Goal: Information Seeking & Learning: Learn about a topic

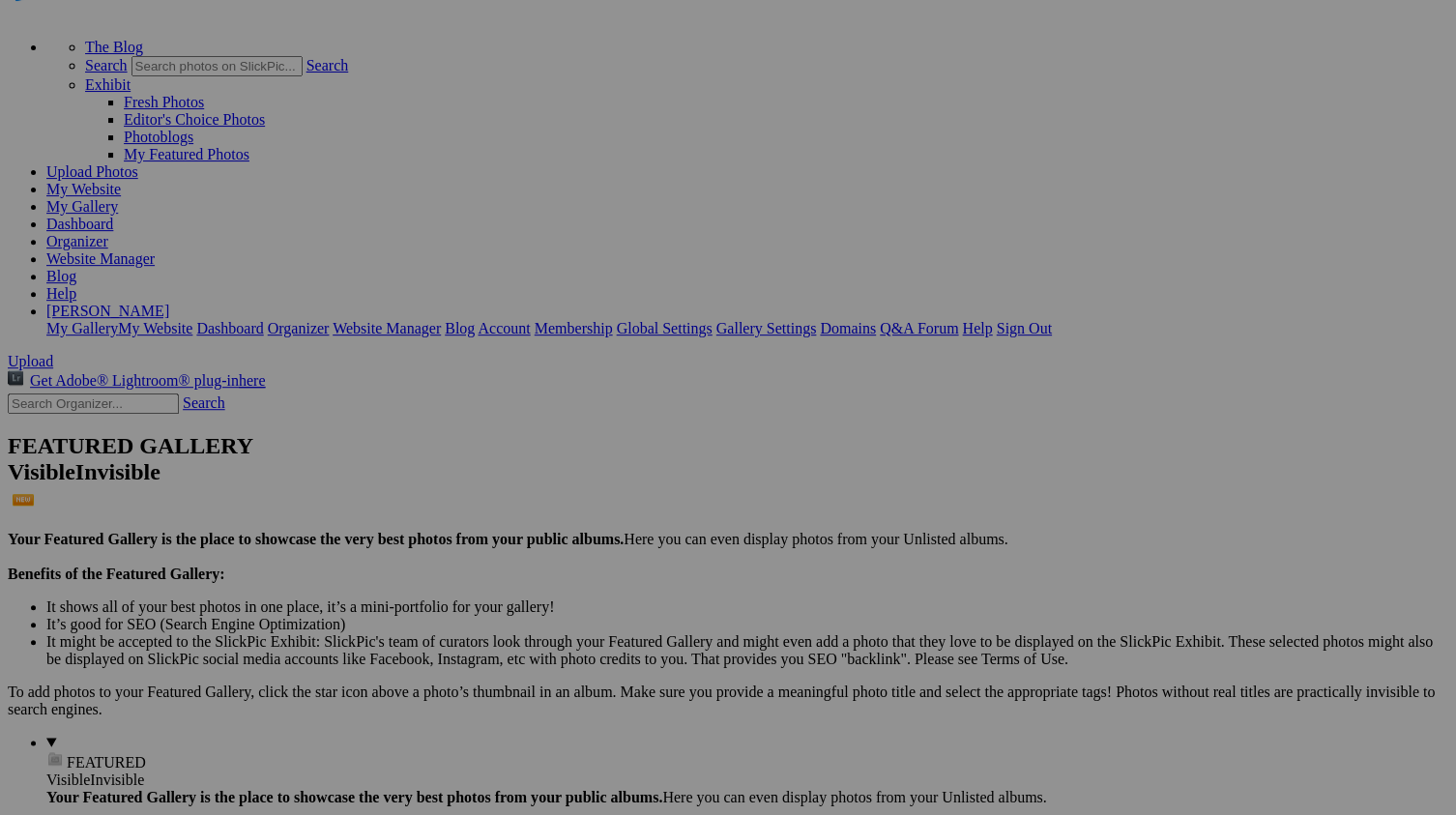
scroll to position [83, 0]
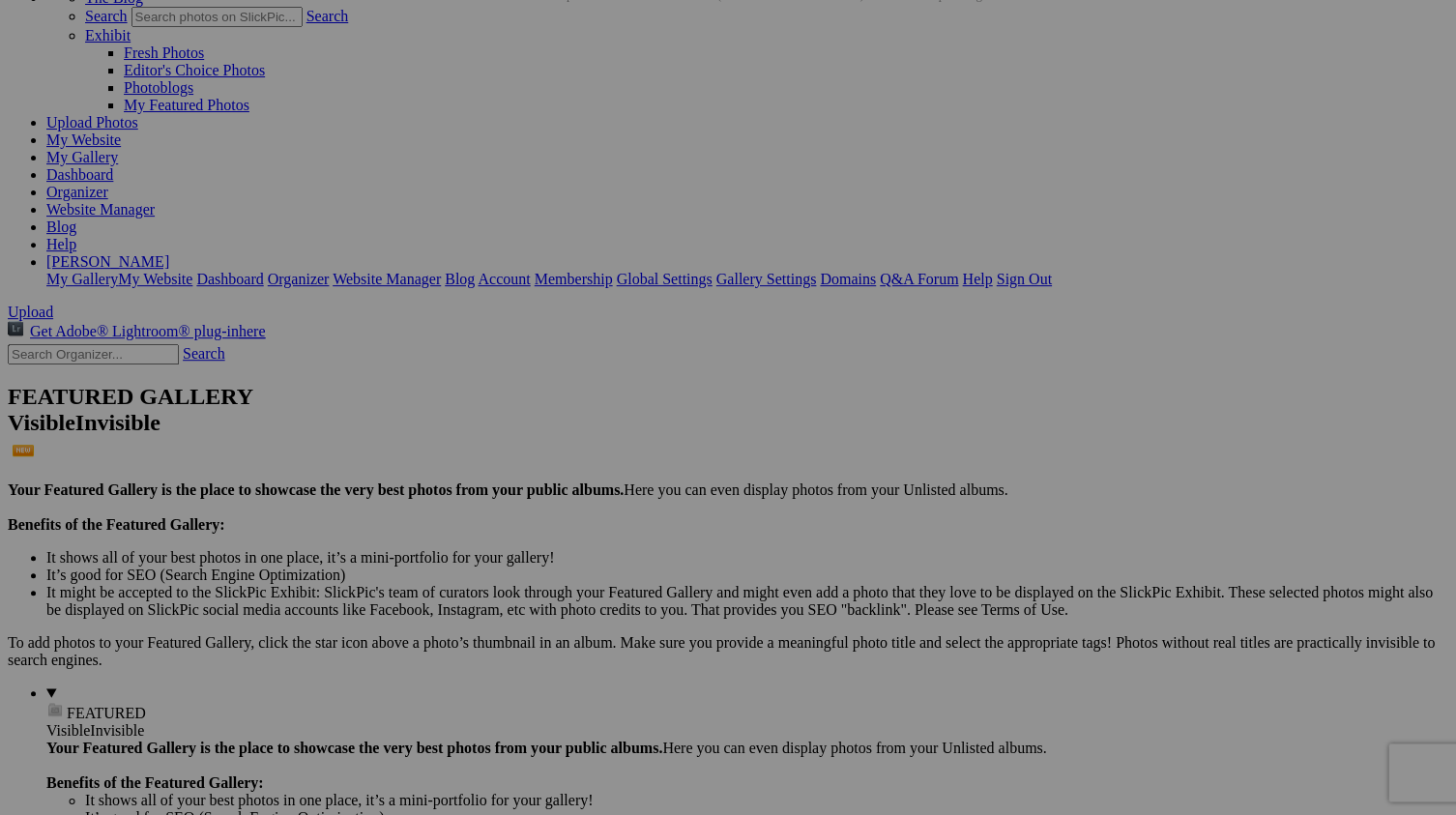
scroll to position [132, 0]
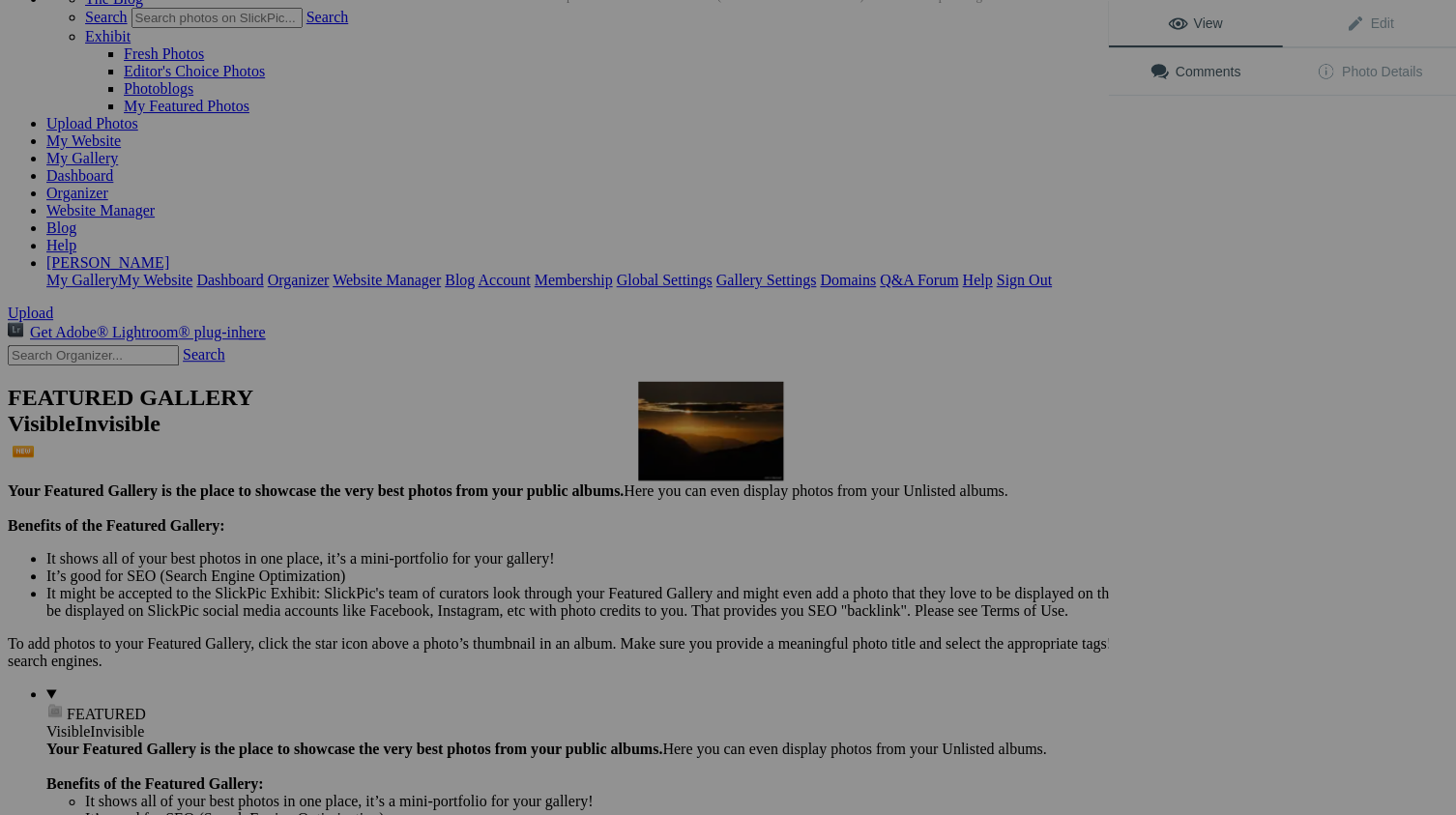
click at [706, 446] on img at bounding box center [710, 431] width 145 height 99
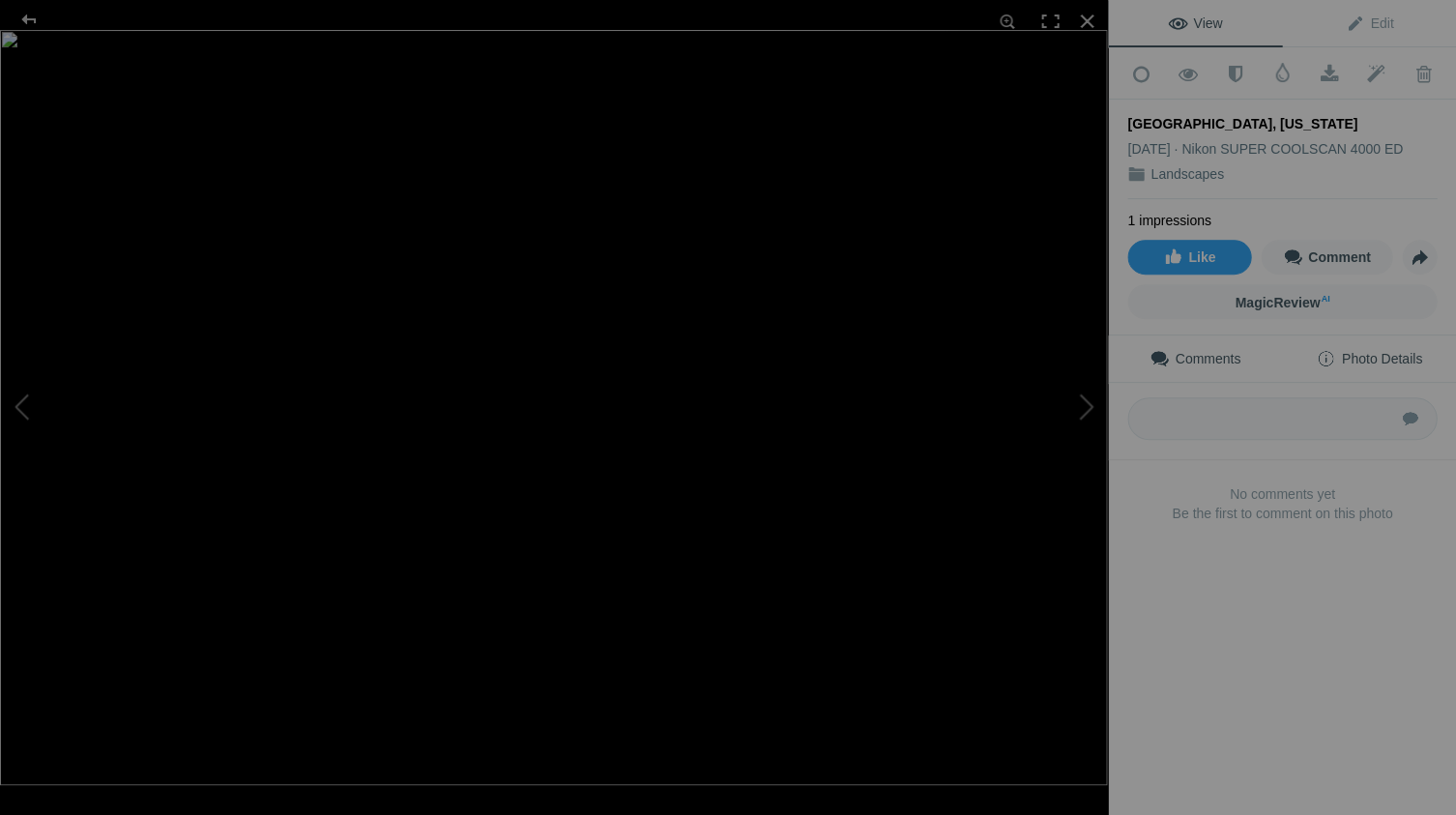
click at [1378, 351] on span "Photo Details" at bounding box center [1368, 358] width 106 height 15
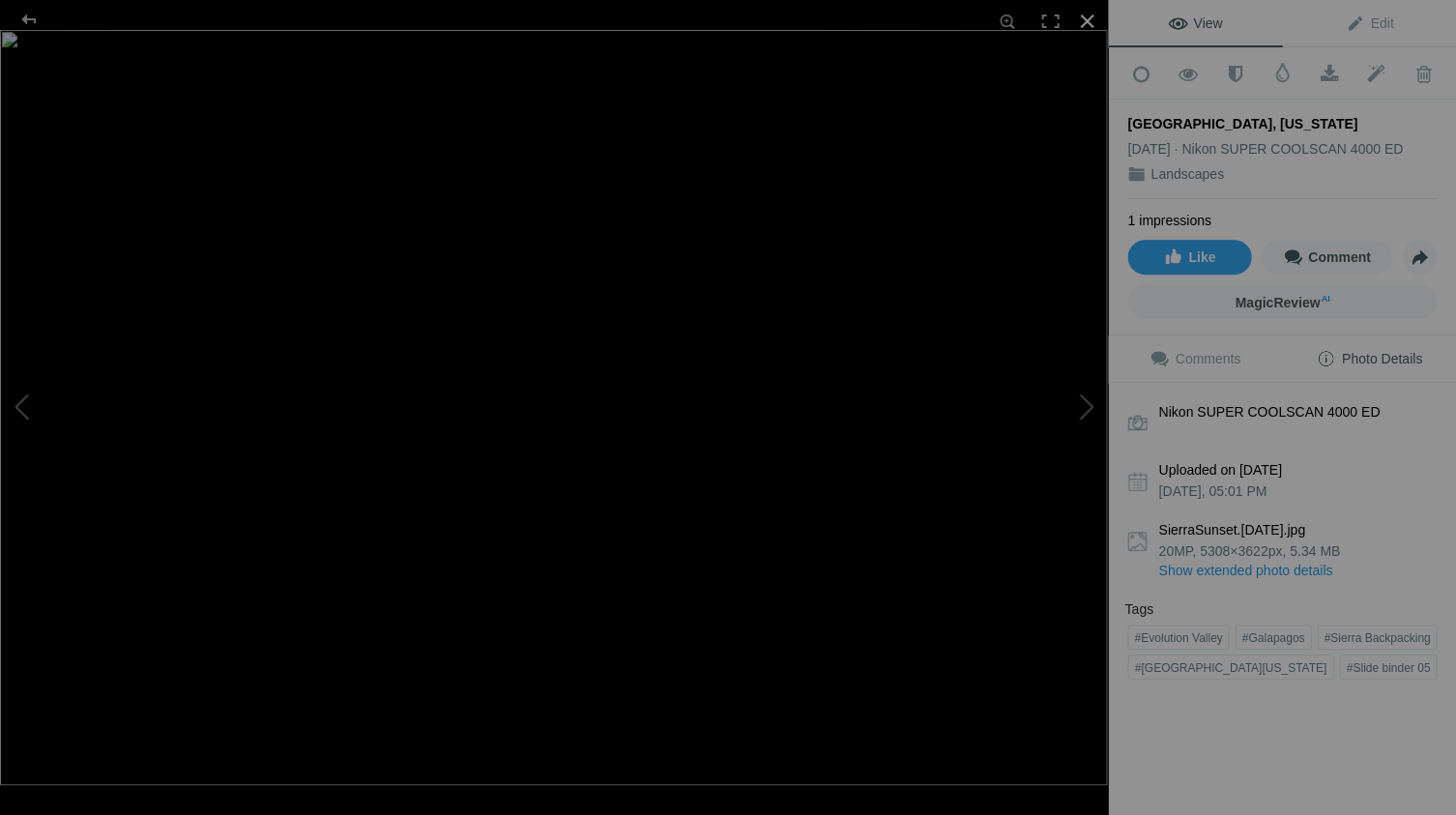
click at [1085, 19] on div at bounding box center [1086, 21] width 43 height 43
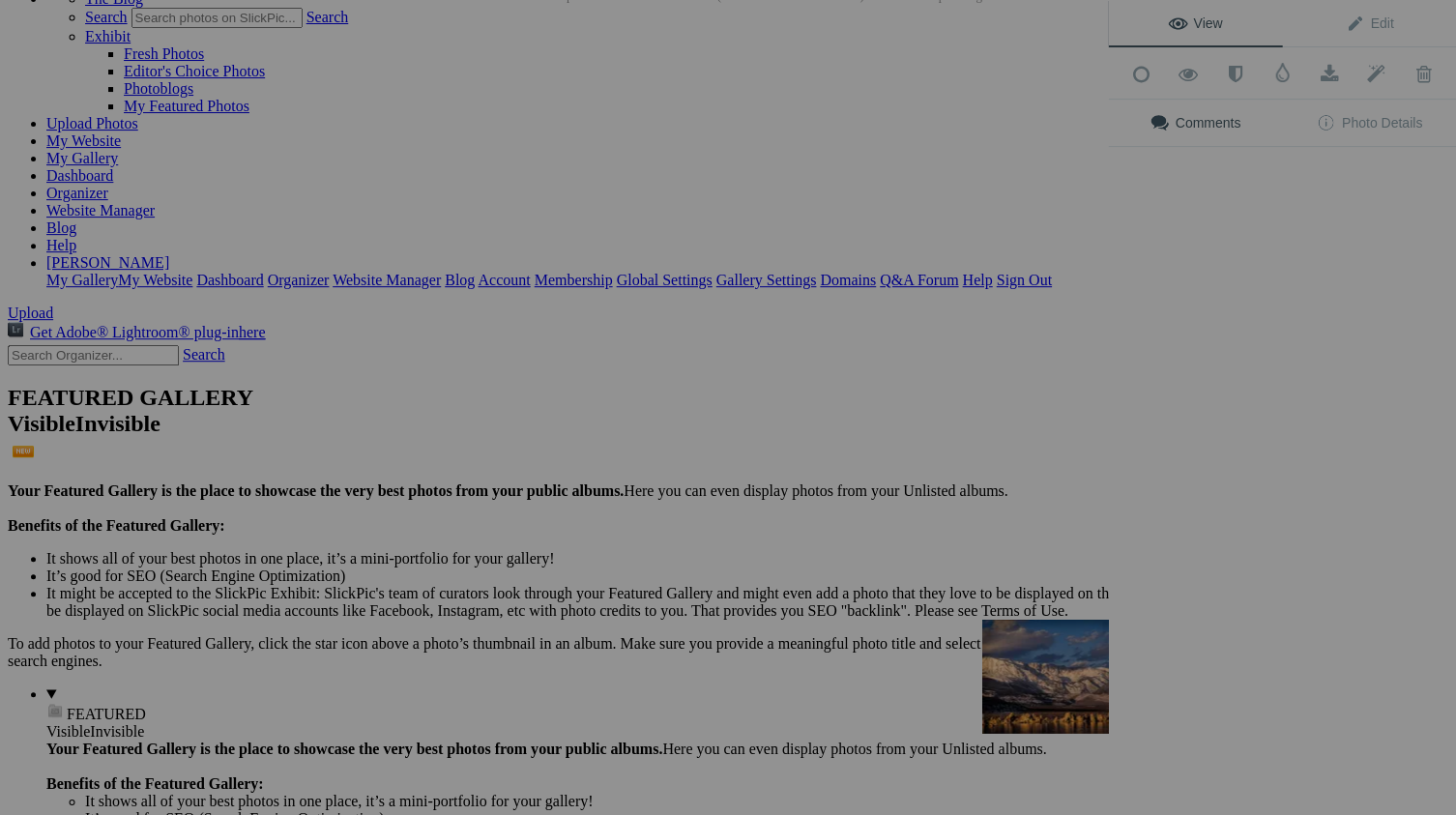
click at [1063, 696] on img at bounding box center [1054, 676] width 145 height 114
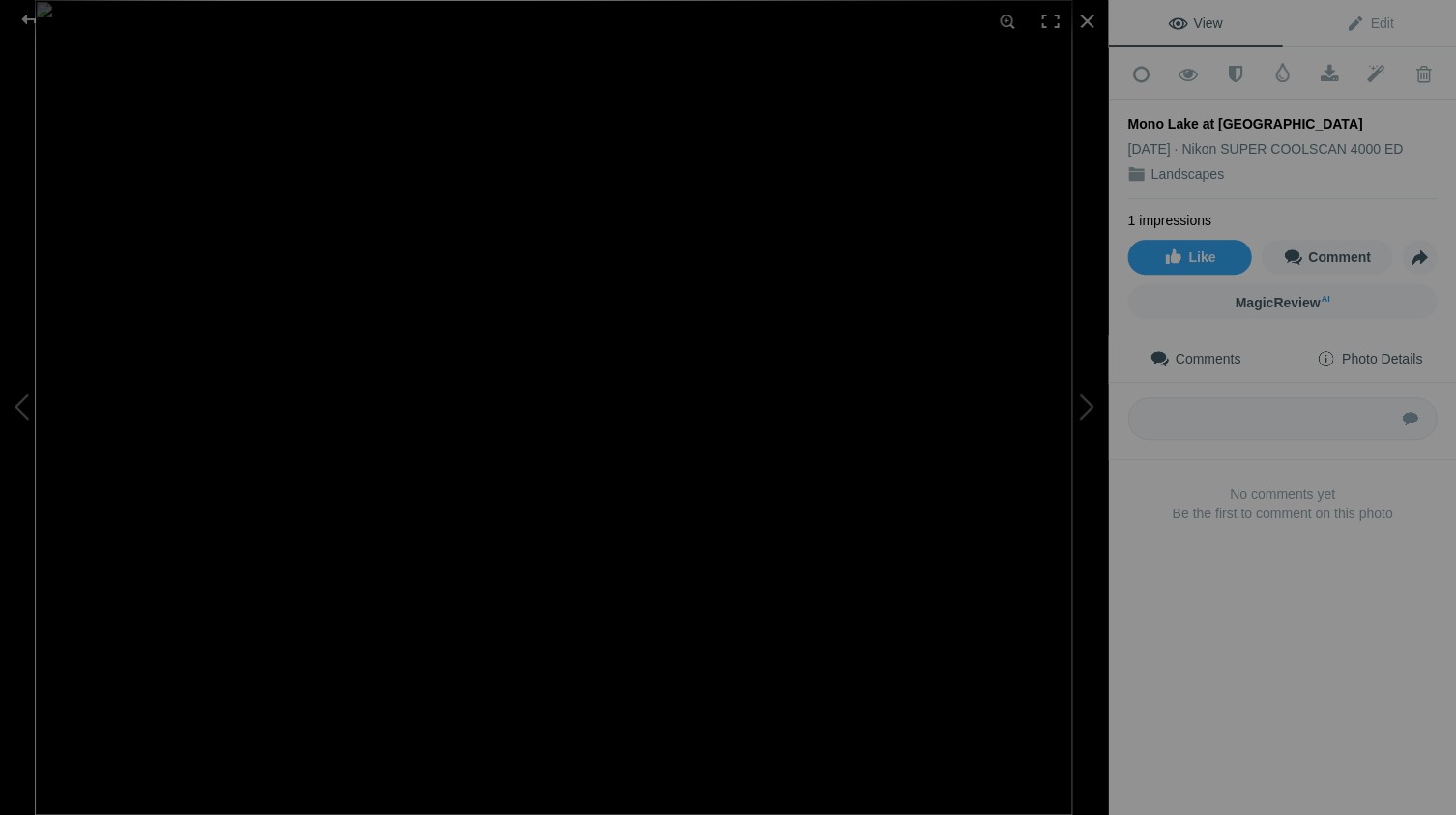
click at [1390, 352] on span "Photo Details" at bounding box center [1368, 358] width 106 height 15
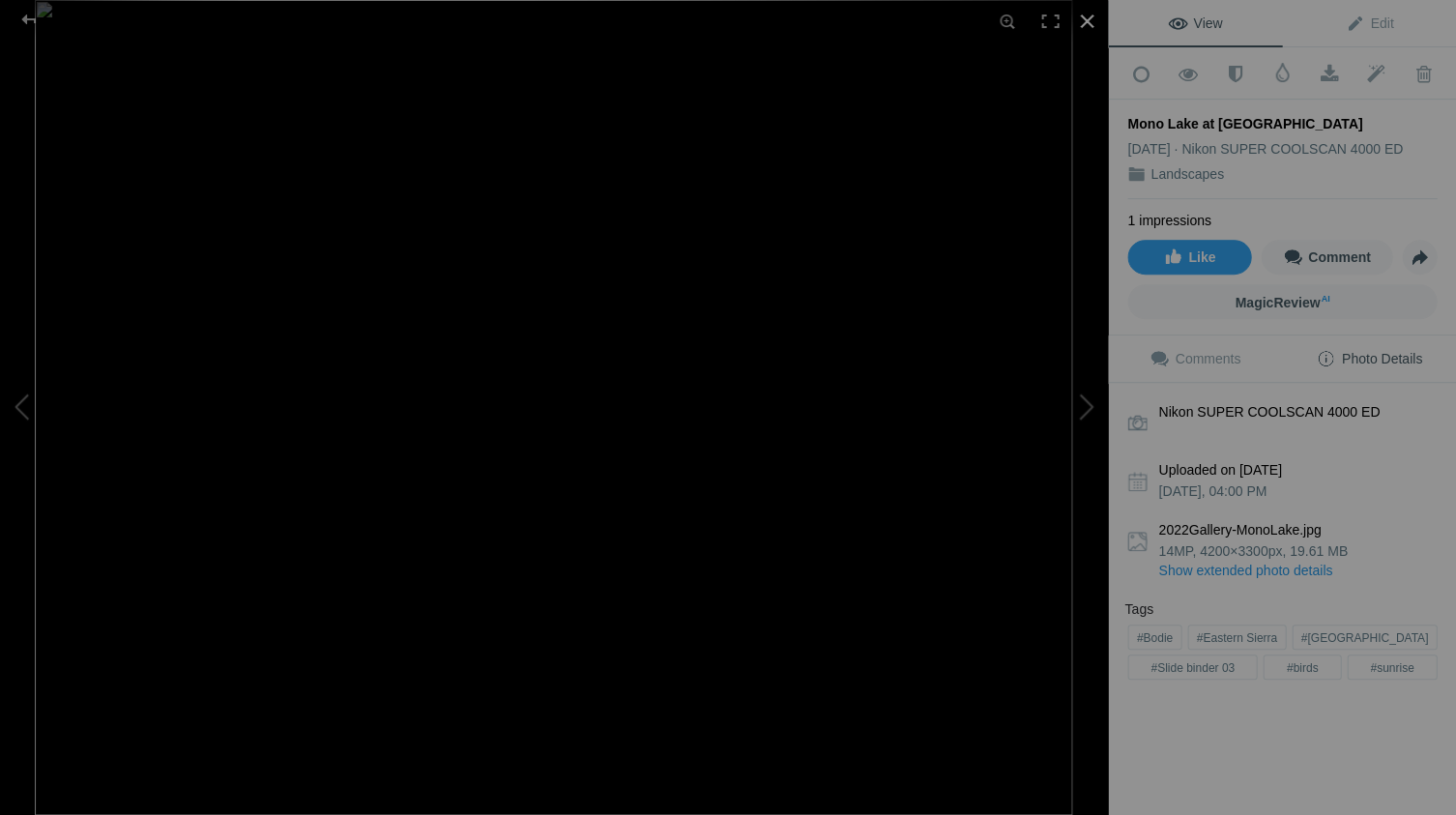
click at [1088, 17] on div at bounding box center [1086, 21] width 43 height 43
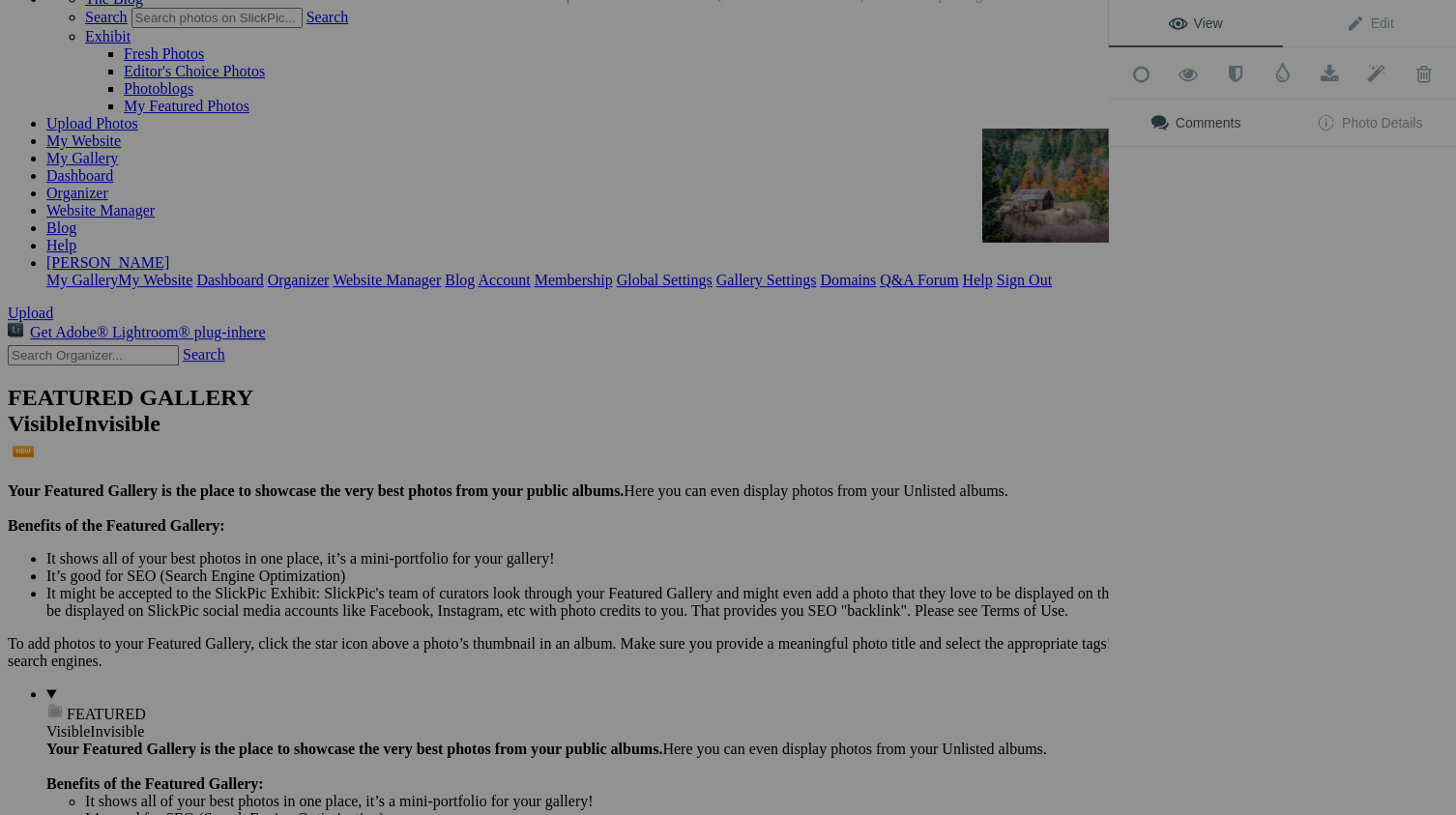
click at [1050, 197] on img at bounding box center [1054, 186] width 145 height 114
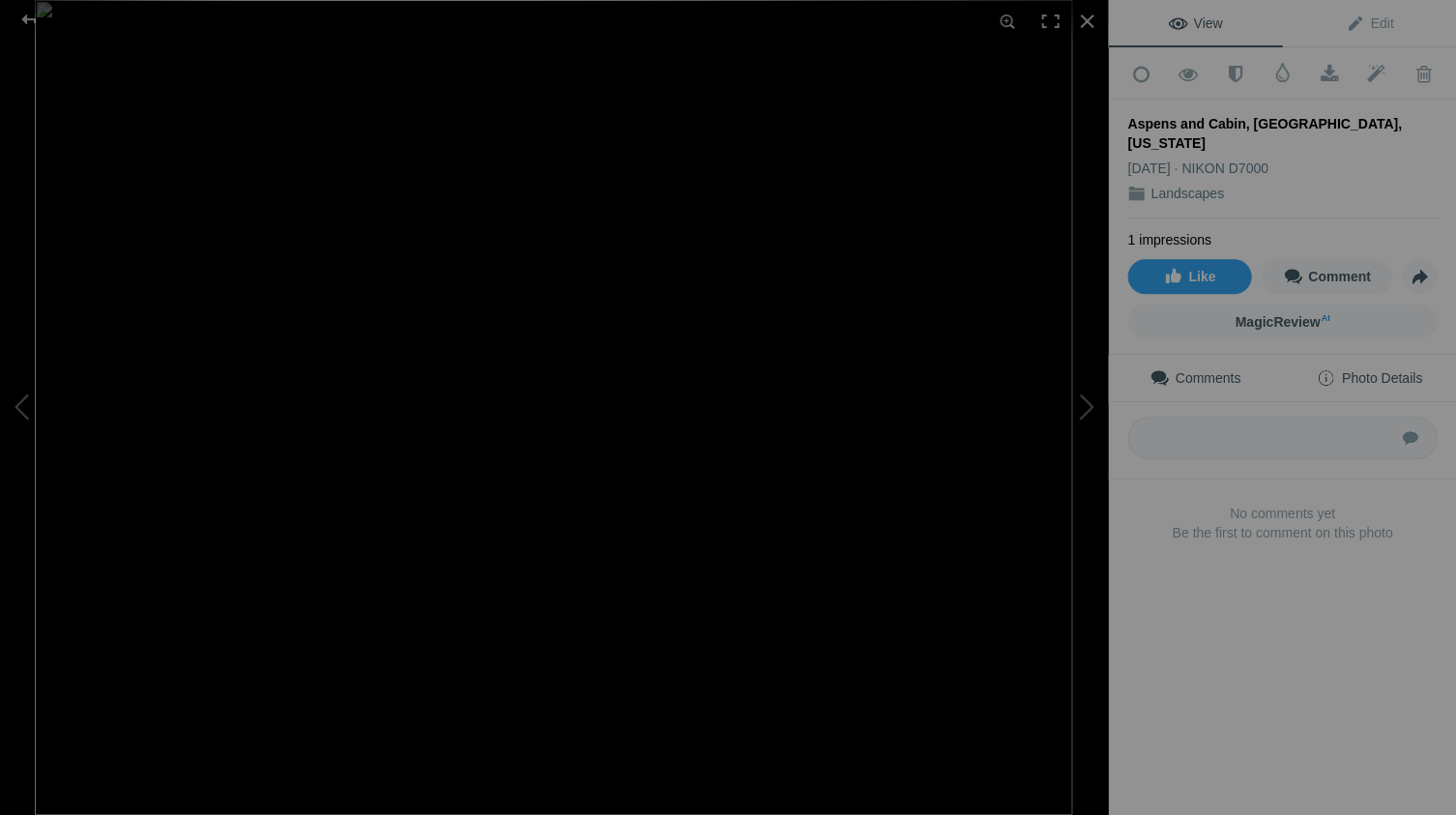
click at [1377, 370] on span "Photo Details" at bounding box center [1368, 377] width 106 height 15
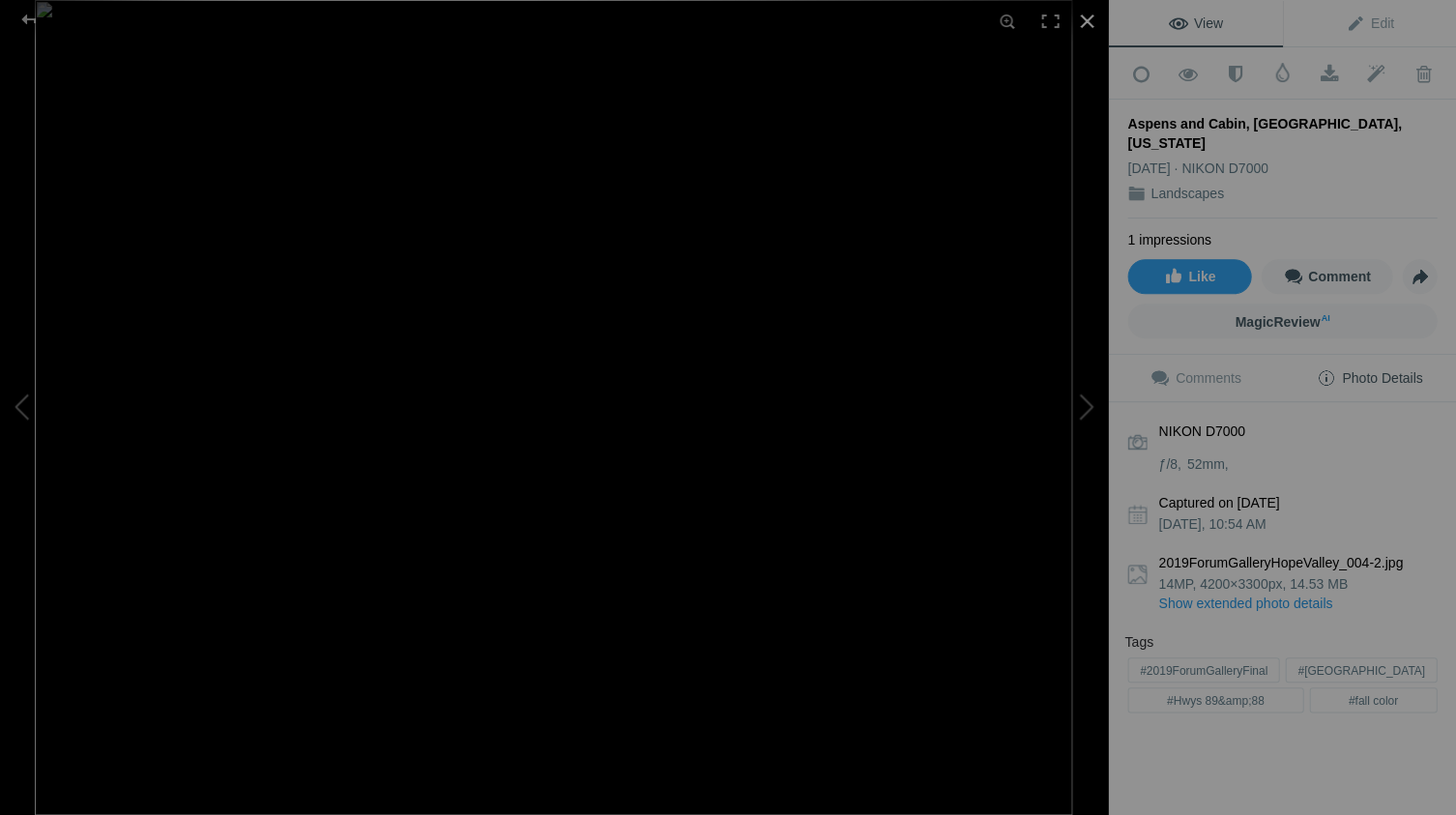
click at [1085, 17] on div at bounding box center [1086, 21] width 43 height 43
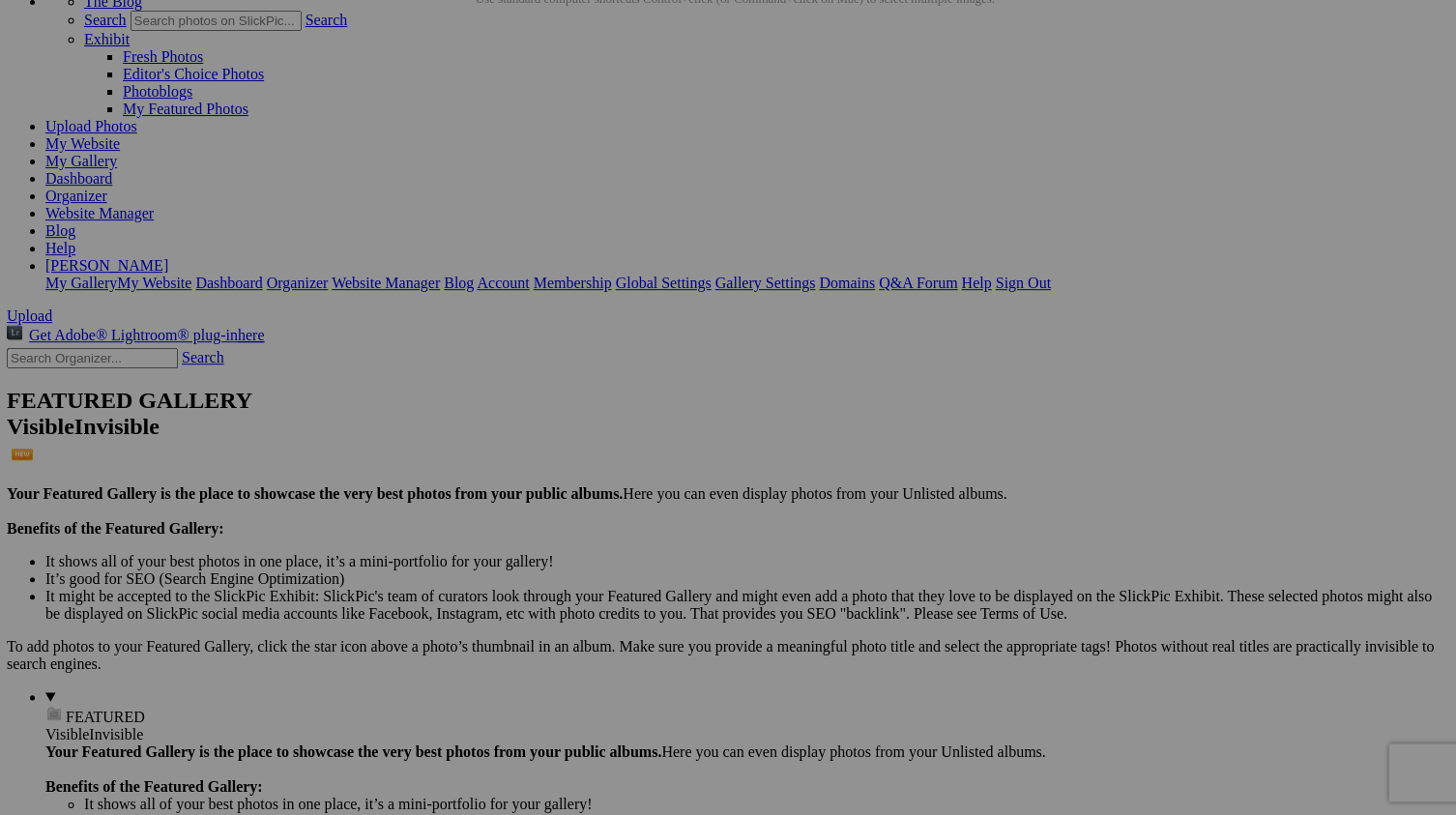
scroll to position [129, 0]
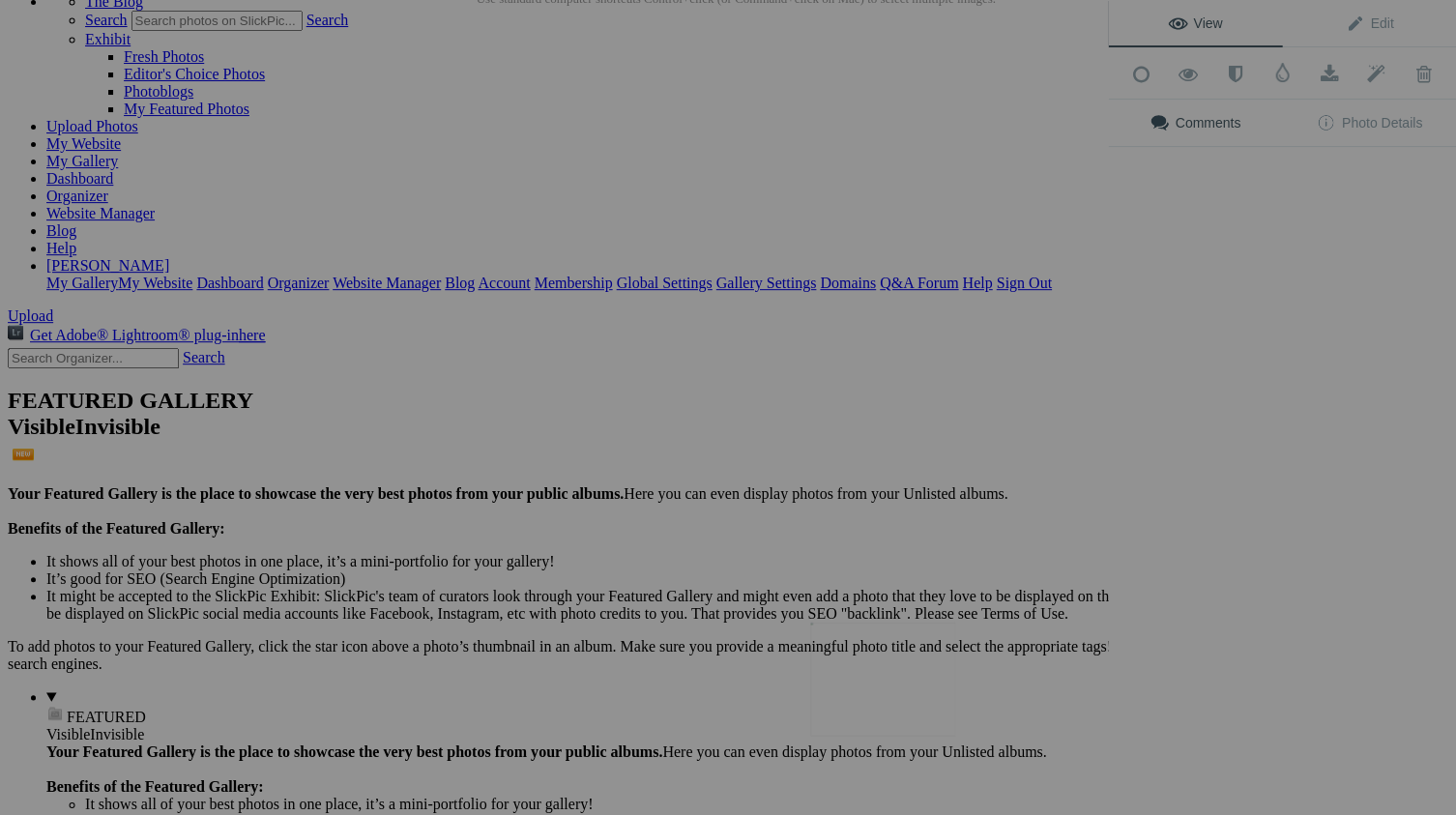
click at [882, 691] on img at bounding box center [882, 678] width 145 height 114
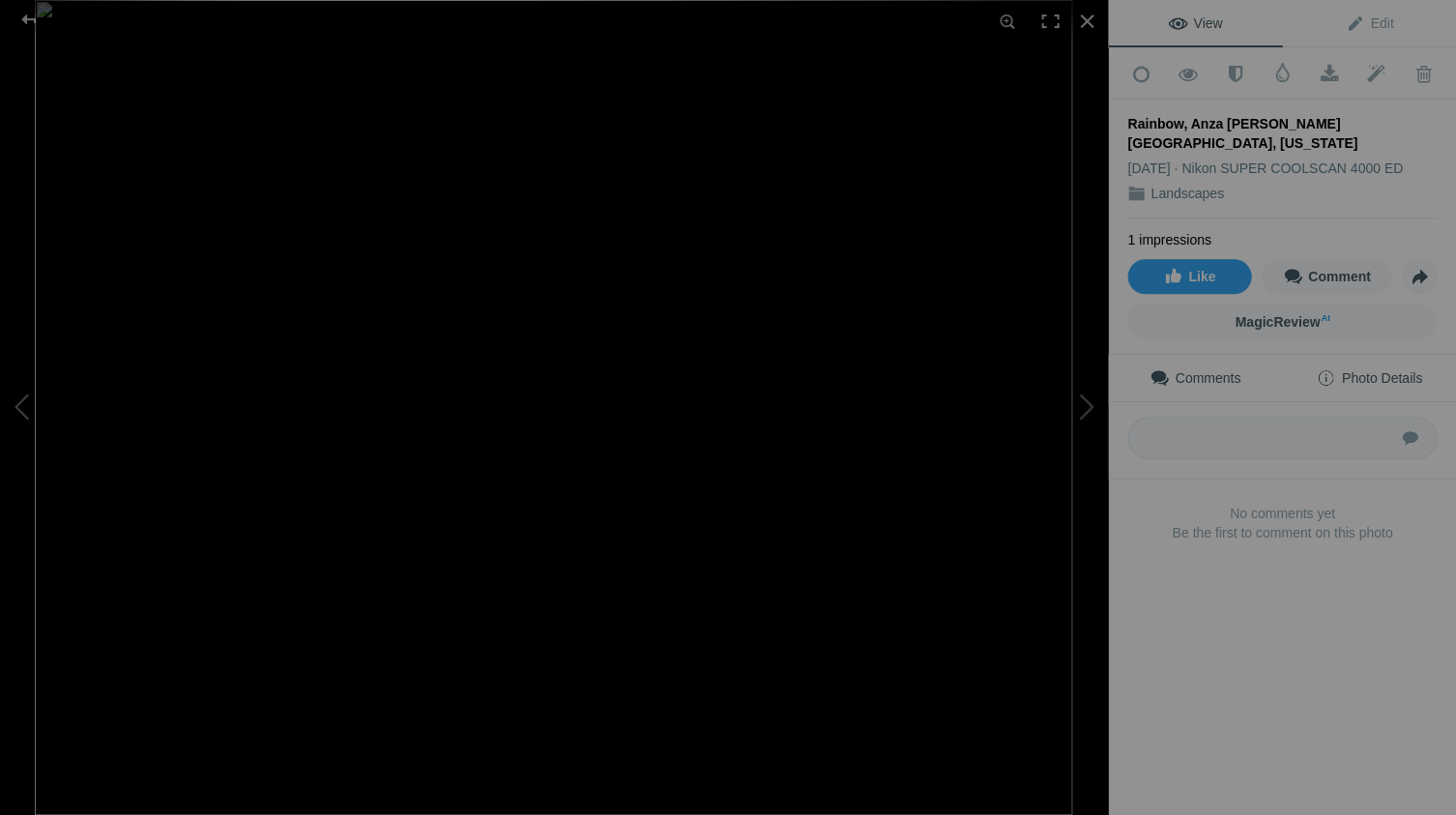
click at [1398, 370] on span "Photo Details" at bounding box center [1368, 377] width 106 height 15
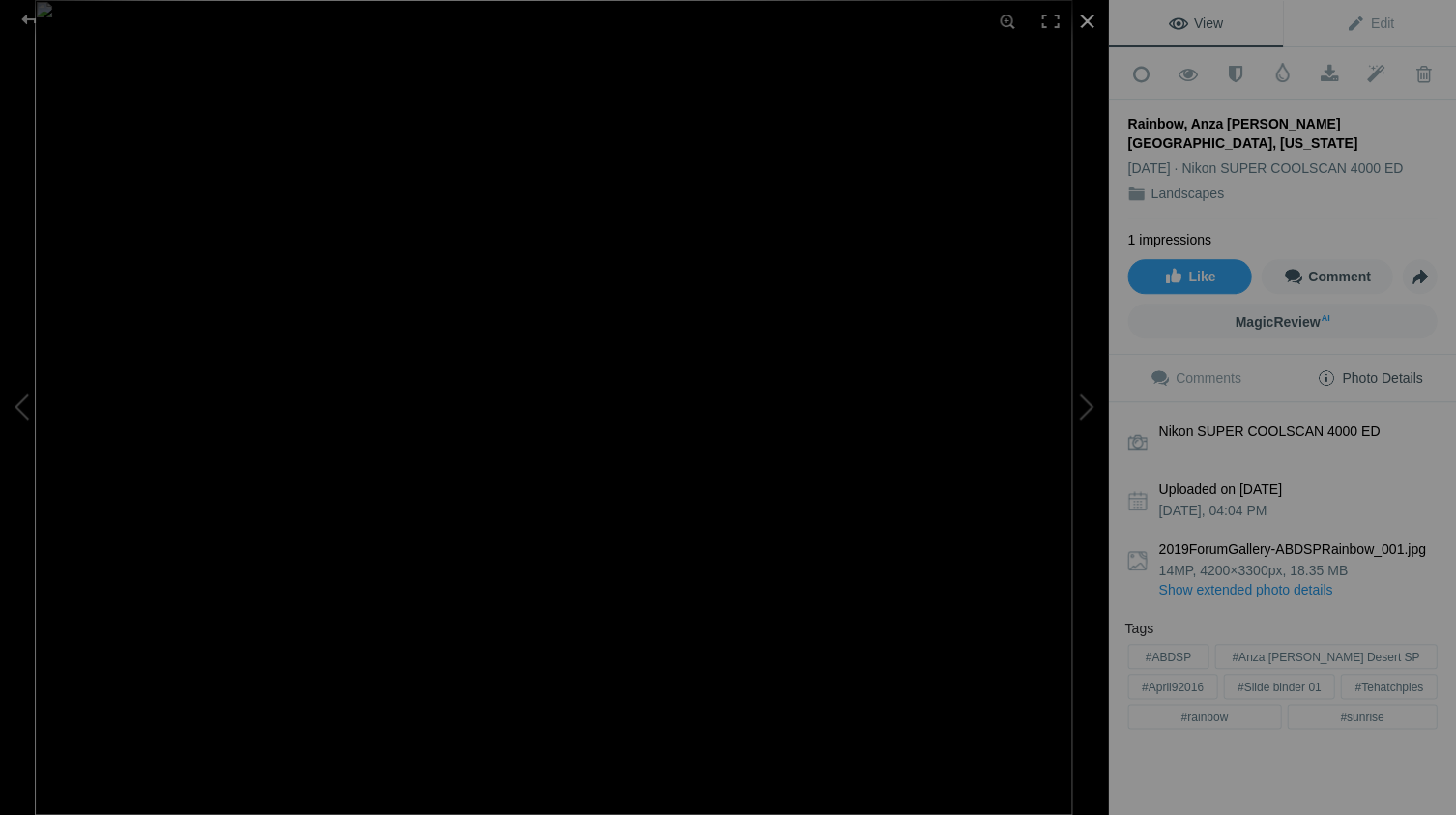
click at [1085, 16] on div at bounding box center [1086, 21] width 43 height 43
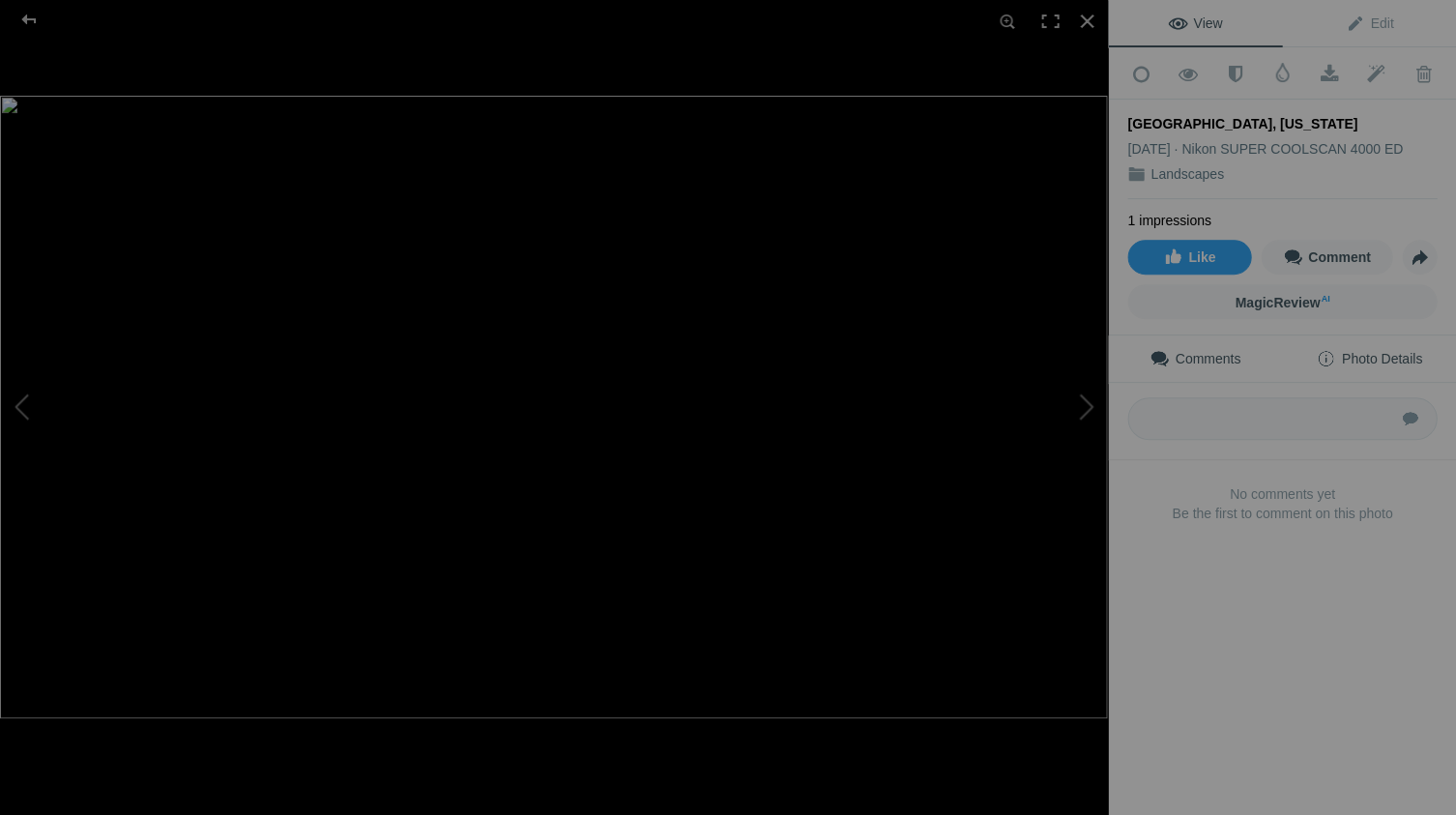
click at [1400, 352] on span "Photo Details" at bounding box center [1368, 358] width 106 height 15
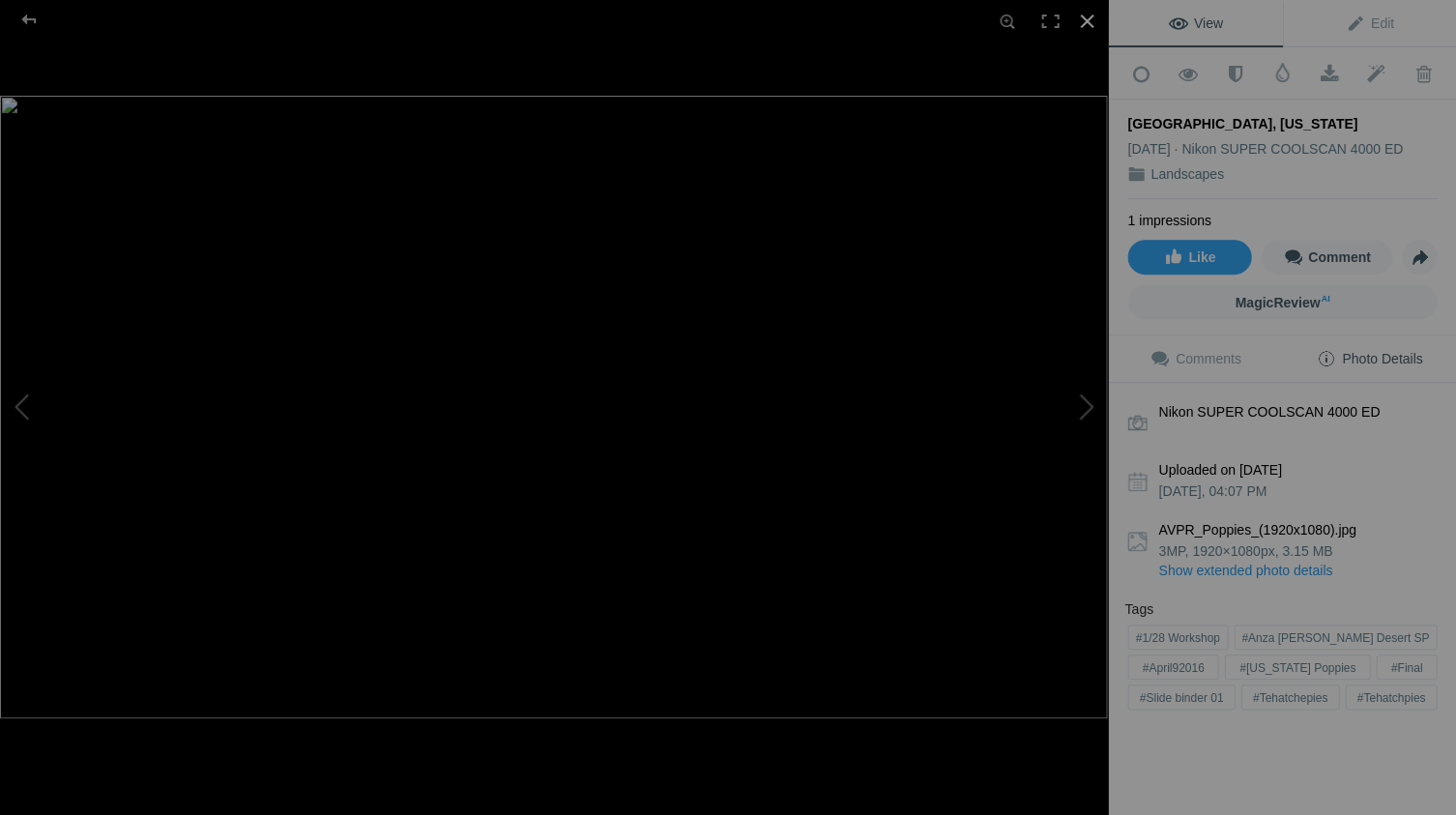
click at [1087, 21] on div at bounding box center [1086, 21] width 43 height 43
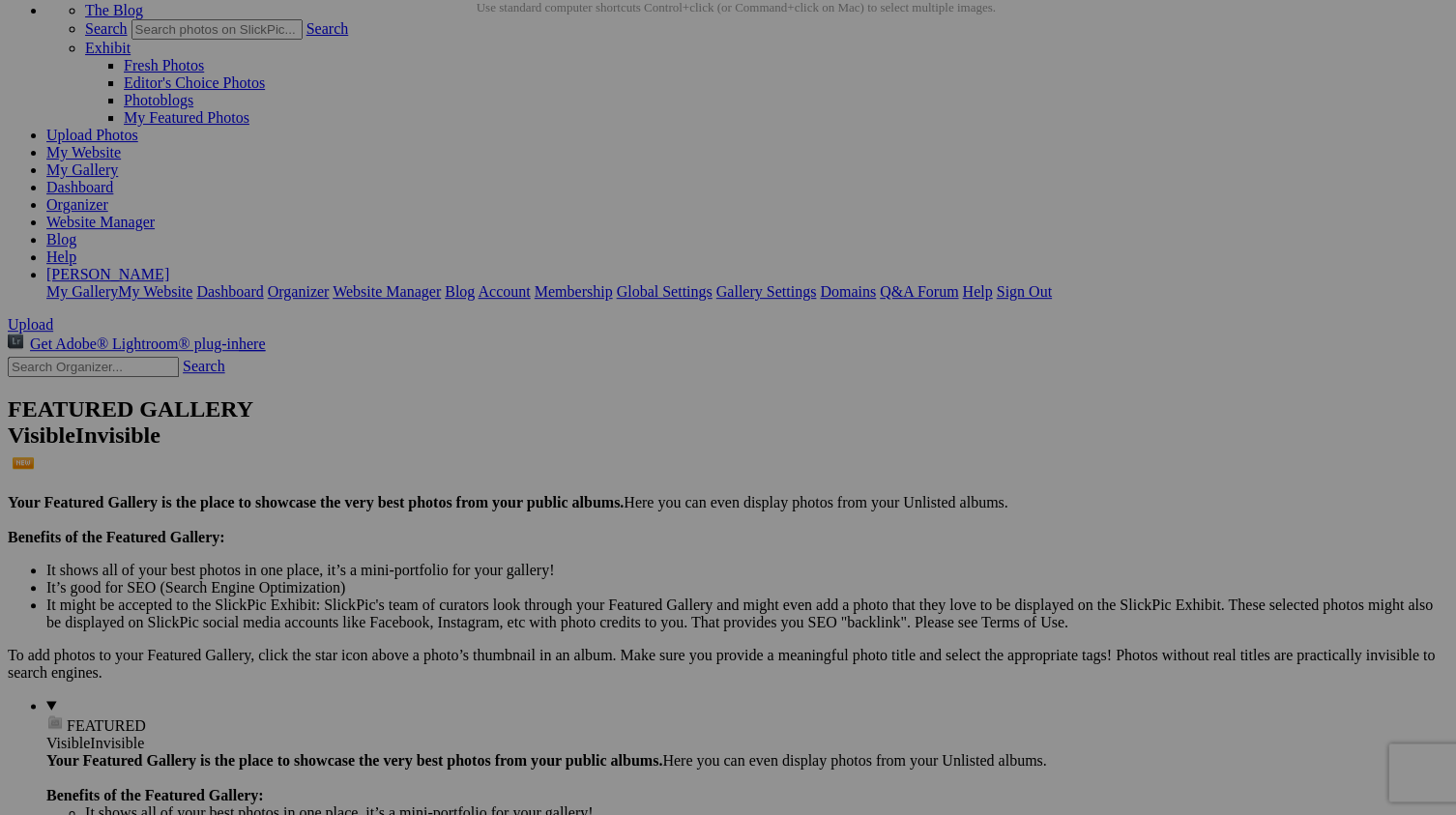
scroll to position [122, 0]
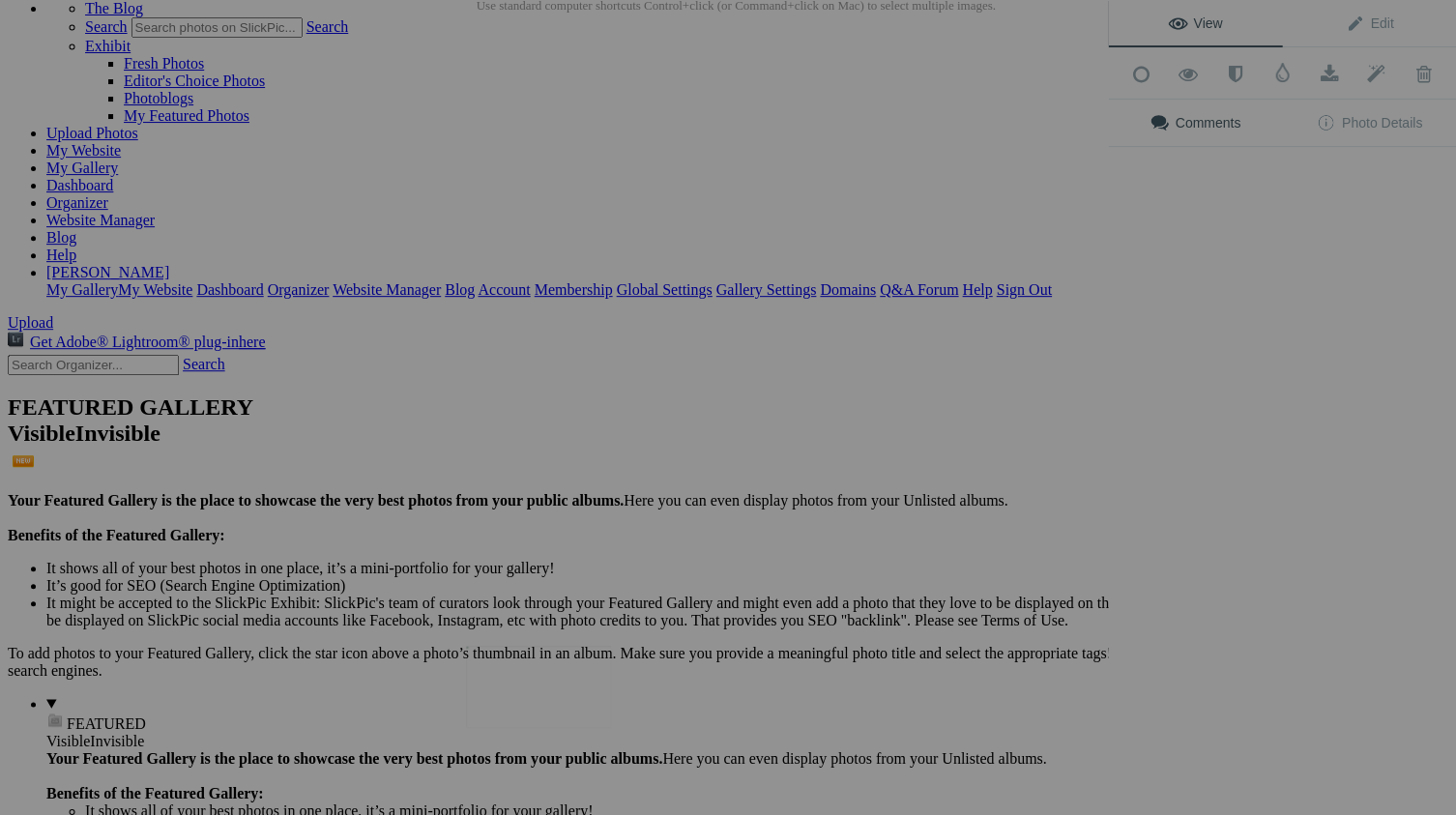
click at [554, 687] on img at bounding box center [538, 685] width 145 height 81
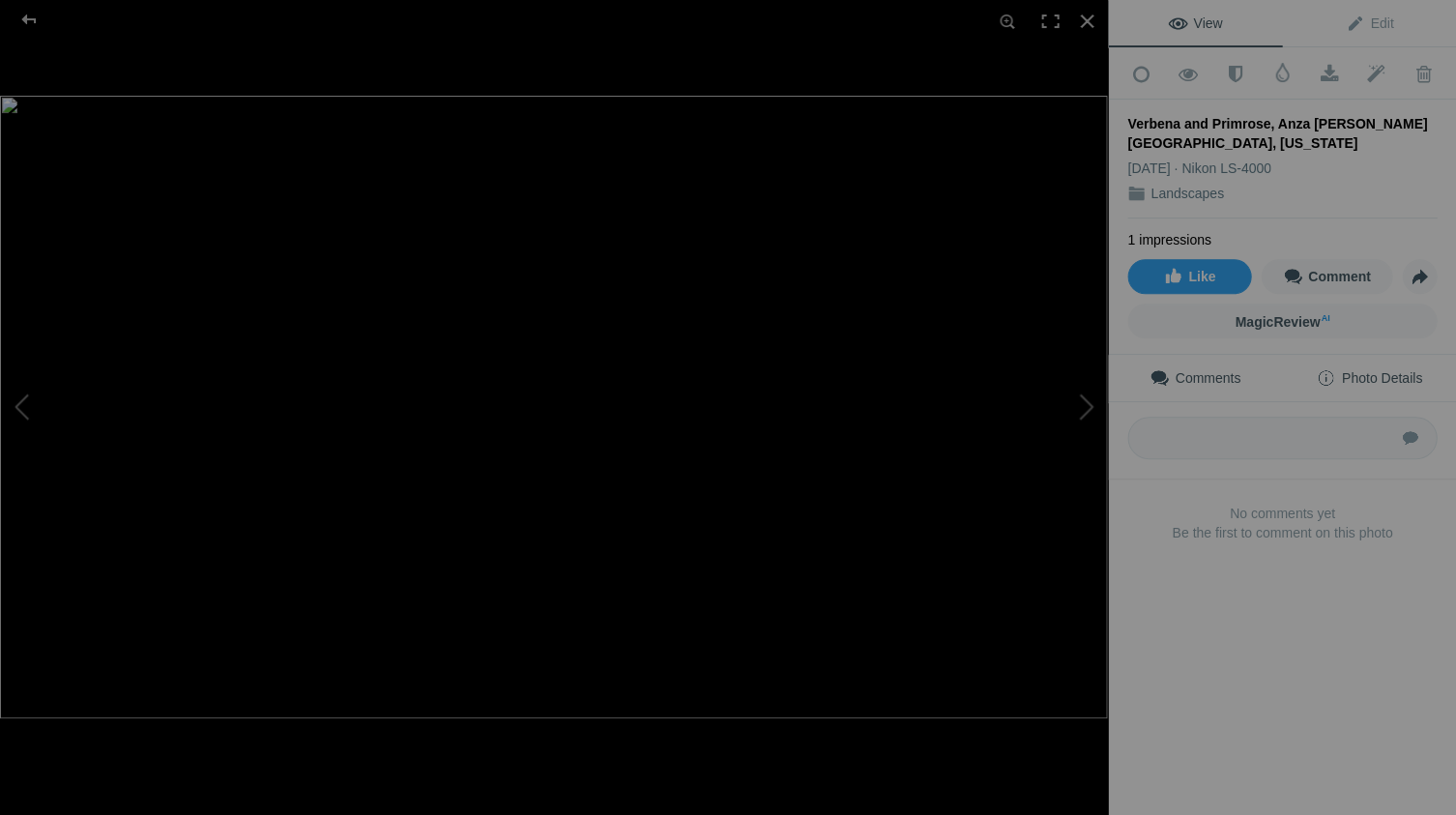
click at [1399, 370] on span "Photo Details" at bounding box center [1368, 377] width 106 height 15
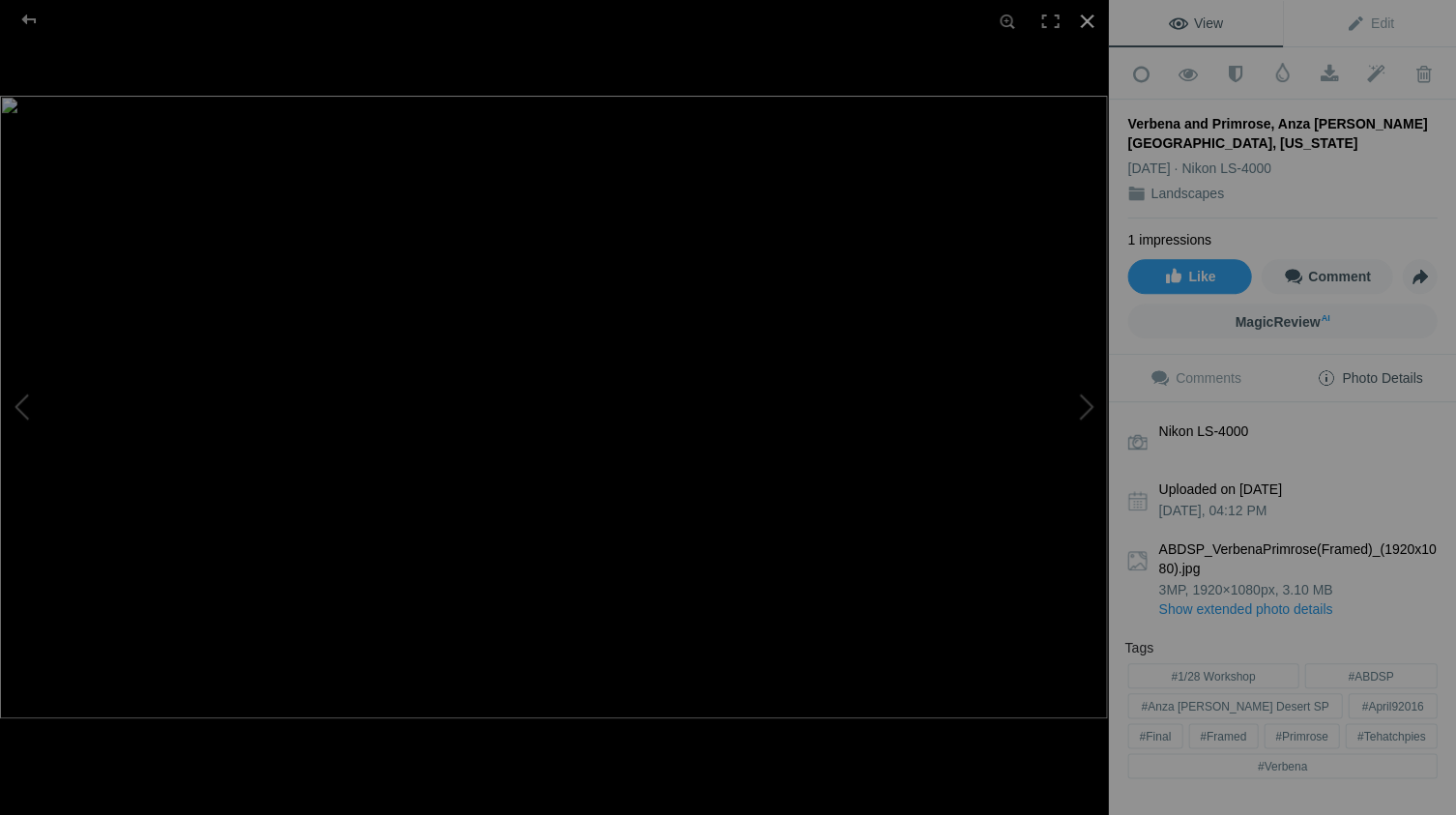
click at [1085, 15] on div at bounding box center [1086, 21] width 43 height 43
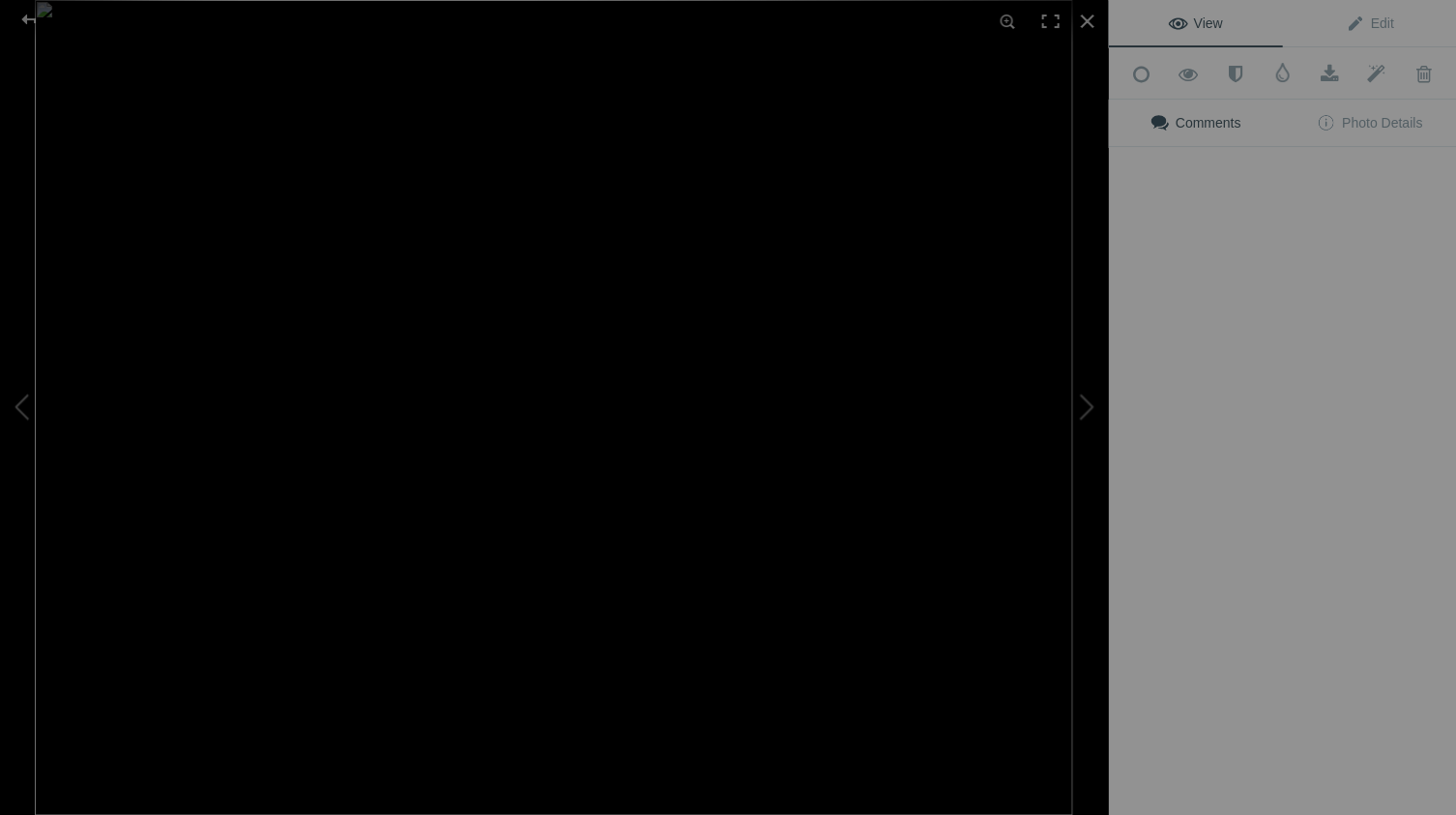
click at [355, 690] on img at bounding box center [553, 407] width 1037 height 815
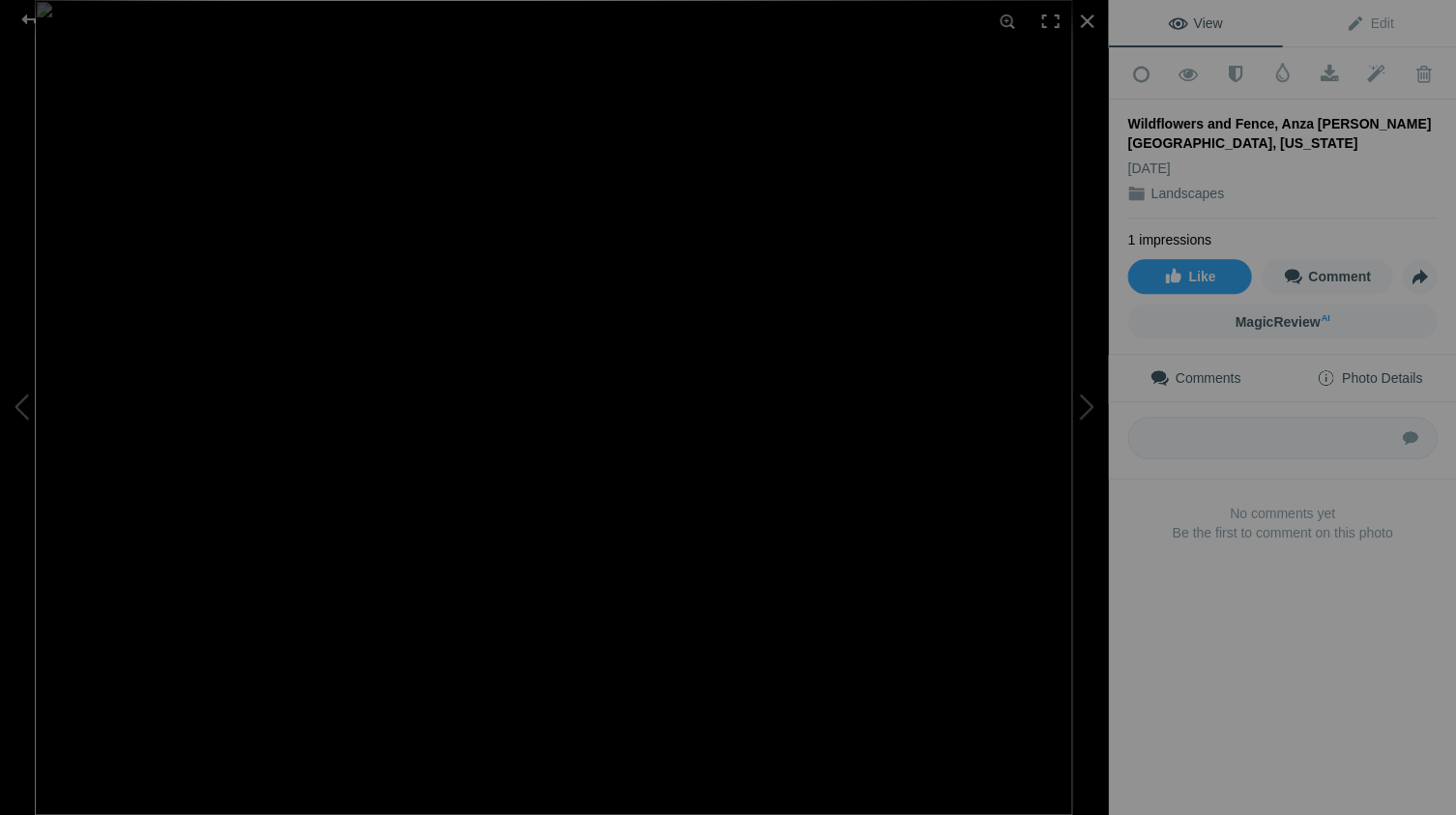
click at [1399, 370] on span "Photo Details" at bounding box center [1368, 377] width 106 height 15
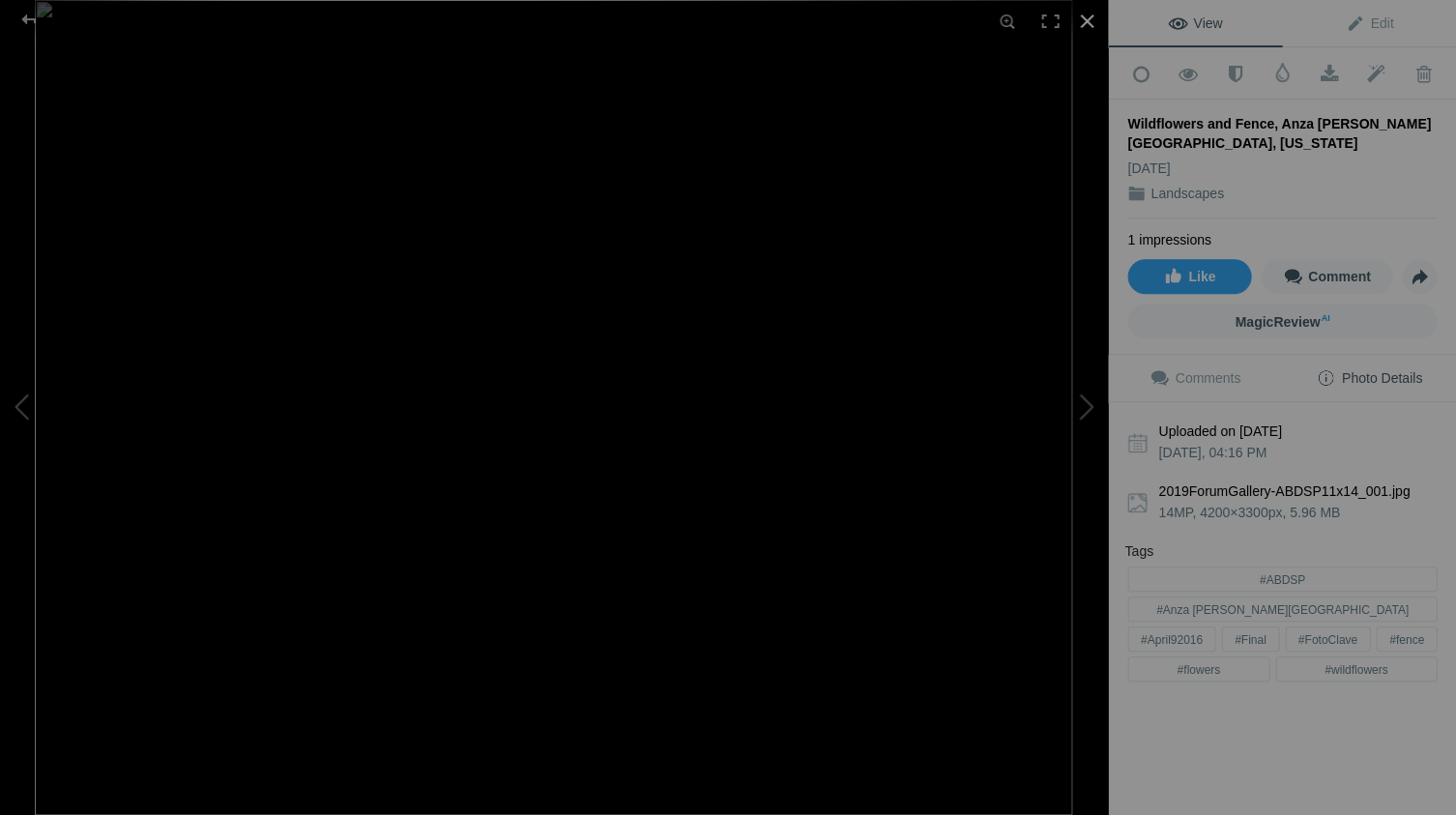
click at [1086, 18] on div at bounding box center [1086, 21] width 43 height 43
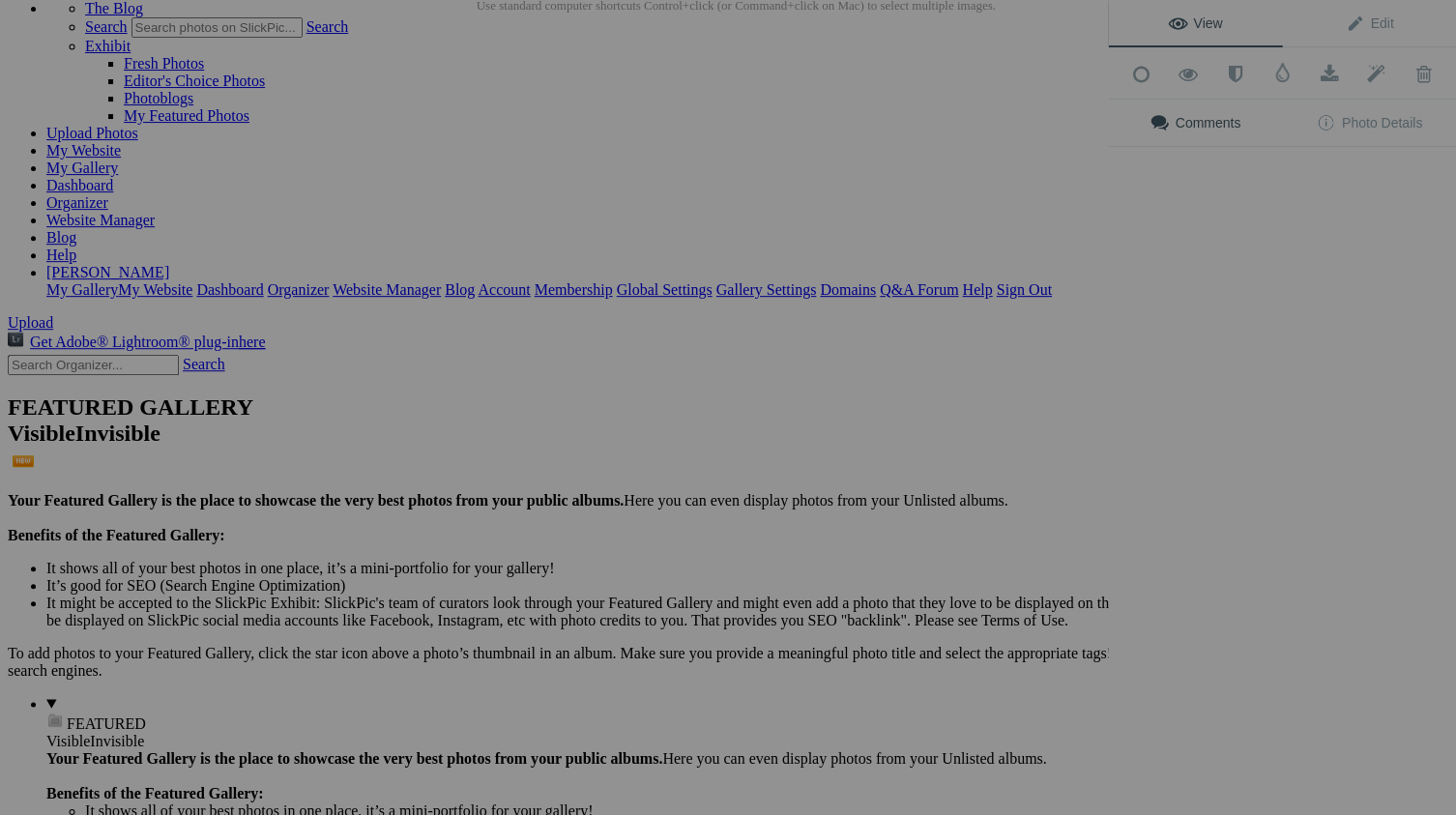
click at [1245, 448] on div "View Edit Add to Quick Collection Remove from Quick Collection Hide from Public…" at bounding box center [1281, 407] width 348 height 815
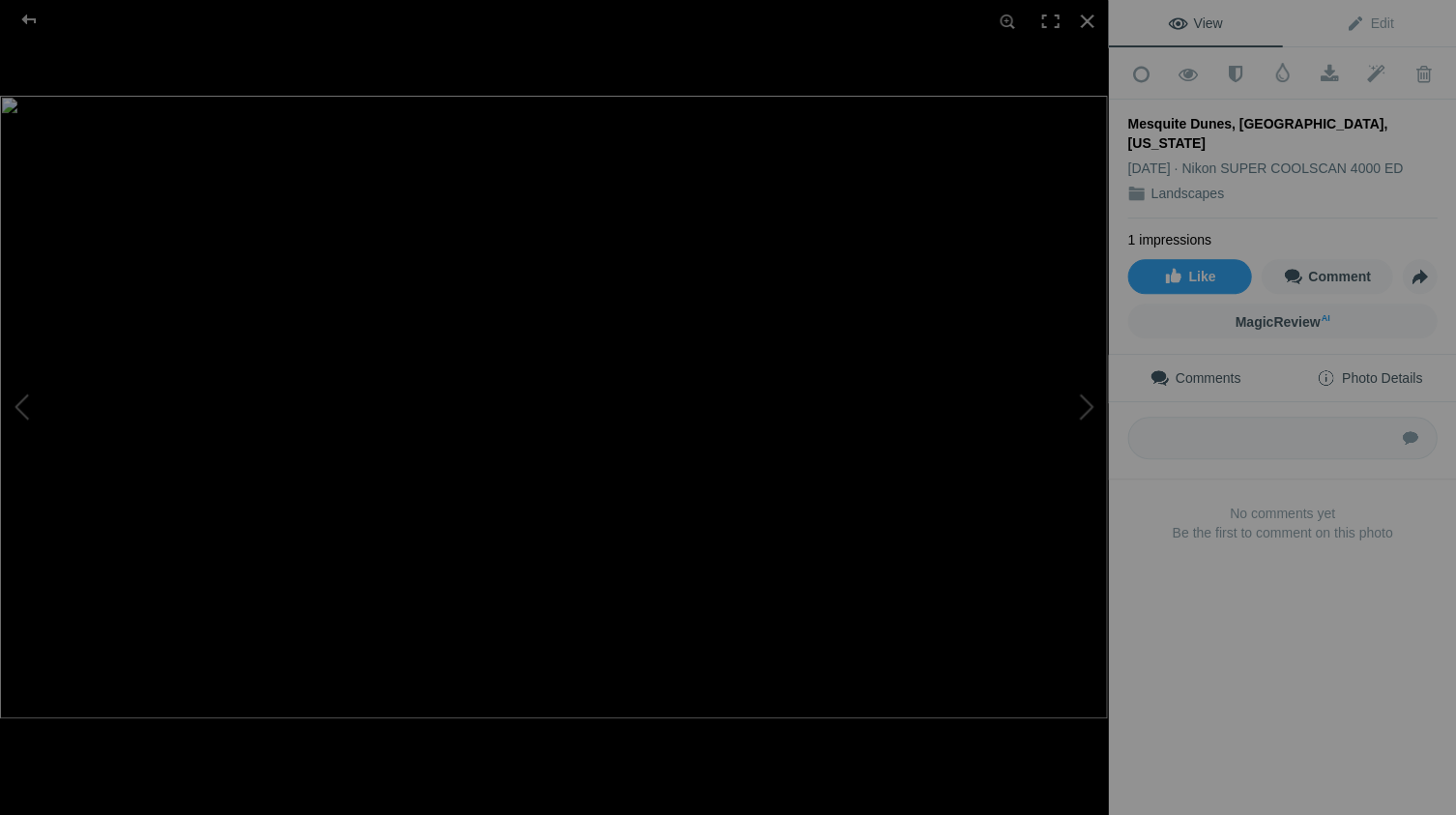
click at [1390, 370] on span "Photo Details" at bounding box center [1368, 377] width 106 height 15
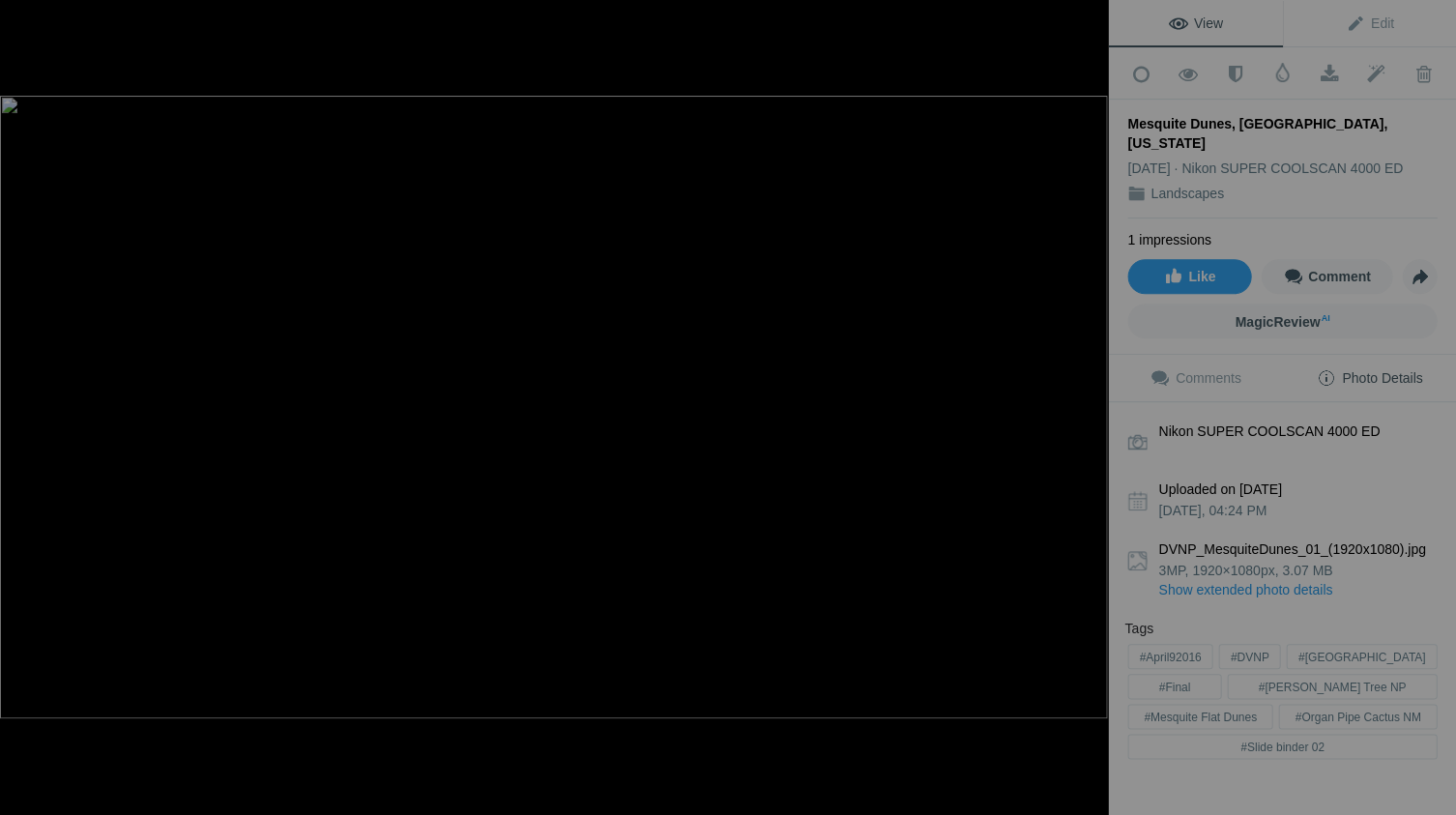
scroll to position [26, 0]
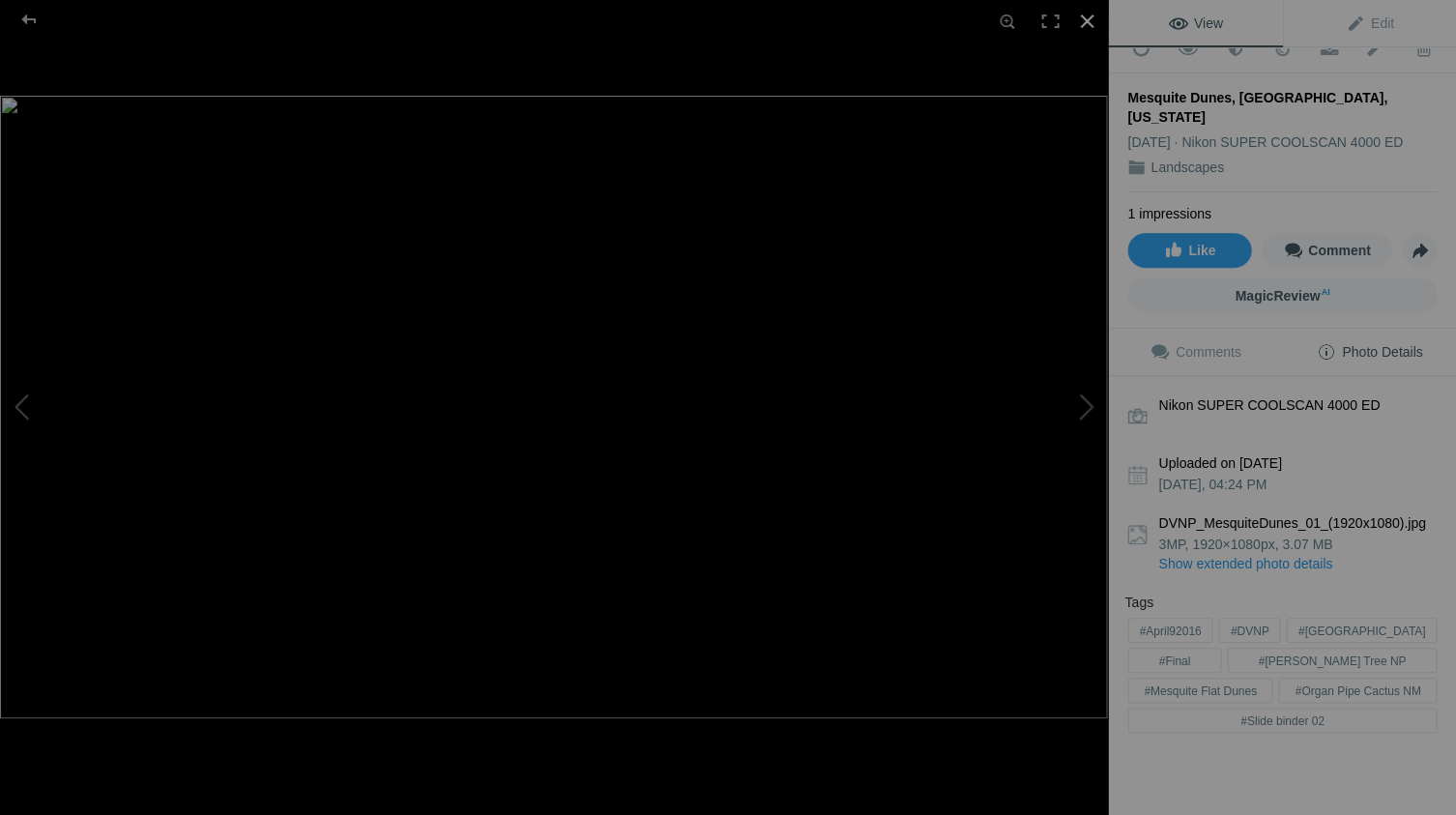
click at [1083, 16] on div at bounding box center [1086, 21] width 43 height 43
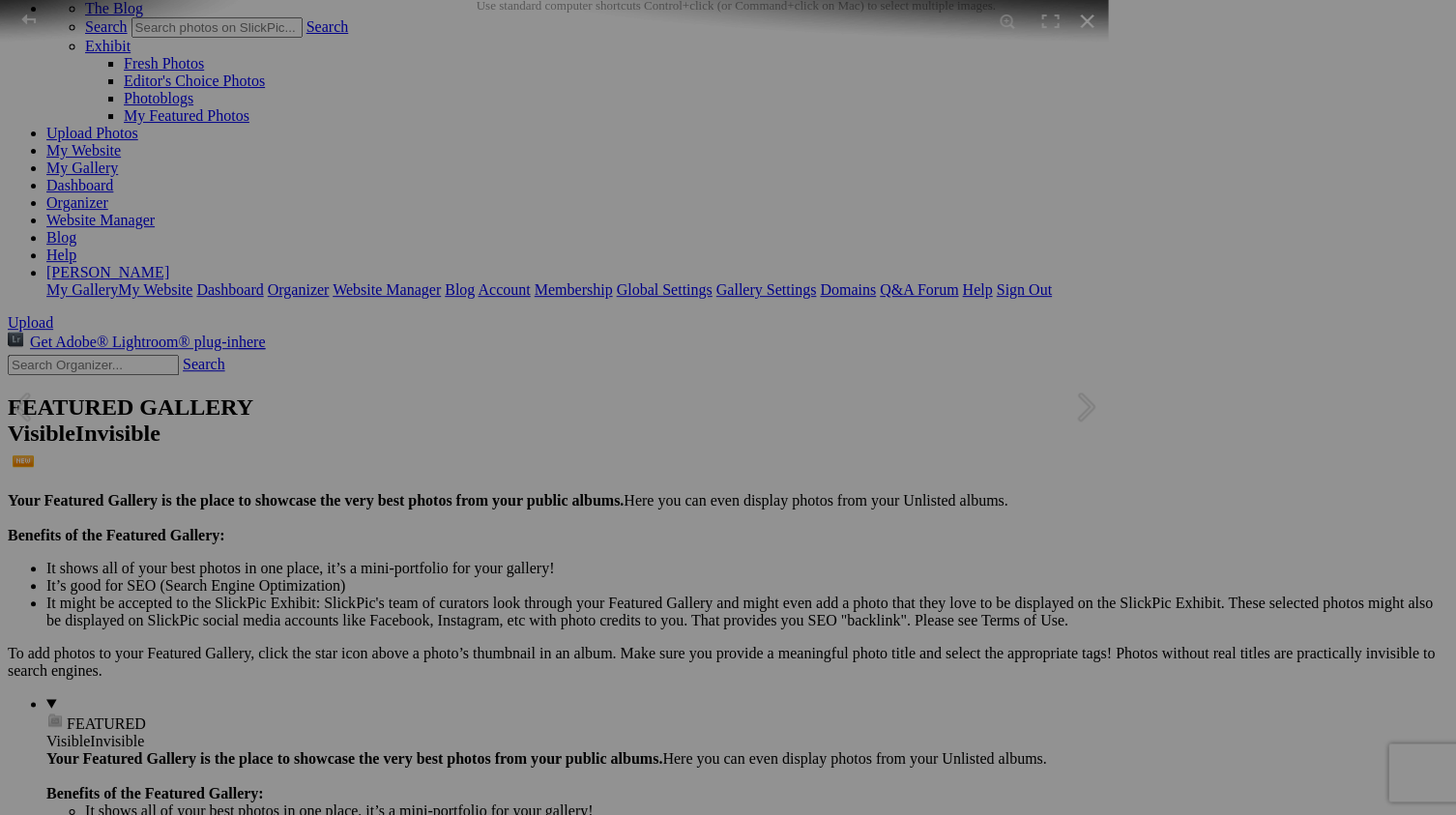
scroll to position [0, 0]
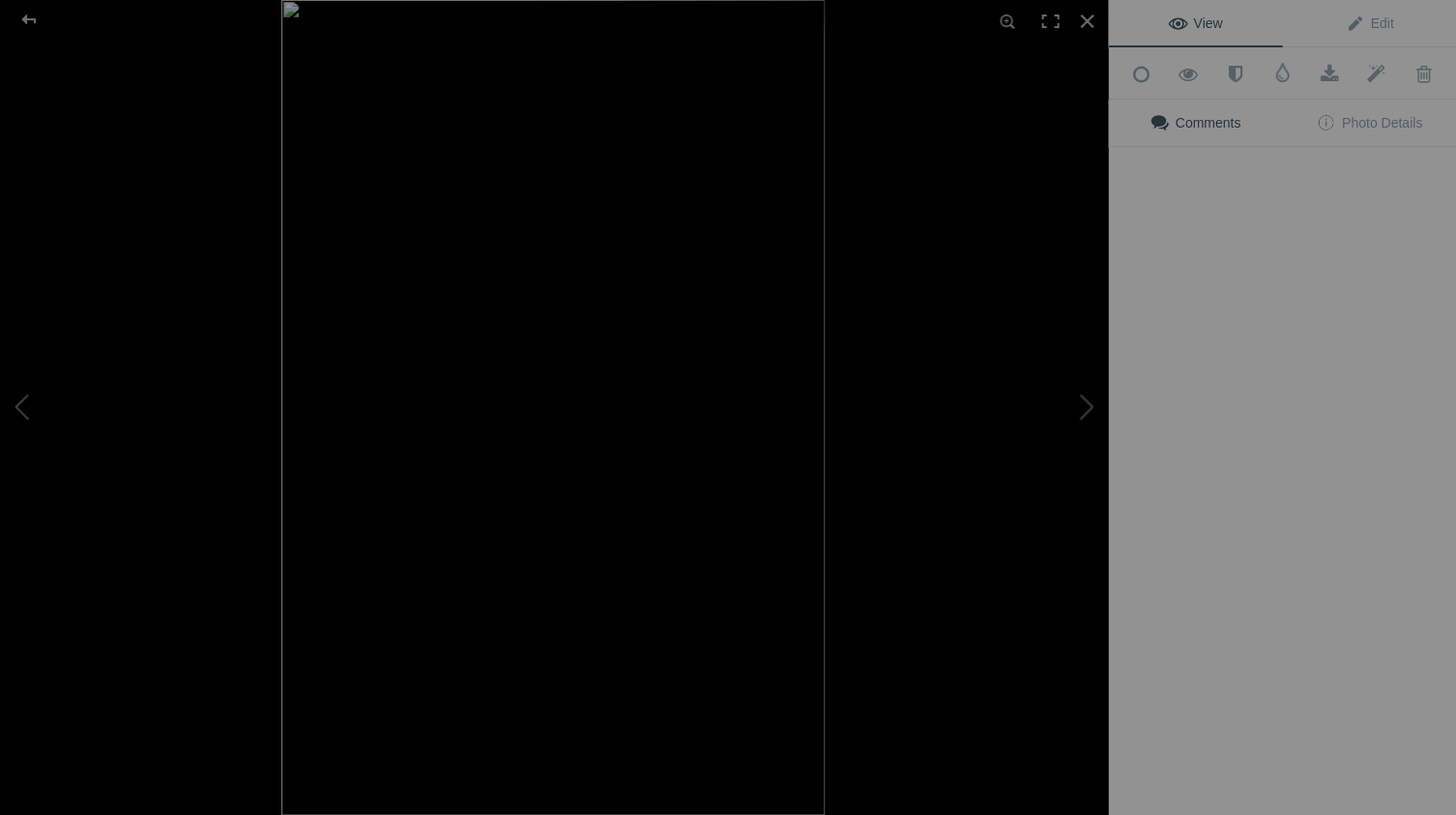
click at [1060, 431] on button at bounding box center [1035, 407] width 145 height 292
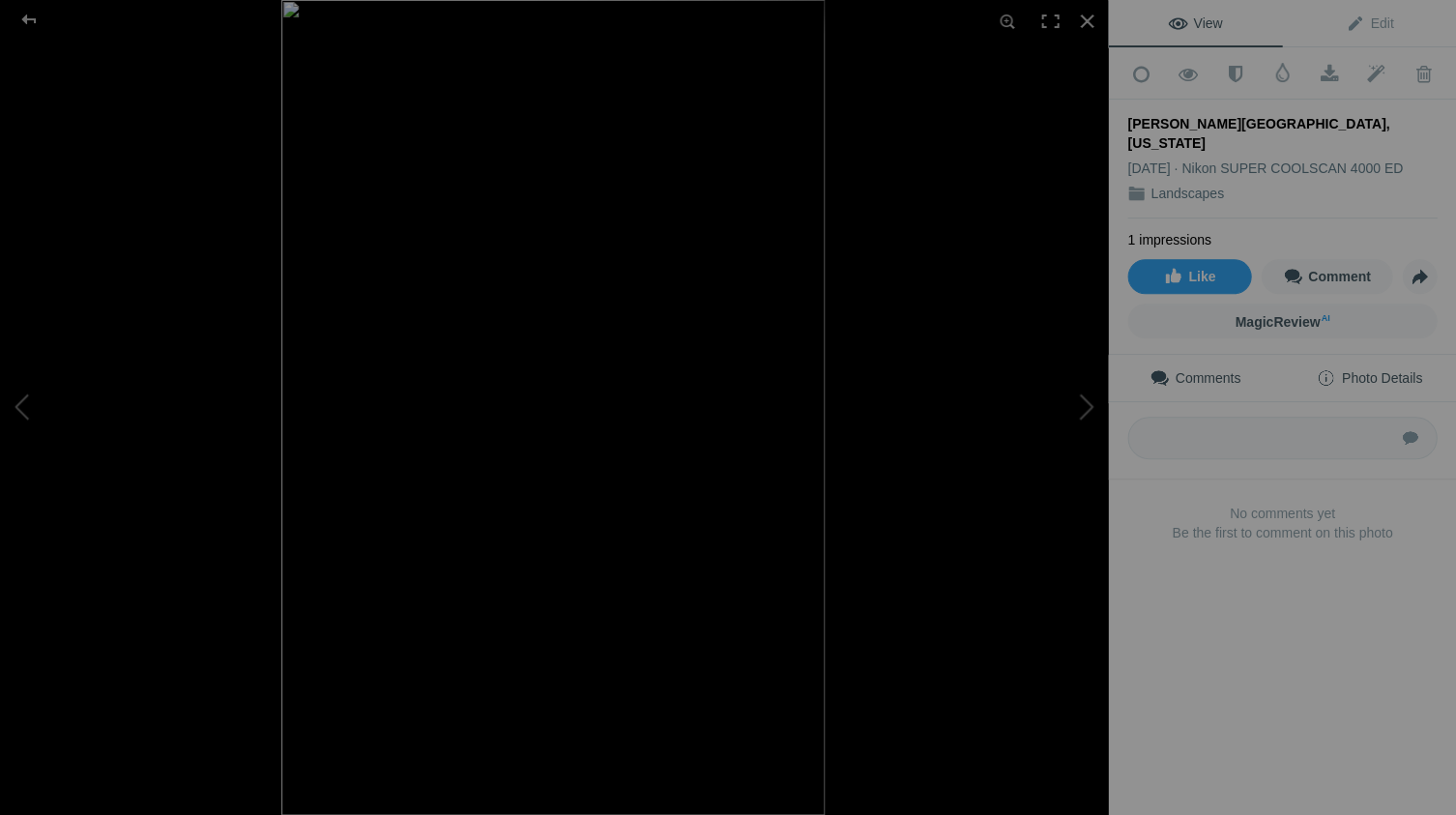
click at [1390, 370] on span "Photo Details" at bounding box center [1368, 377] width 106 height 15
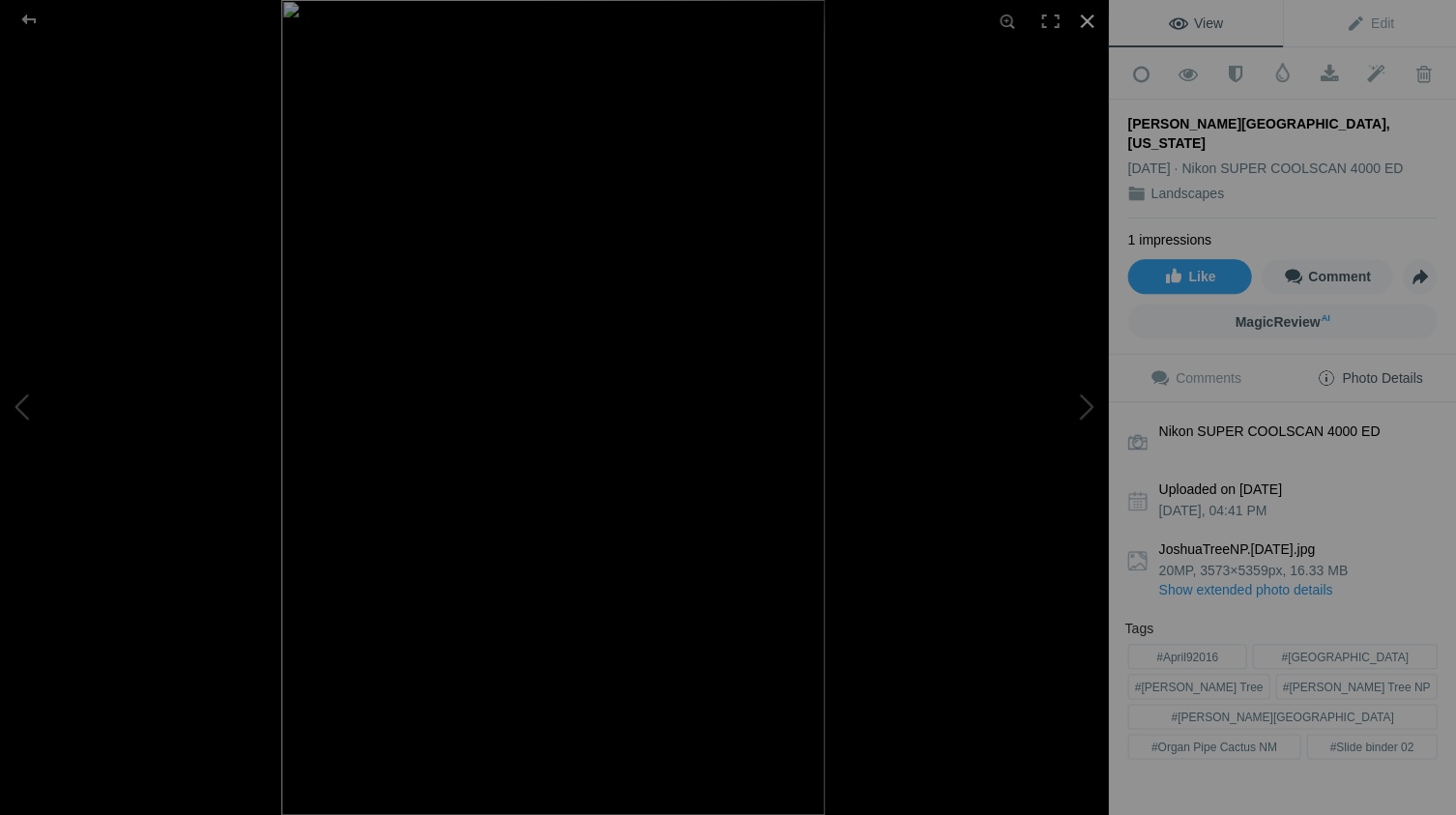
click at [1085, 15] on div at bounding box center [1086, 21] width 43 height 43
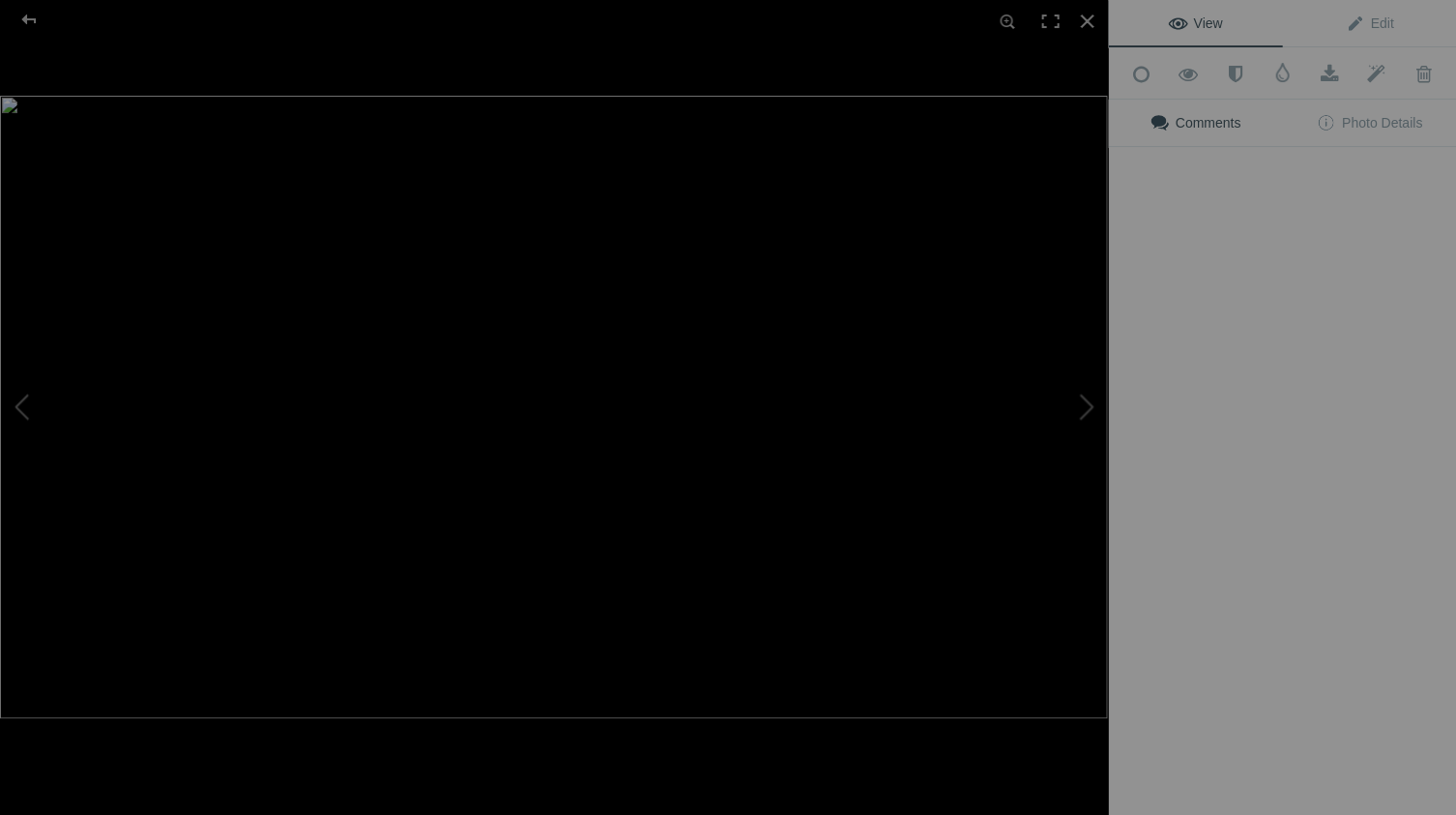
click at [893, 438] on img at bounding box center [553, 407] width 1107 height 622
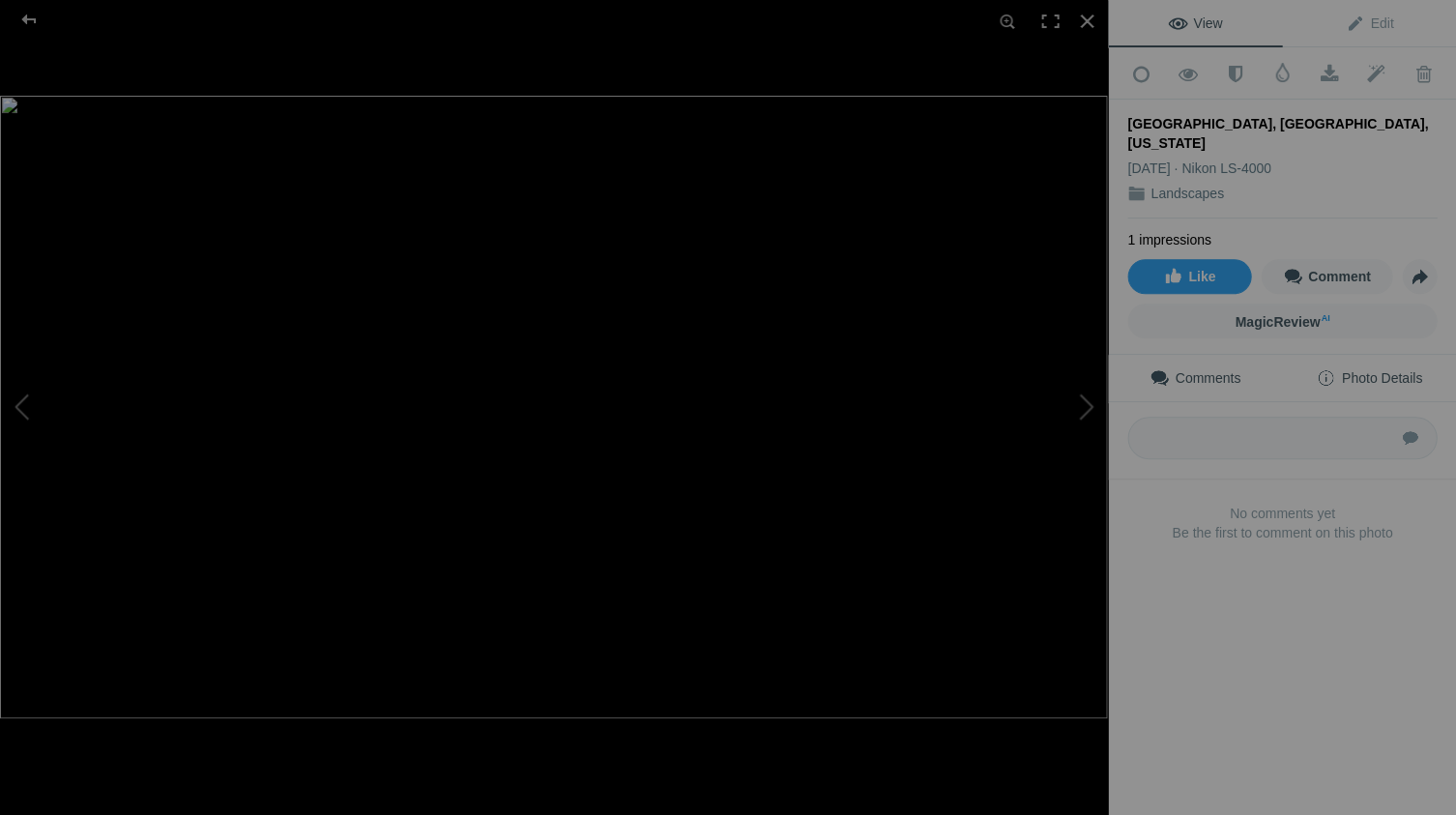
click at [1385, 370] on span "Photo Details" at bounding box center [1368, 377] width 106 height 15
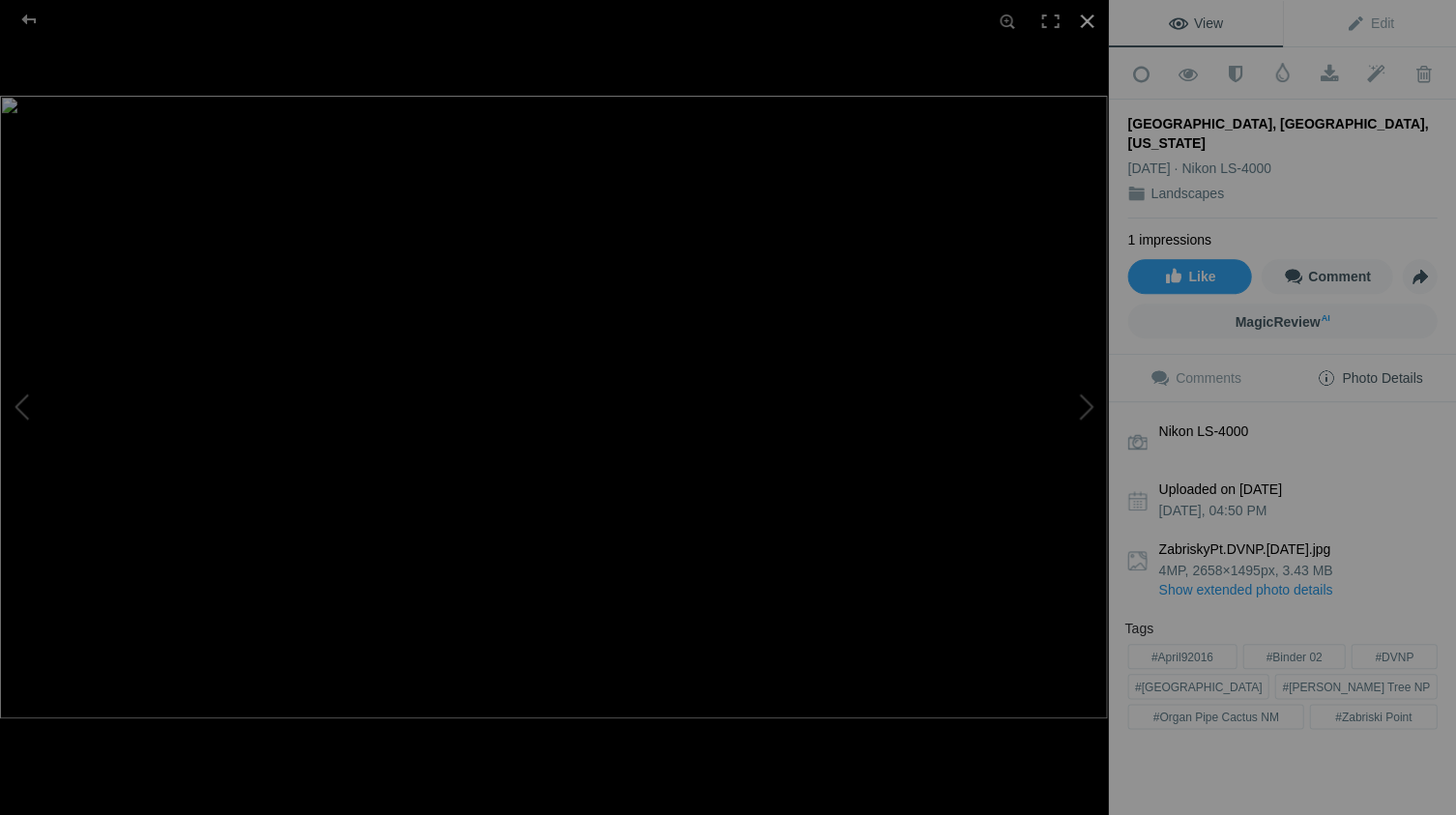
click at [1088, 23] on div at bounding box center [1086, 21] width 43 height 43
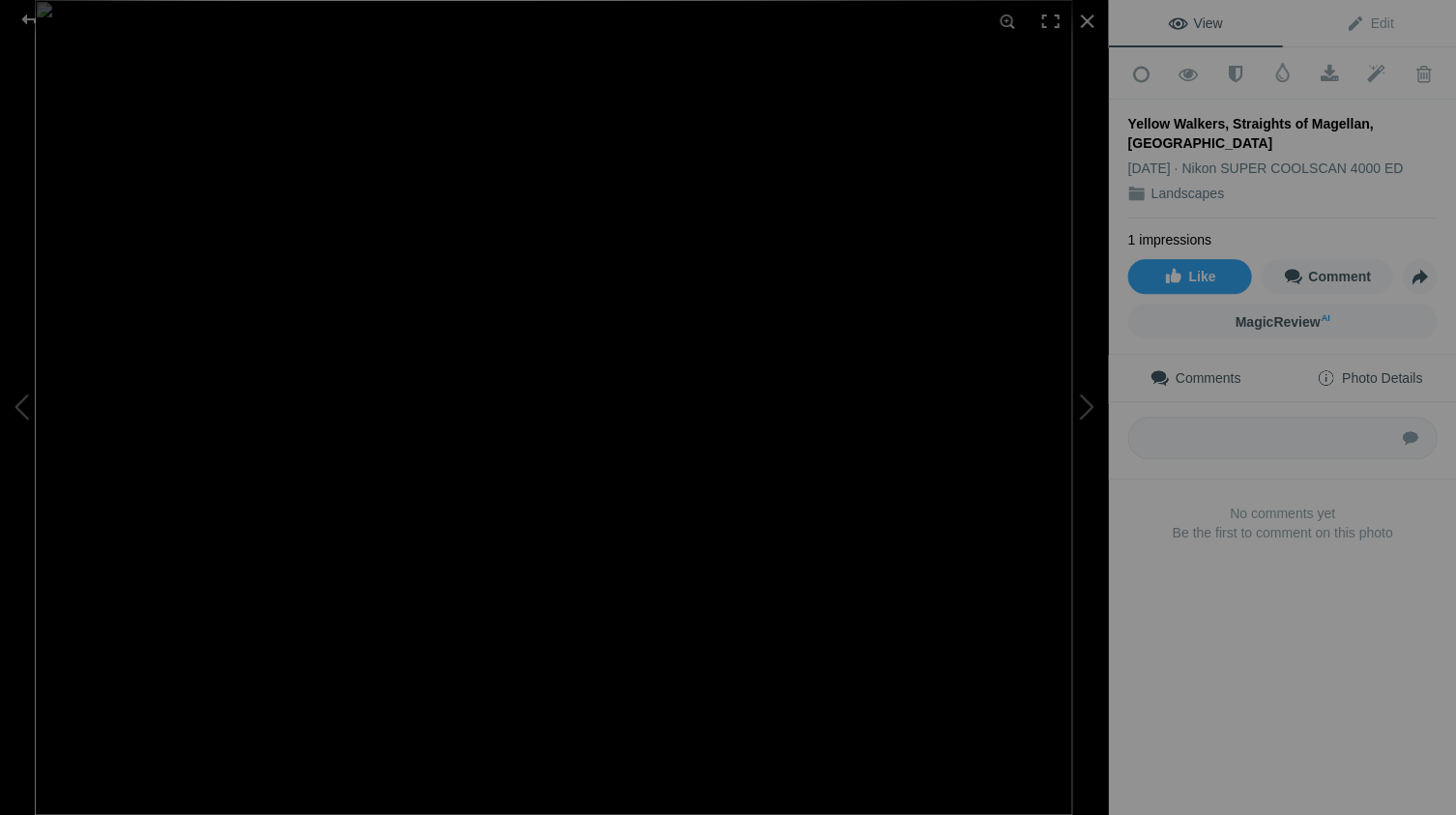
click at [1387, 370] on span "Photo Details" at bounding box center [1368, 377] width 106 height 15
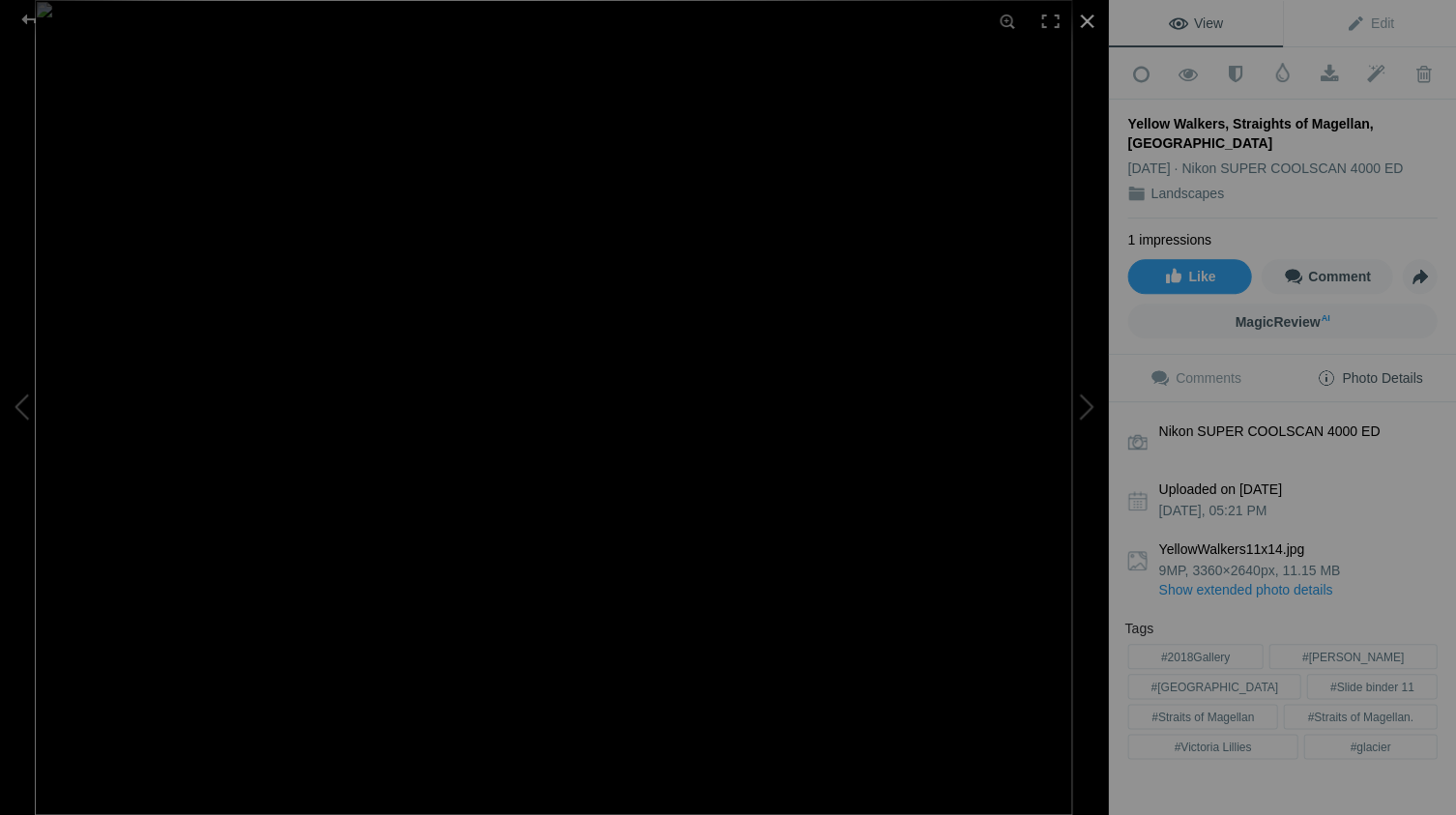
click at [1083, 18] on div at bounding box center [1086, 21] width 43 height 43
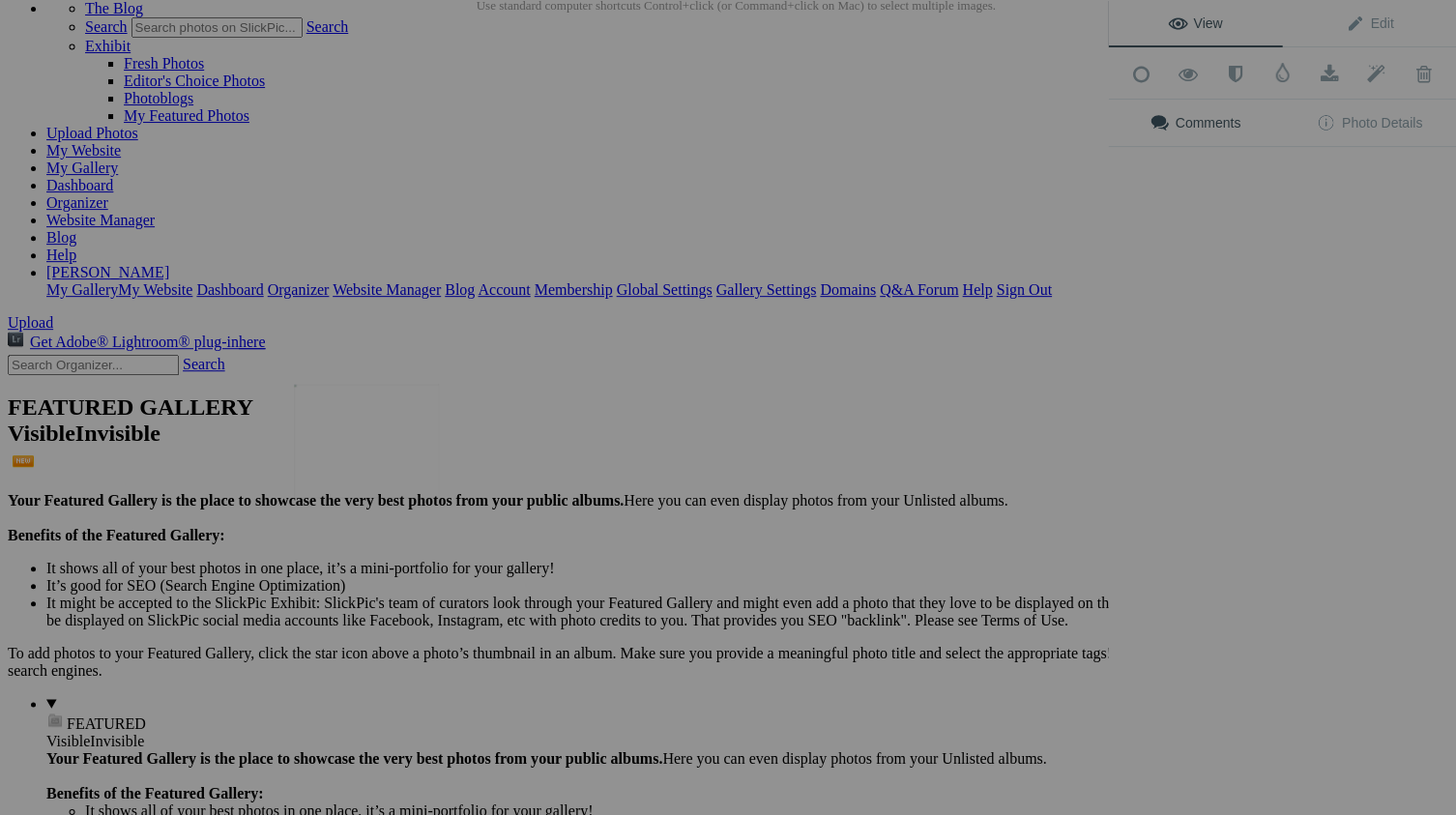
click at [339, 448] on img at bounding box center [365, 441] width 145 height 114
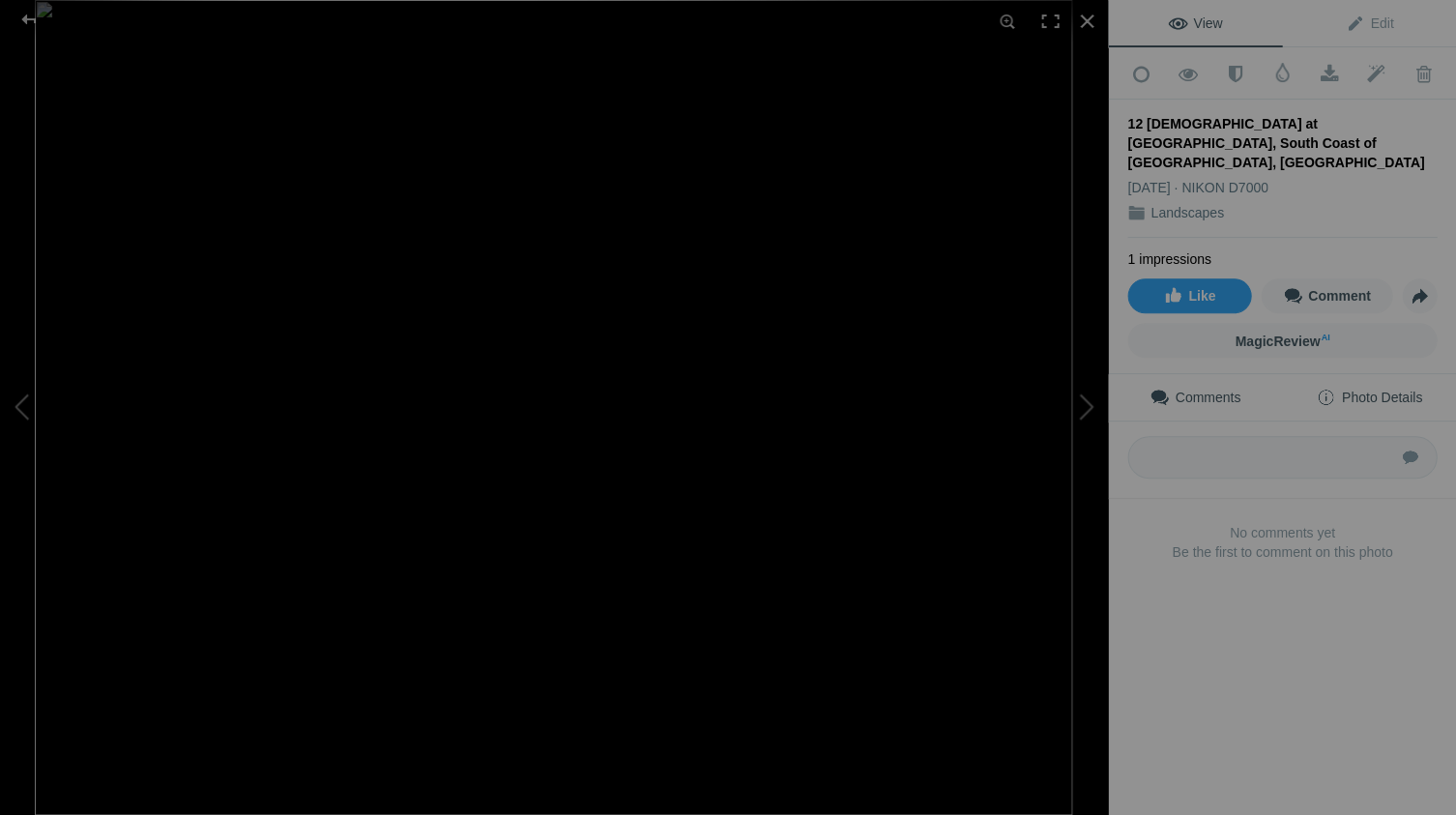
click at [1380, 389] on span "Photo Details" at bounding box center [1368, 396] width 106 height 15
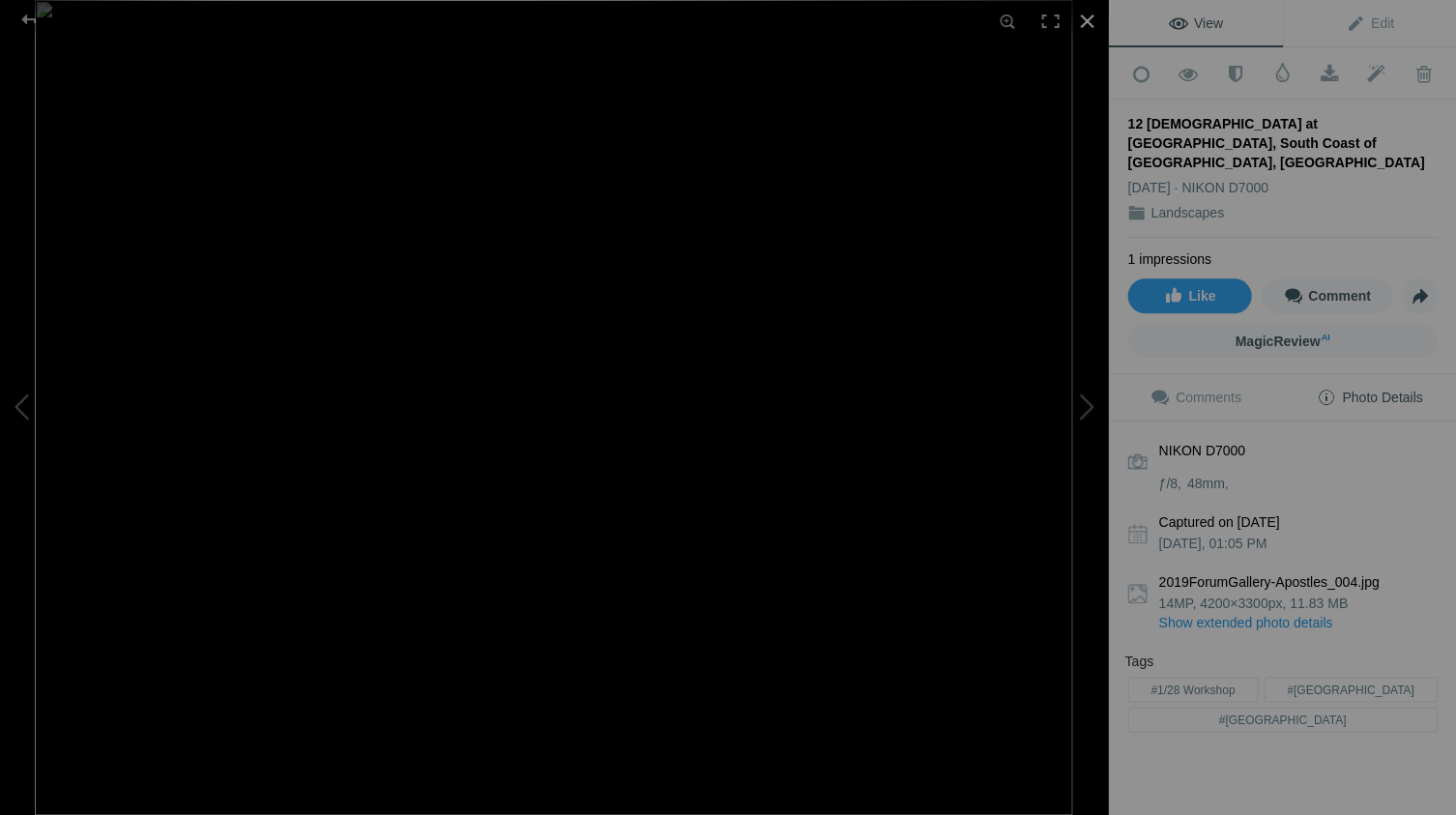
click at [1084, 18] on div at bounding box center [1086, 21] width 43 height 43
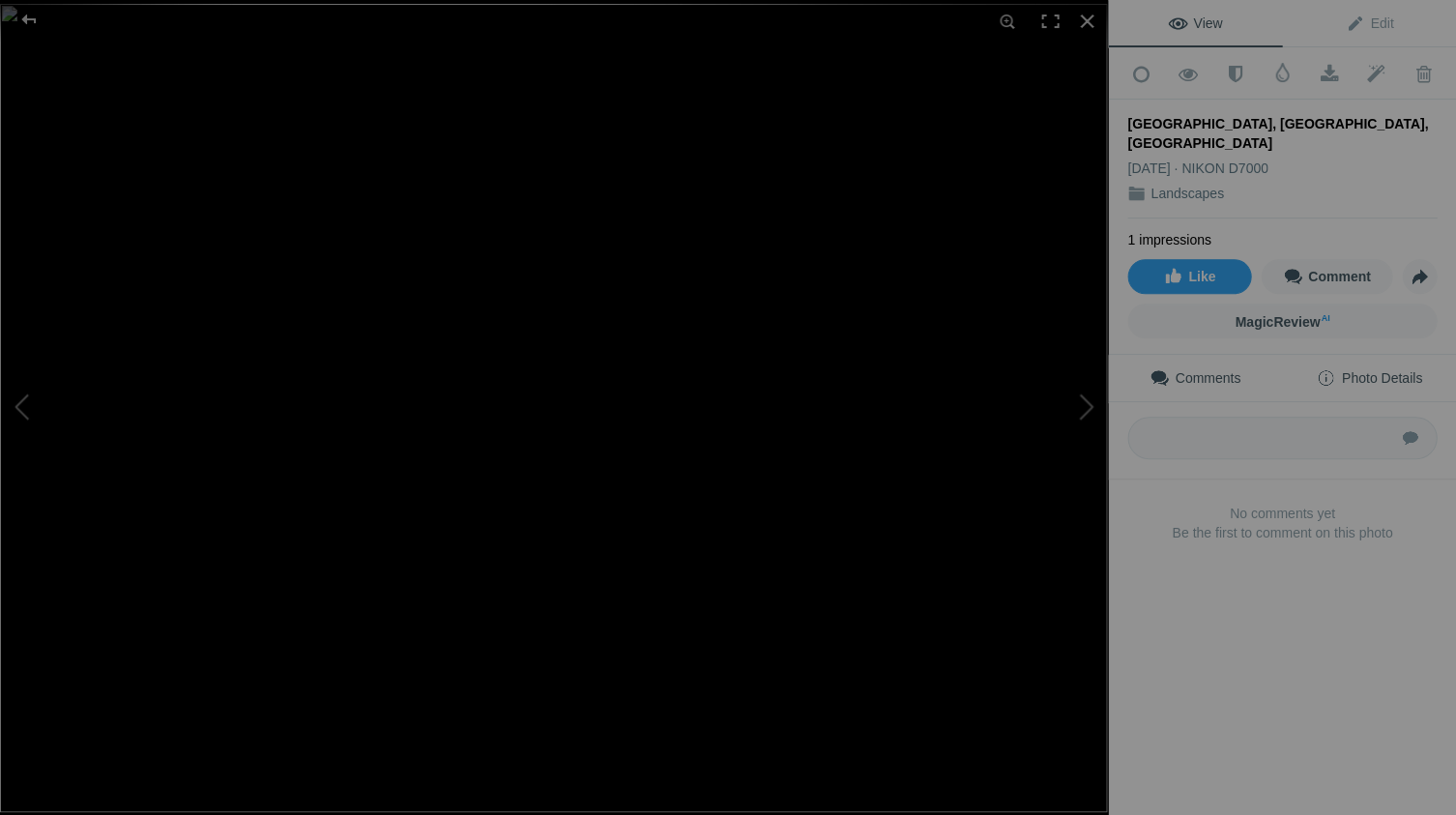
click at [1386, 370] on span "Photo Details" at bounding box center [1368, 377] width 106 height 15
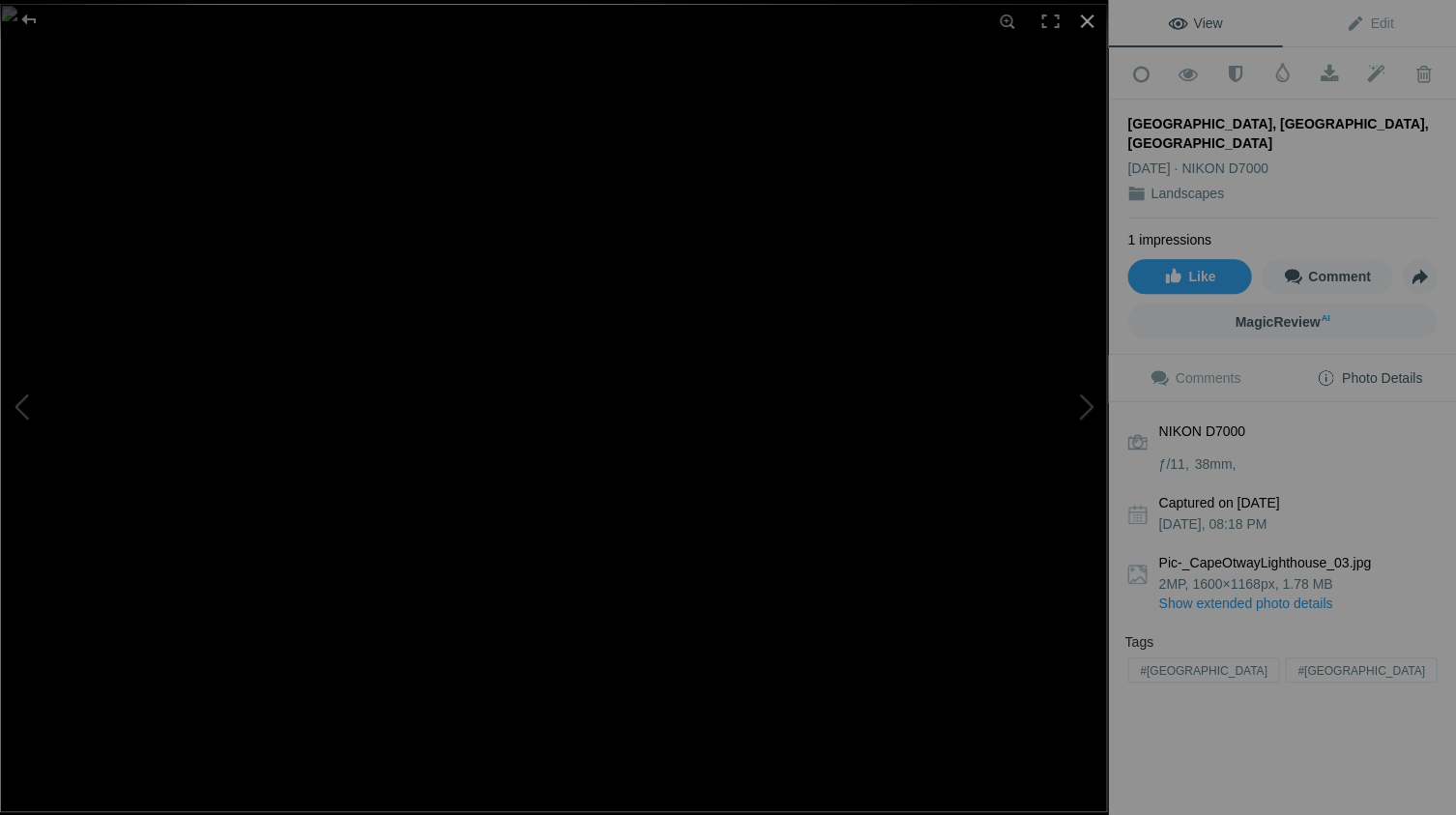
click at [1084, 19] on div at bounding box center [1086, 21] width 43 height 43
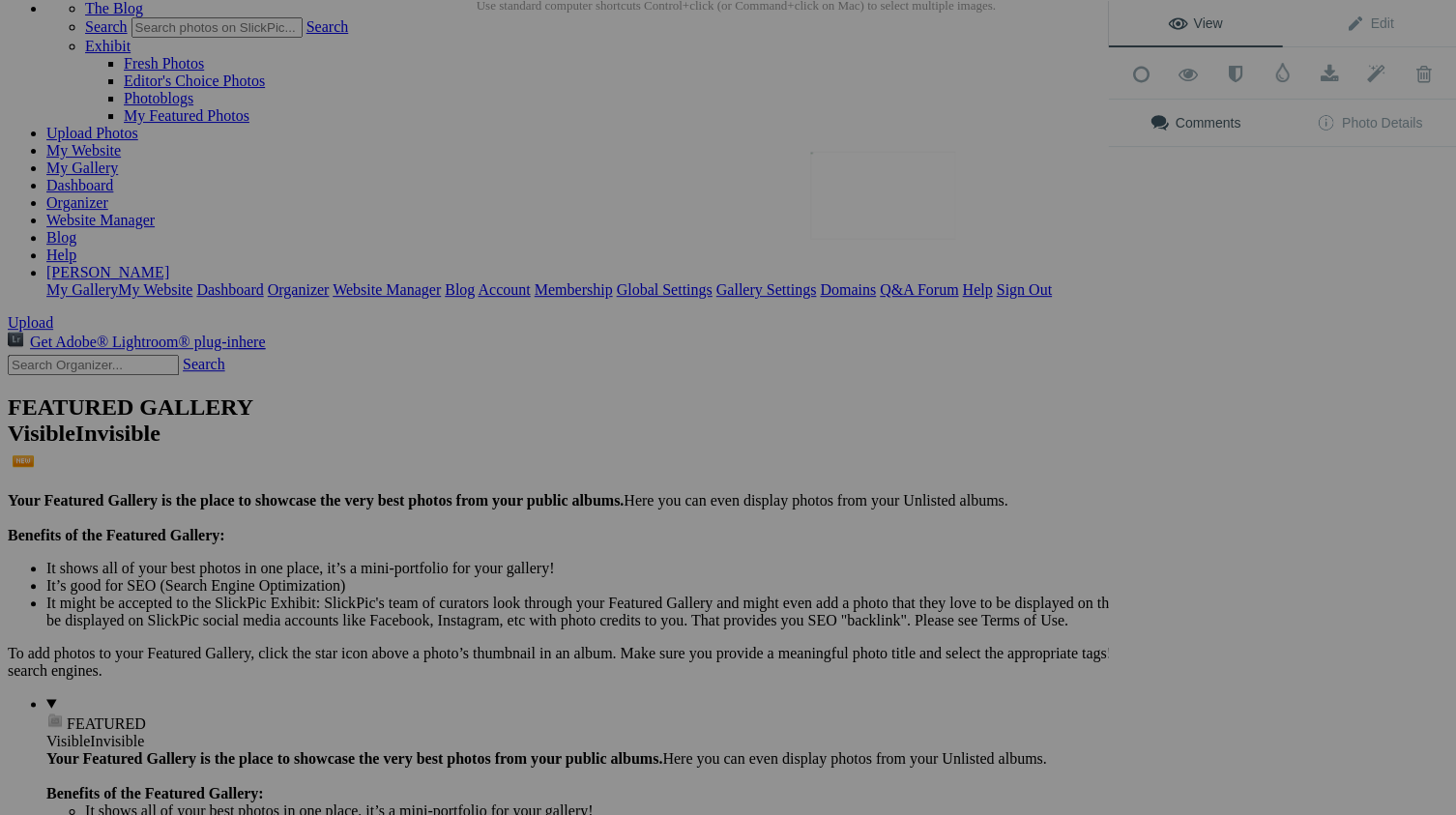
click at [887, 218] on img at bounding box center [882, 196] width 145 height 88
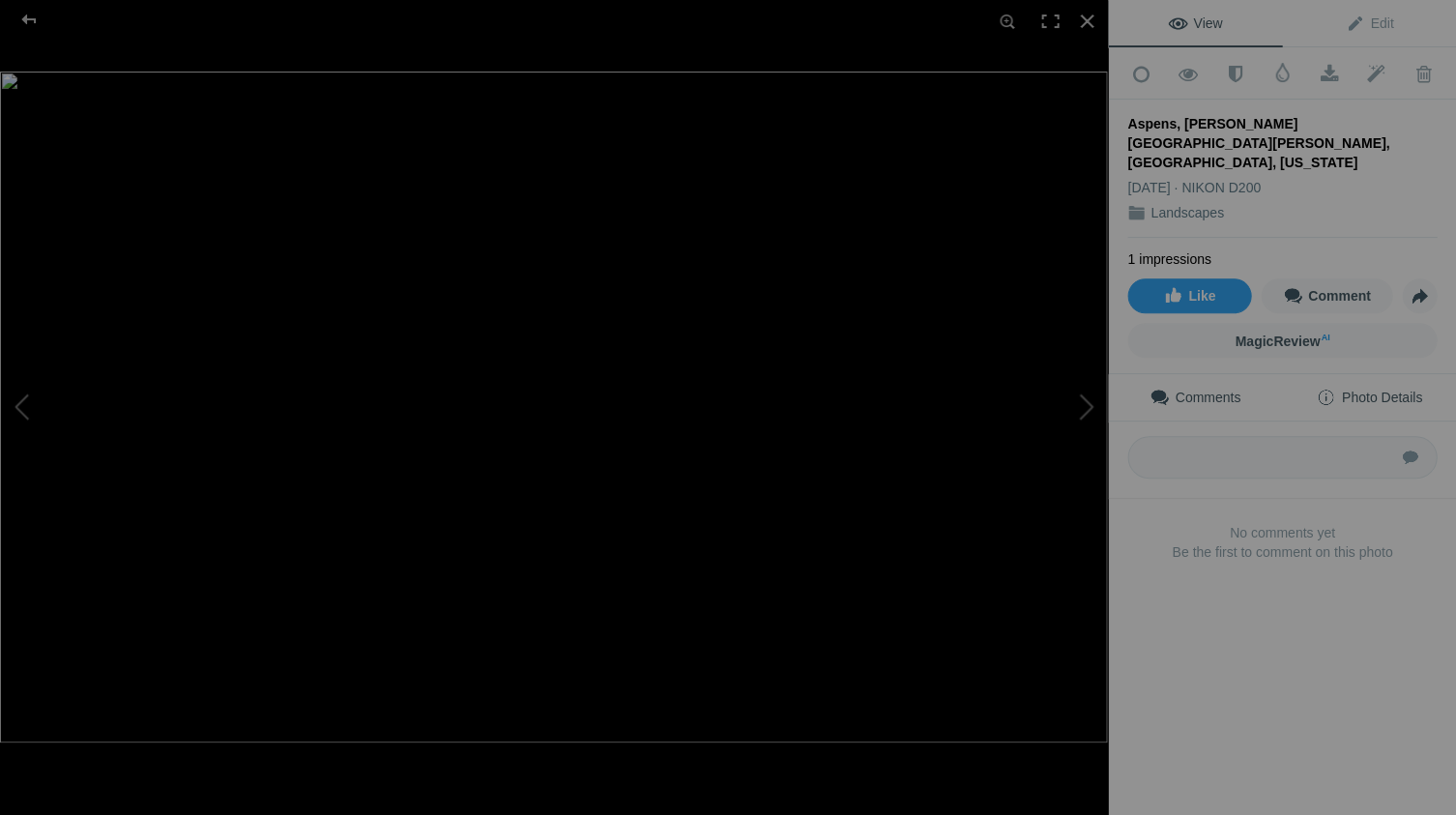
click at [1378, 389] on span "Photo Details" at bounding box center [1368, 396] width 106 height 15
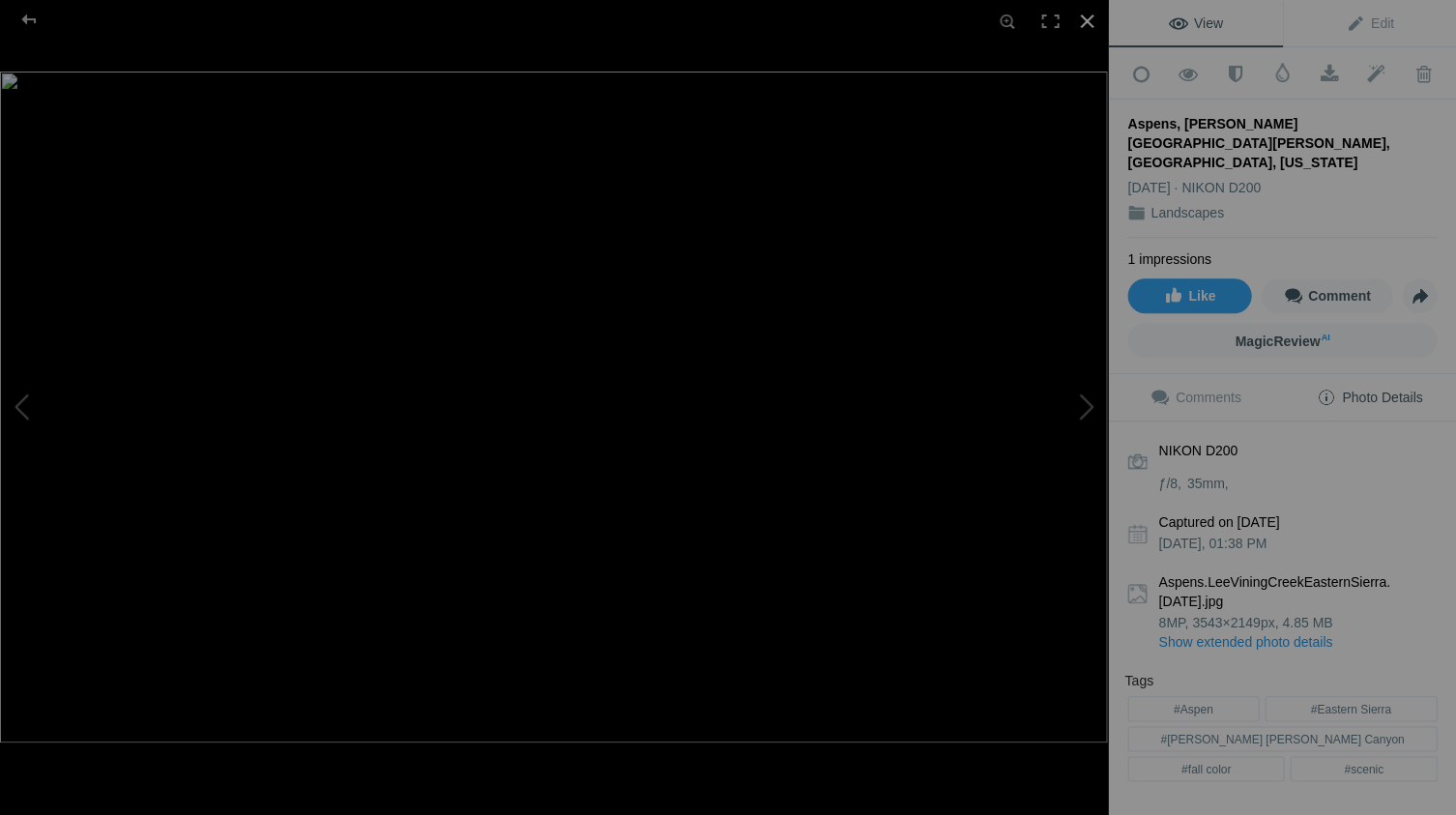
click at [1087, 21] on div at bounding box center [1086, 21] width 43 height 43
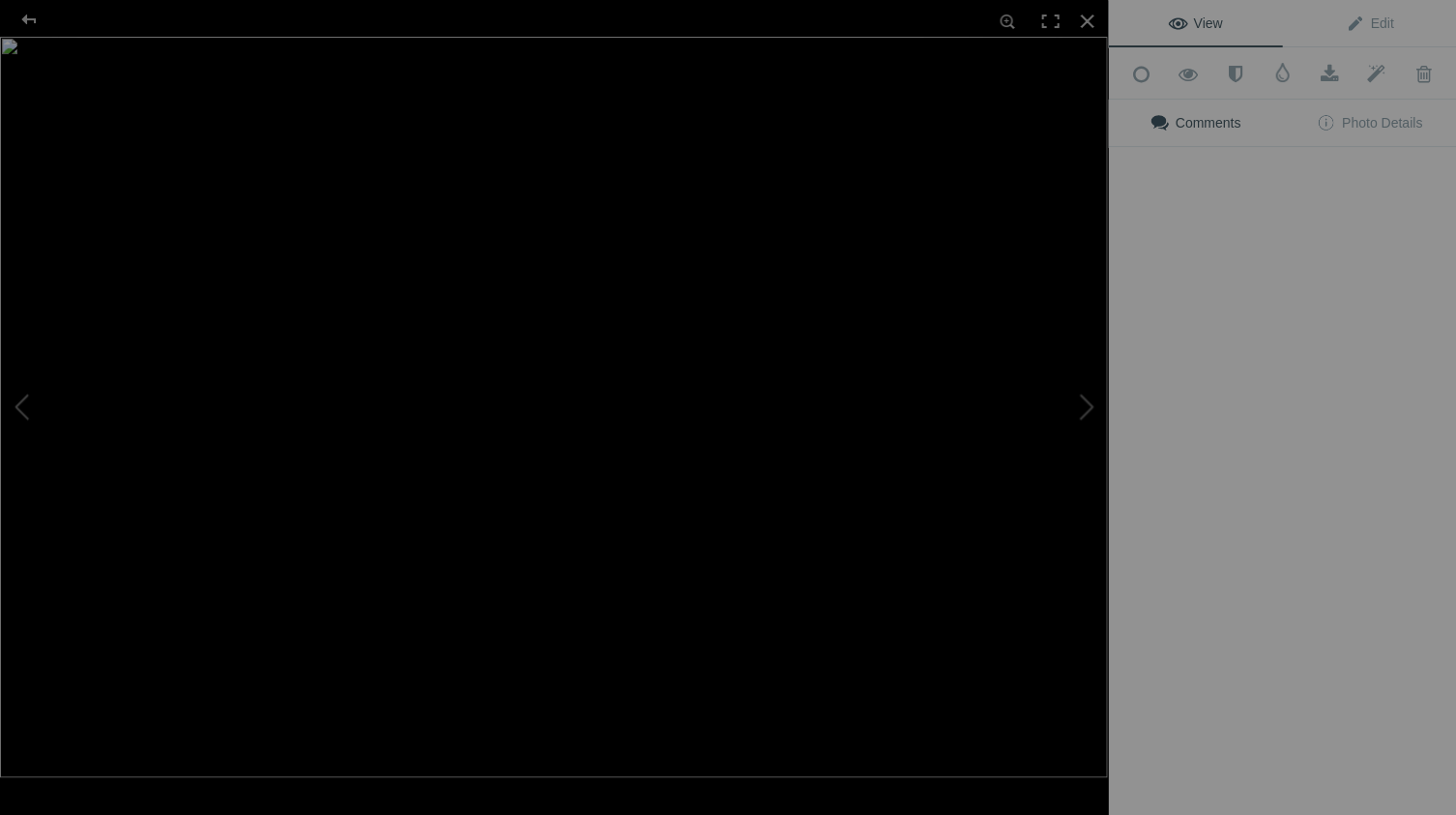
click at [548, 200] on img at bounding box center [553, 407] width 1107 height 740
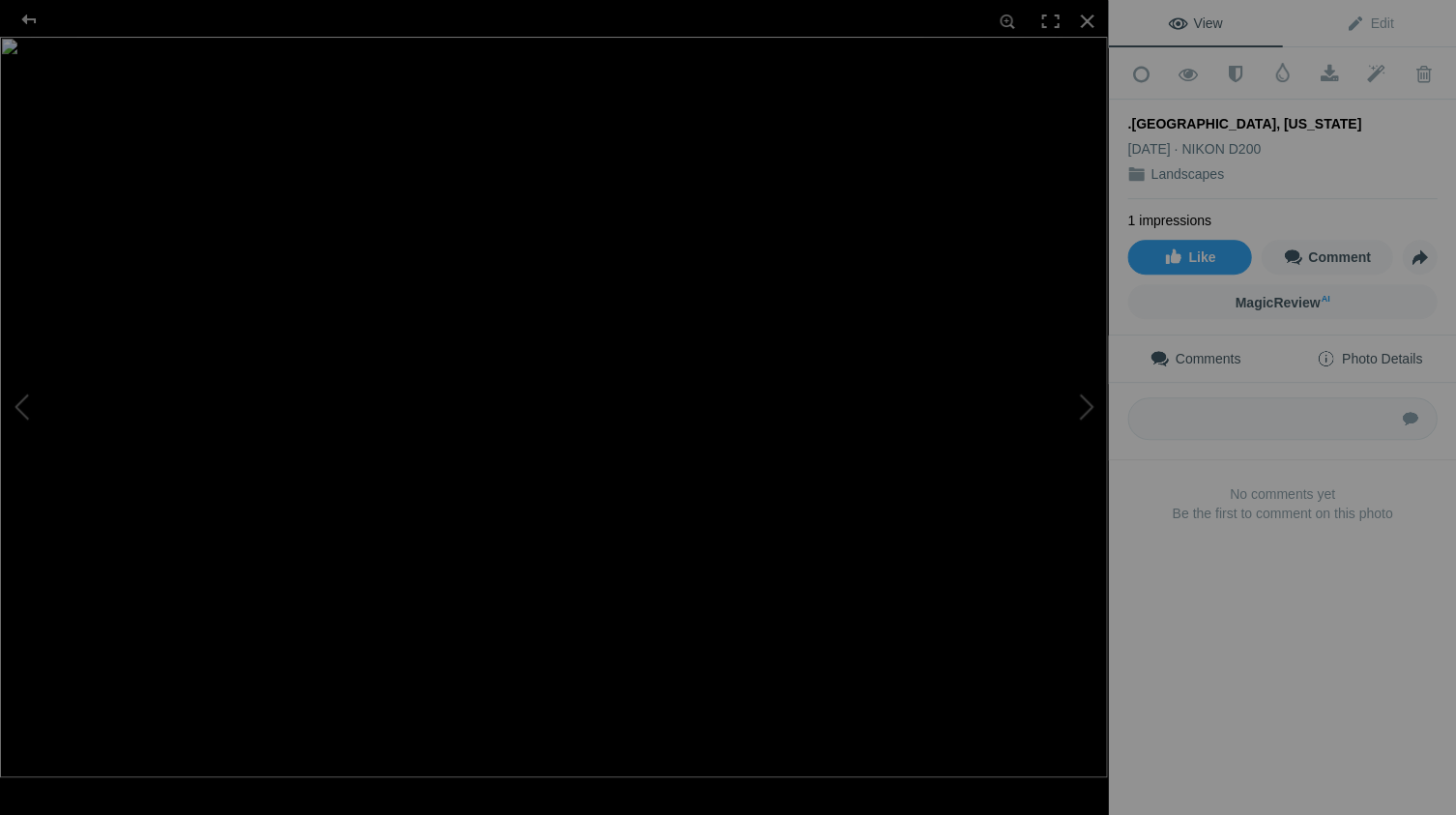
drag, startPoint x: 1390, startPoint y: 351, endPoint x: 1376, endPoint y: 354, distance: 14.3
click at [1390, 351] on span "Photo Details" at bounding box center [1368, 358] width 106 height 15
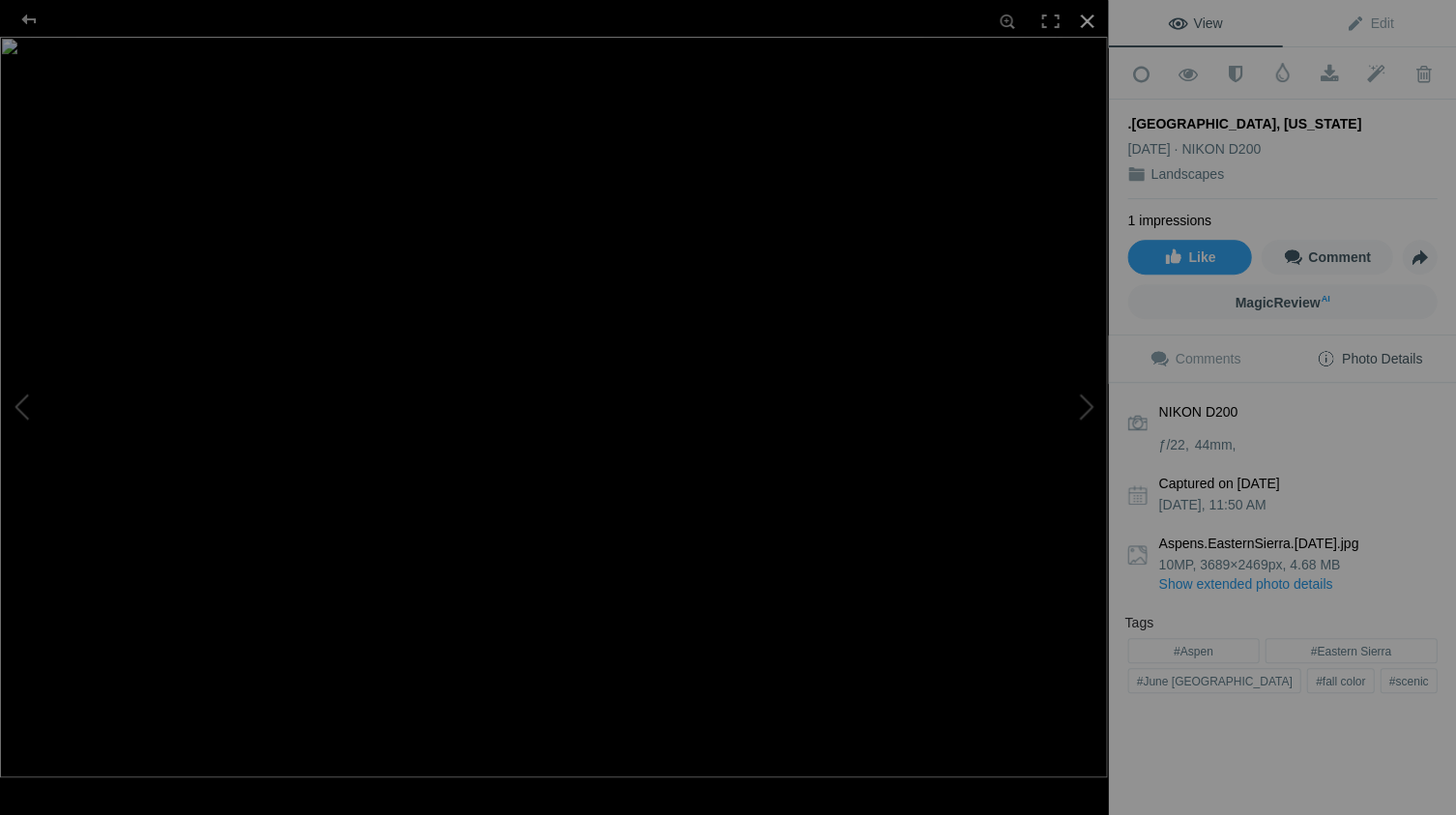
click at [1084, 18] on div at bounding box center [1086, 21] width 43 height 43
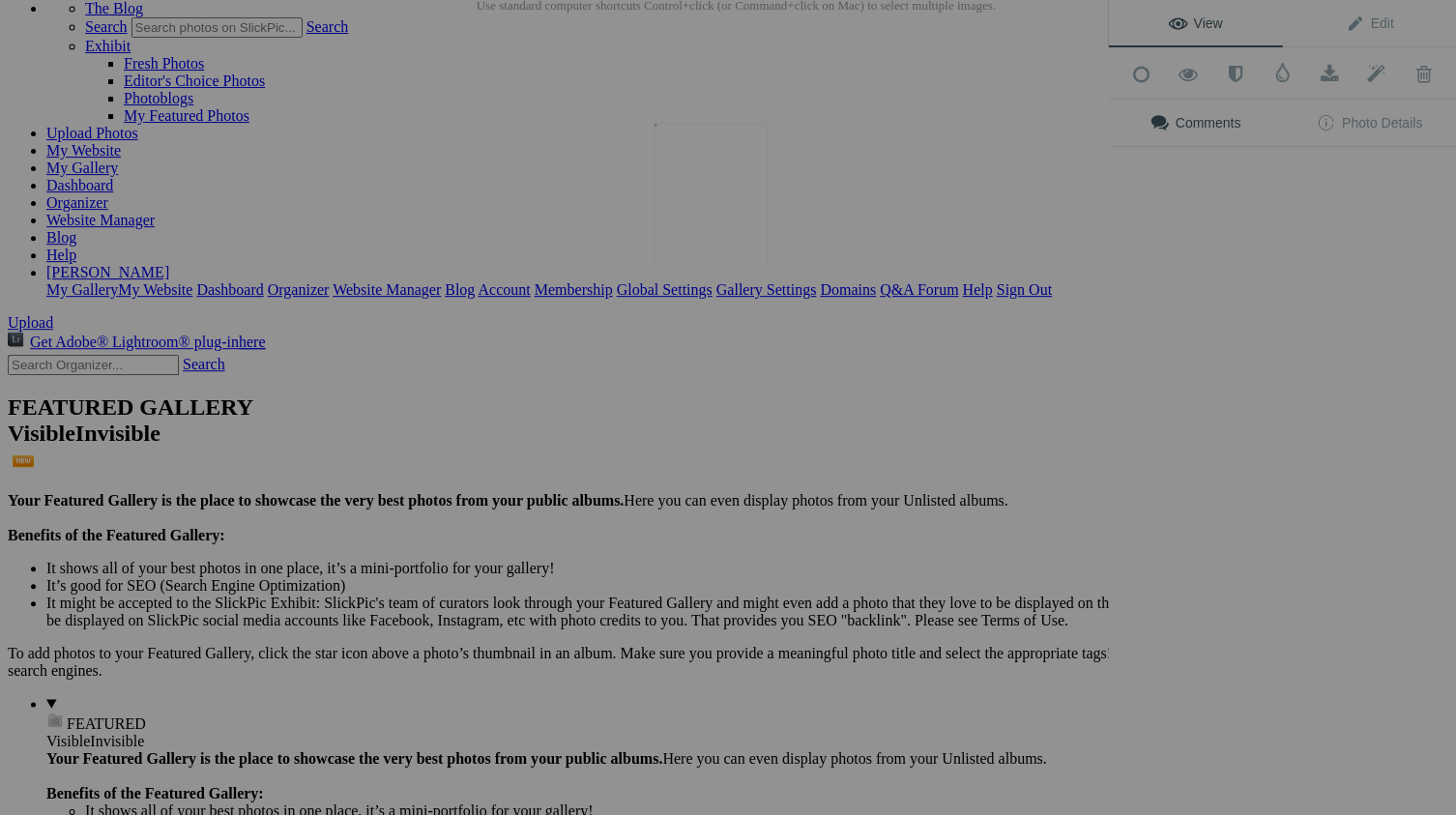
click at [708, 200] on img at bounding box center [711, 195] width 114 height 145
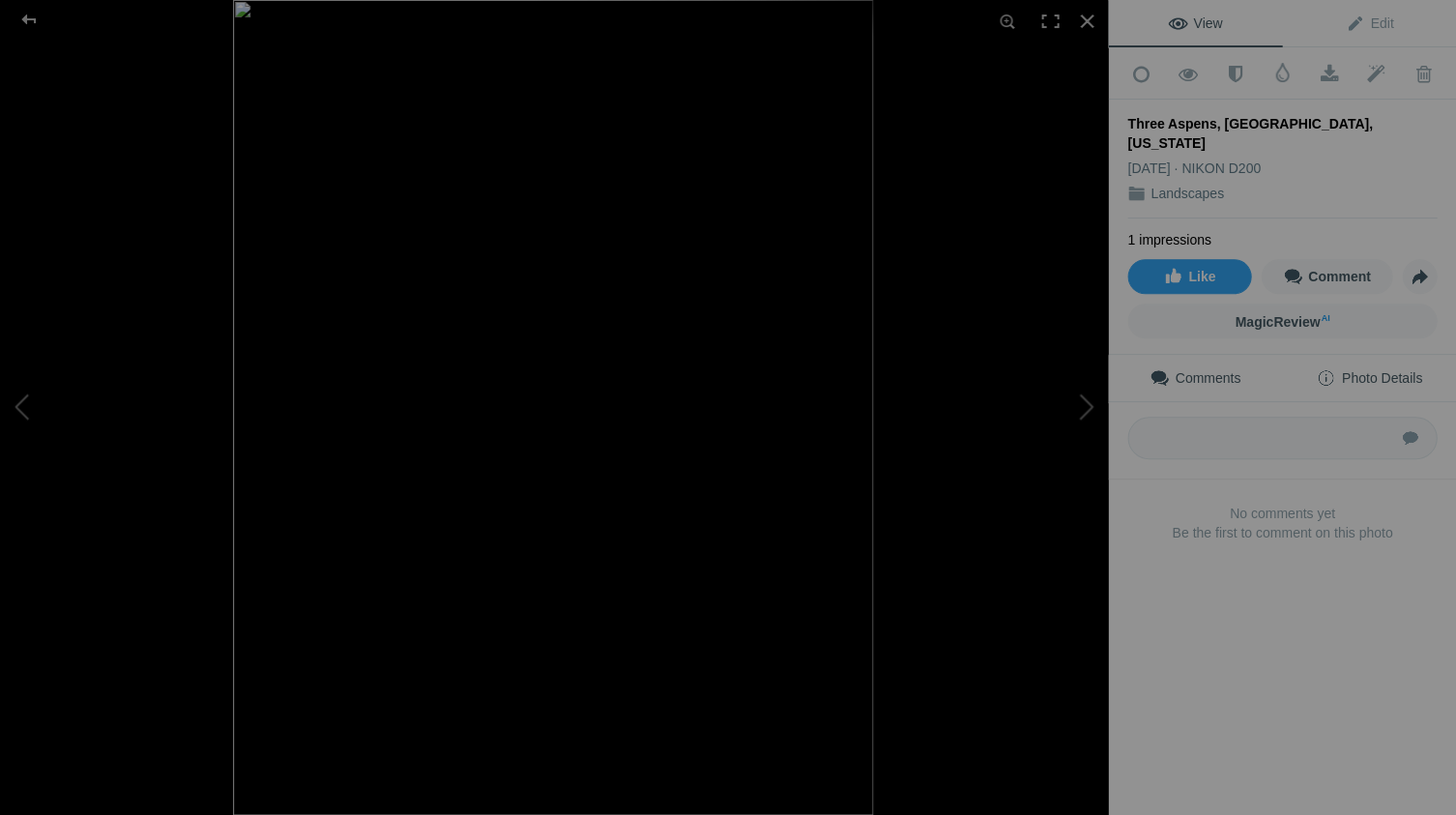
click at [1408, 370] on span "Photo Details" at bounding box center [1368, 377] width 106 height 15
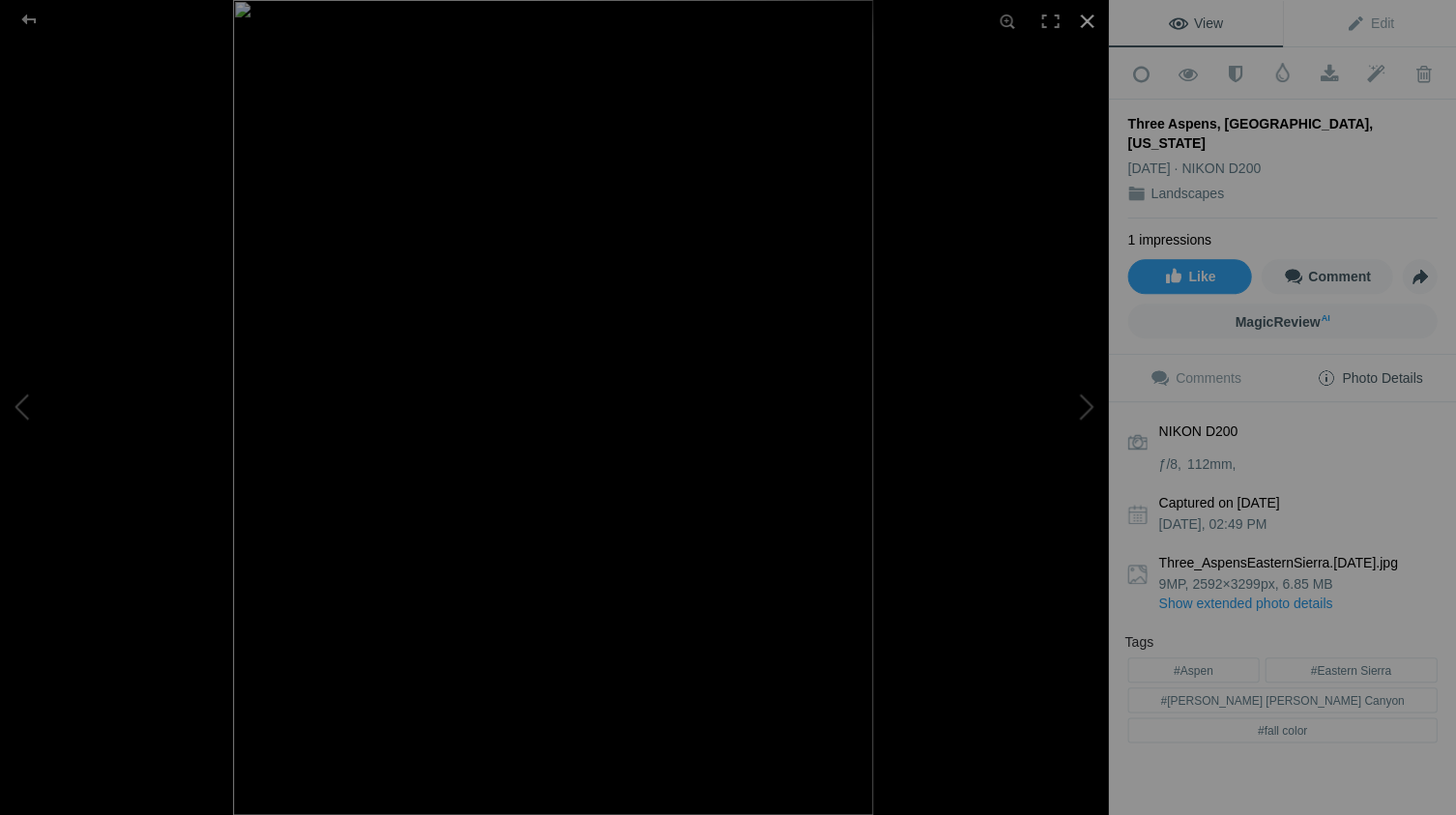
click at [1084, 18] on div at bounding box center [1086, 21] width 43 height 43
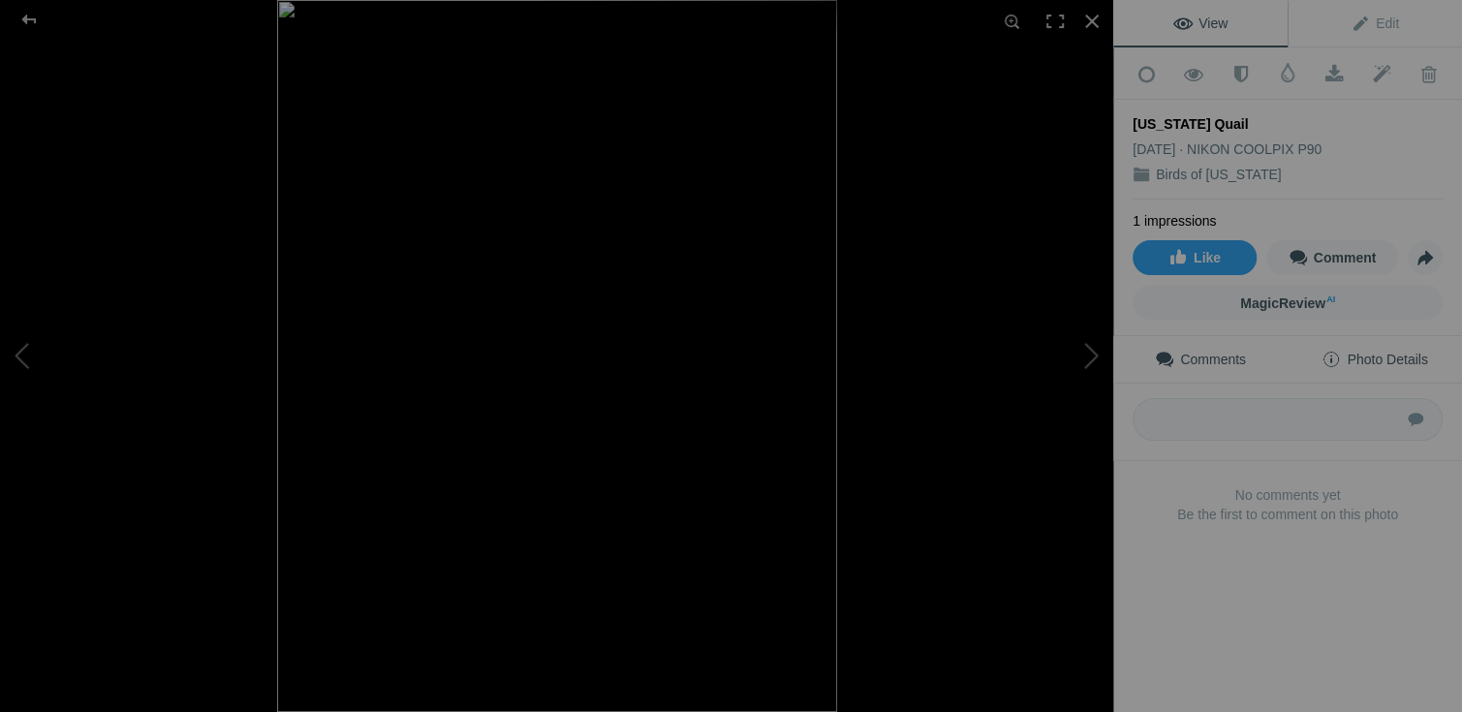
drag, startPoint x: 1392, startPoint y: 353, endPoint x: 1380, endPoint y: 360, distance: 14.0
click at [1392, 353] on span "Photo Details" at bounding box center [1374, 359] width 106 height 15
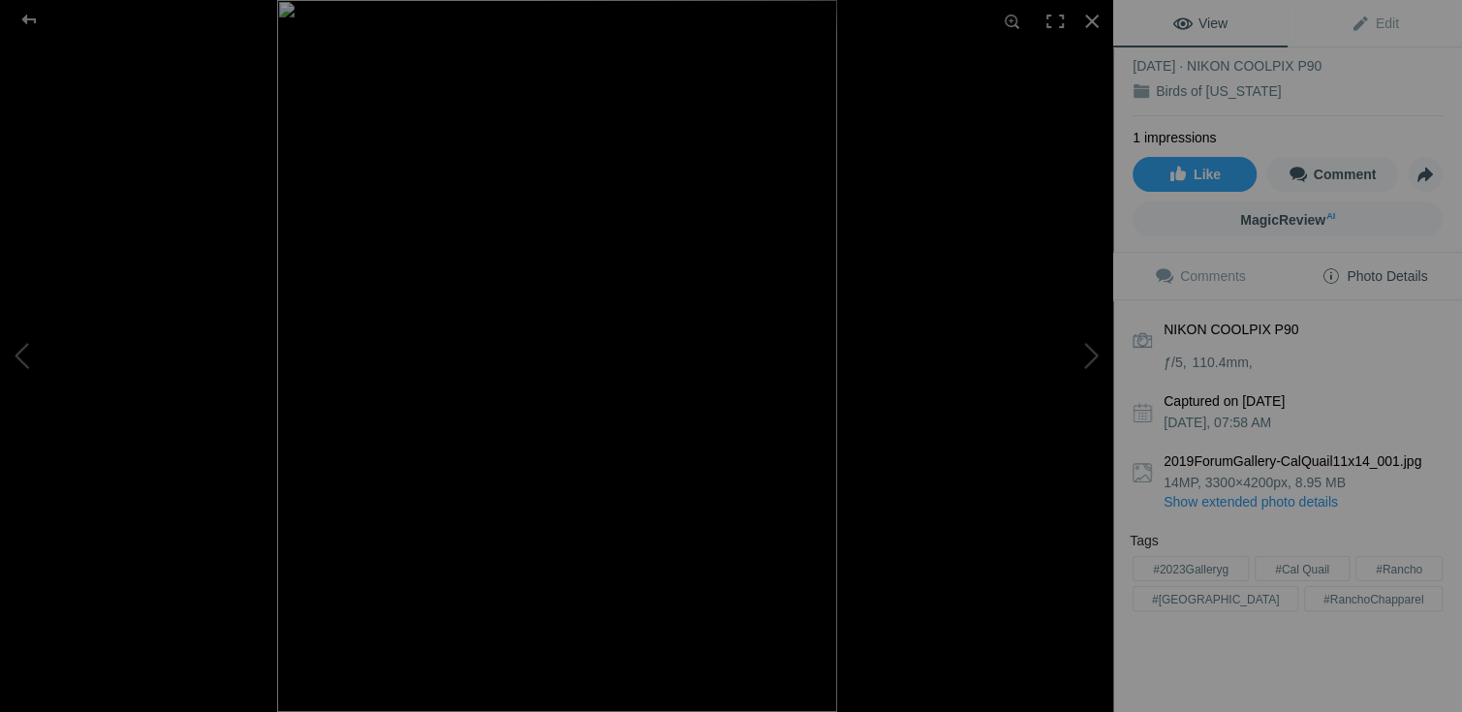
scroll to position [83, 0]
click at [1091, 18] on div at bounding box center [1091, 21] width 43 height 43
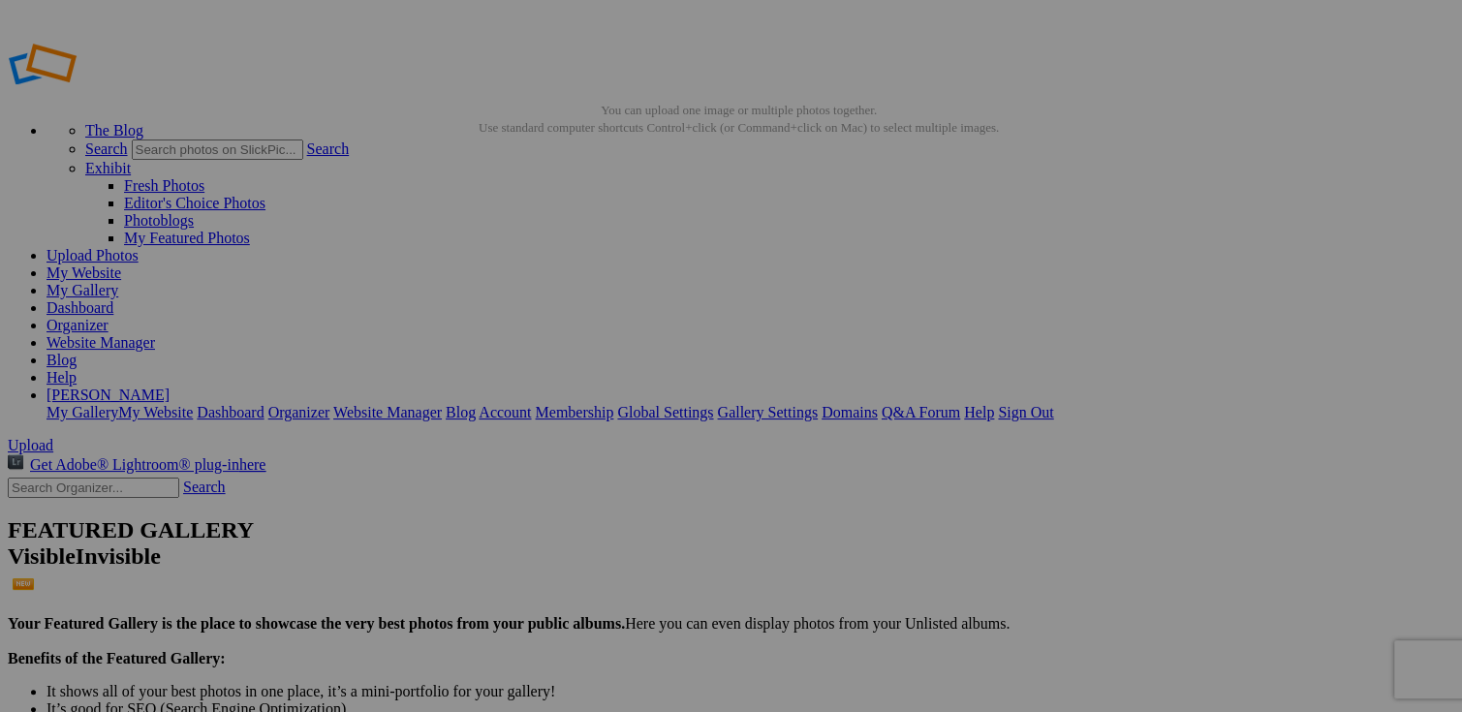
scroll to position [0, 0]
click at [699, 302] on img at bounding box center [711, 289] width 145 height 103
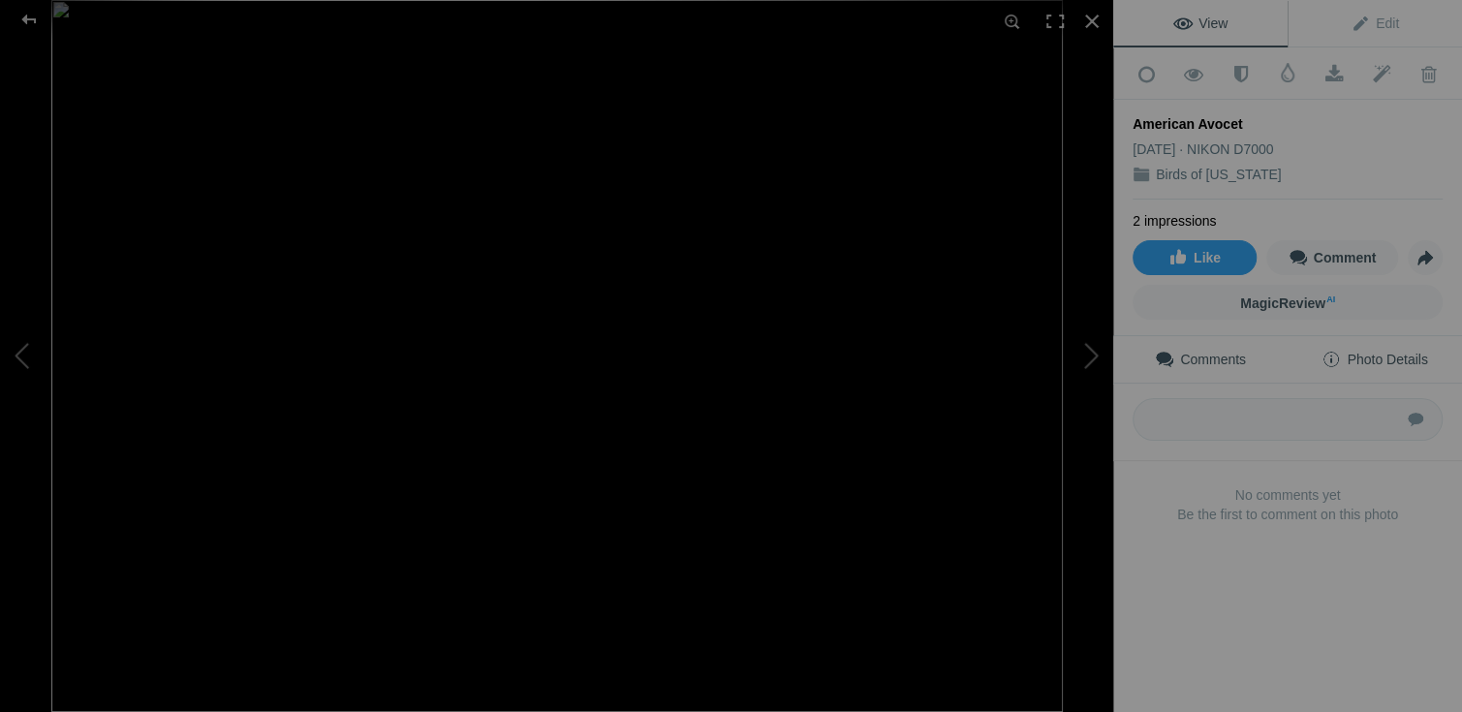
click at [1386, 352] on span "Photo Details" at bounding box center [1374, 359] width 106 height 15
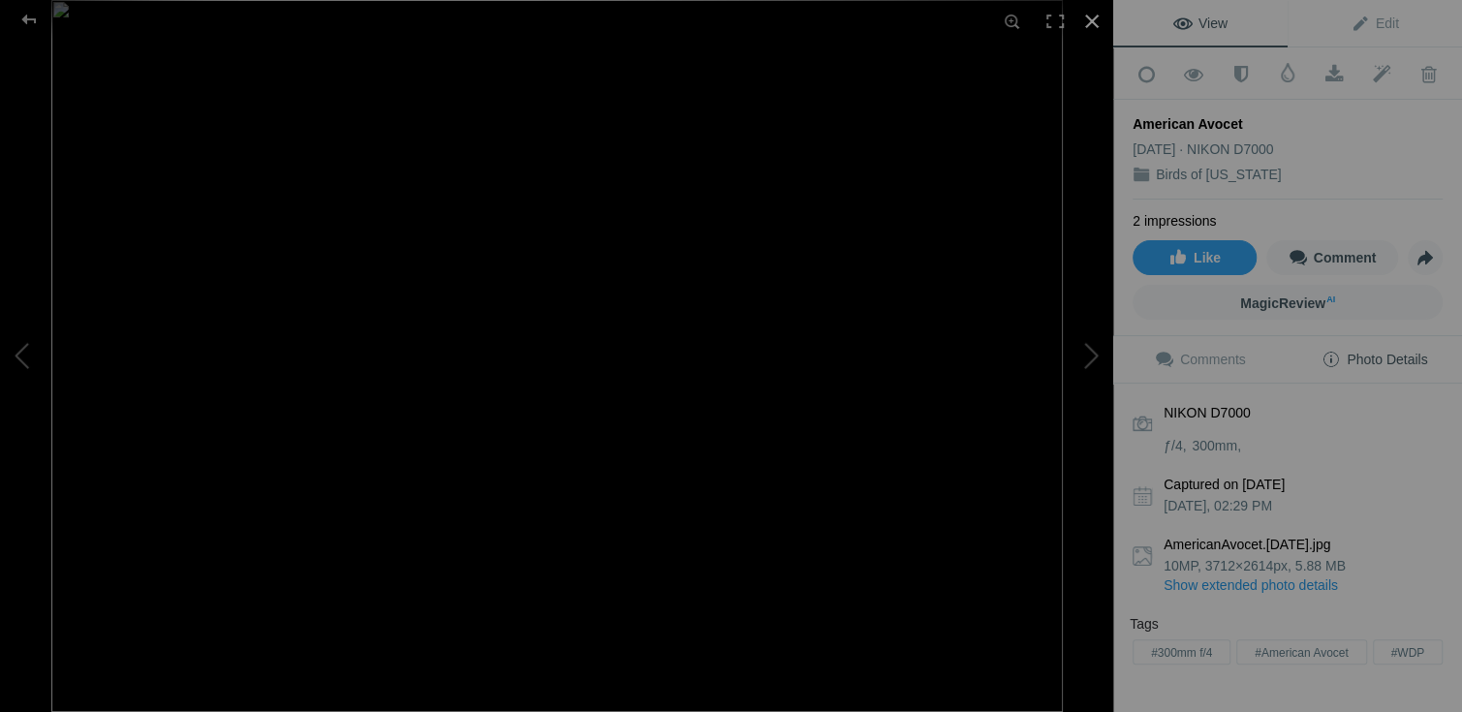
click at [1091, 18] on div at bounding box center [1091, 21] width 43 height 43
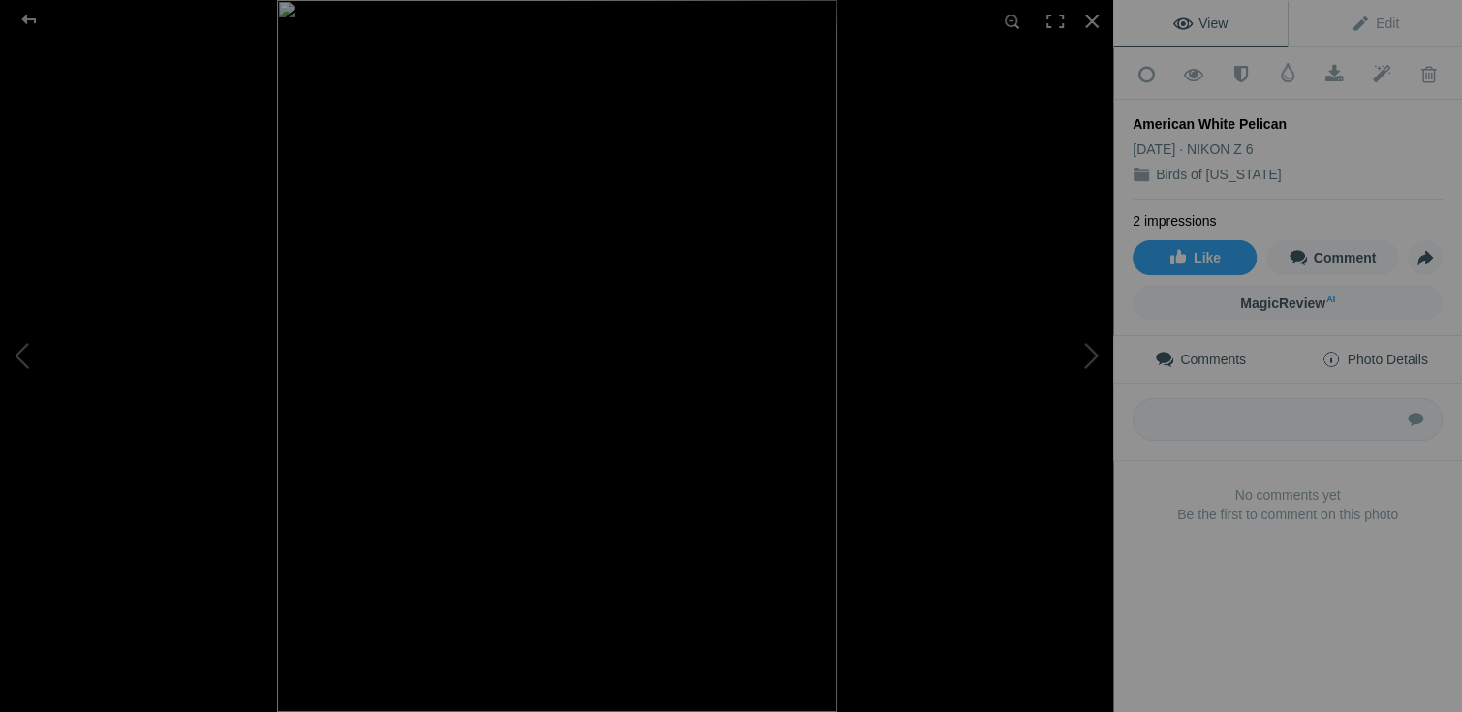
drag, startPoint x: 1394, startPoint y: 349, endPoint x: 1359, endPoint y: 355, distance: 35.5
click at [1394, 352] on span "Photo Details" at bounding box center [1374, 359] width 106 height 15
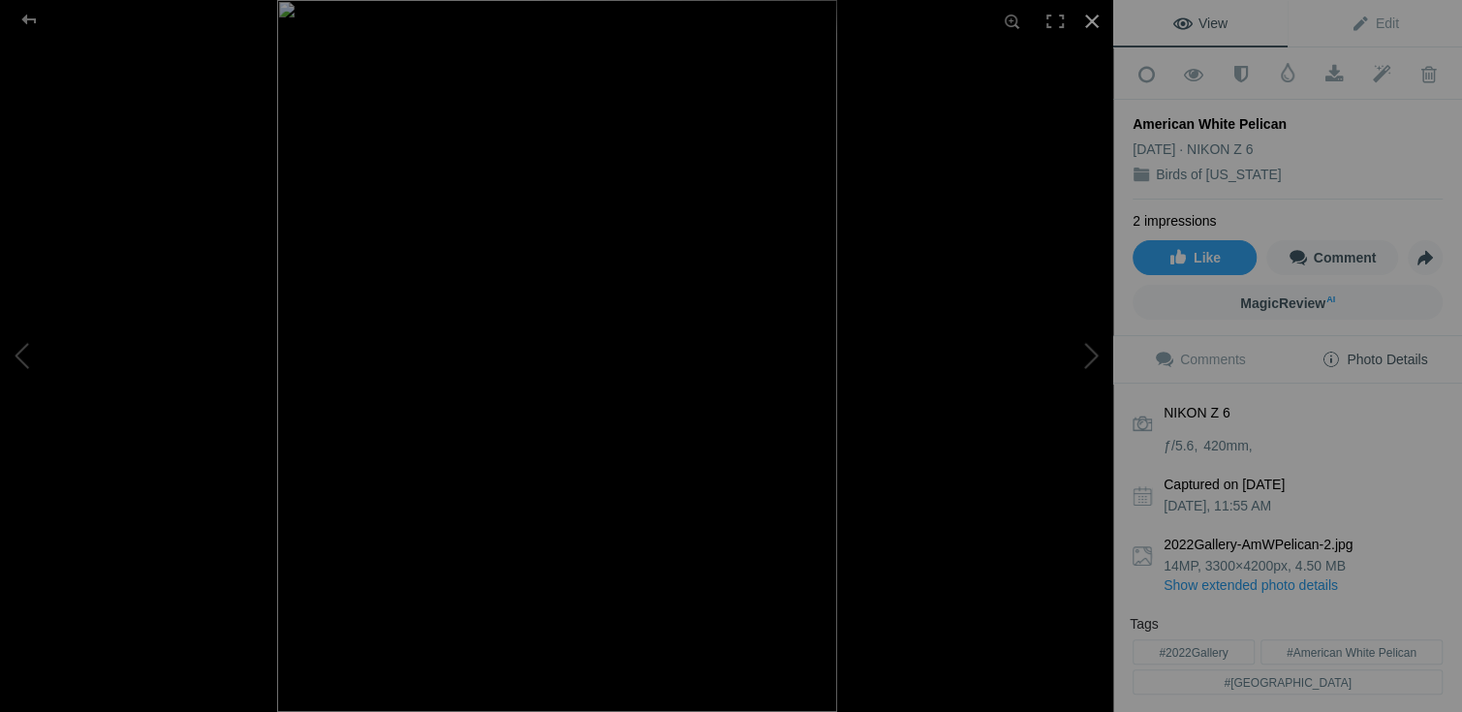
click at [1090, 20] on div at bounding box center [1091, 21] width 43 height 43
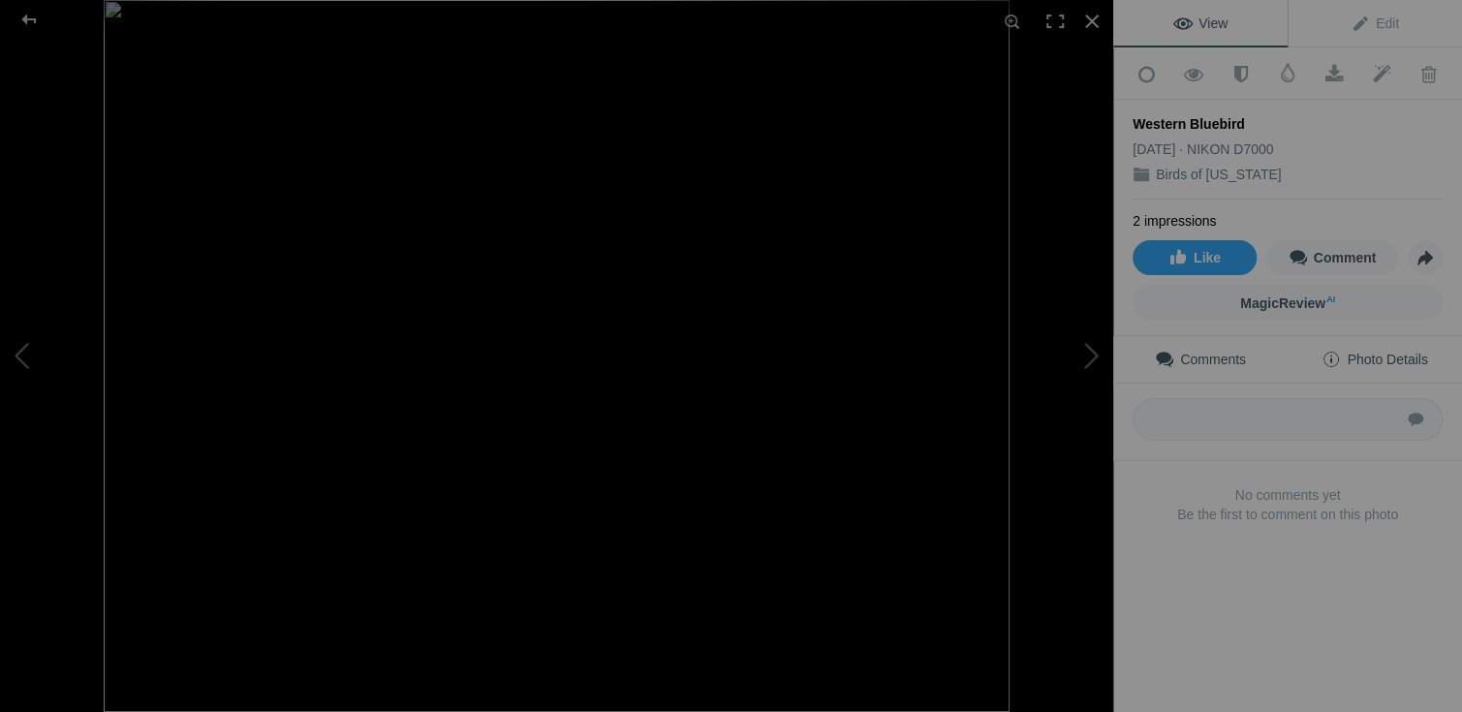
click at [1409, 352] on span "Photo Details" at bounding box center [1374, 359] width 106 height 15
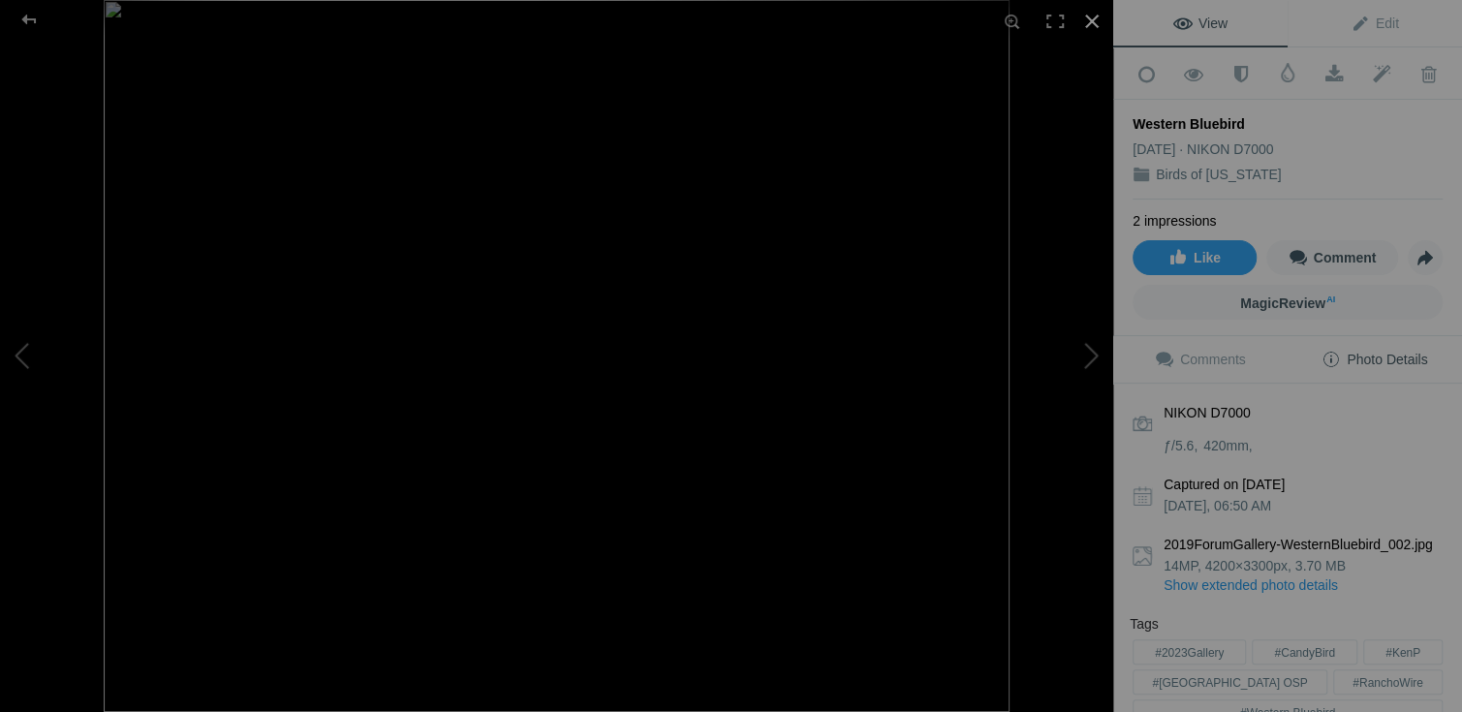
click at [1092, 20] on div at bounding box center [1091, 21] width 43 height 43
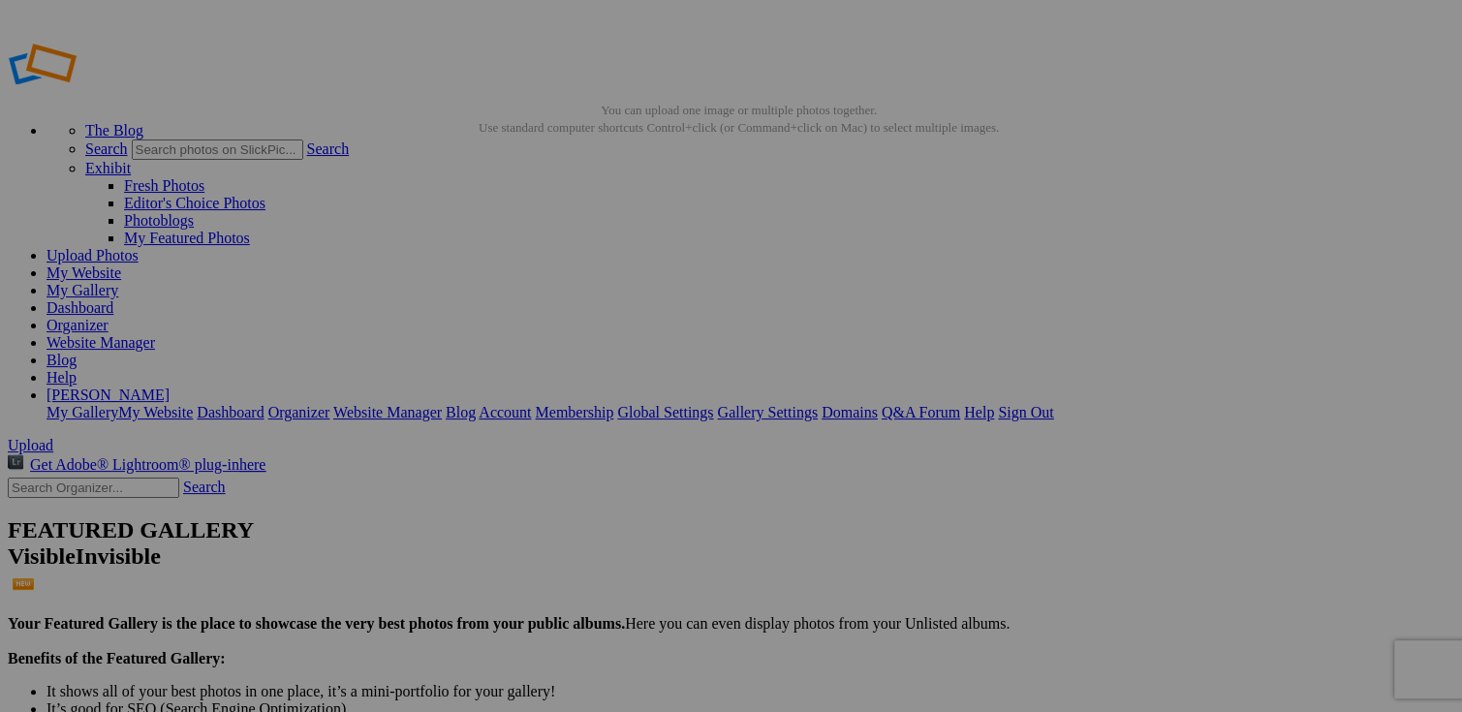
click at [1239, 291] on div "View Edit Add to Quick Collection Remove from Quick Collection Hide from Public…" at bounding box center [1287, 356] width 349 height 712
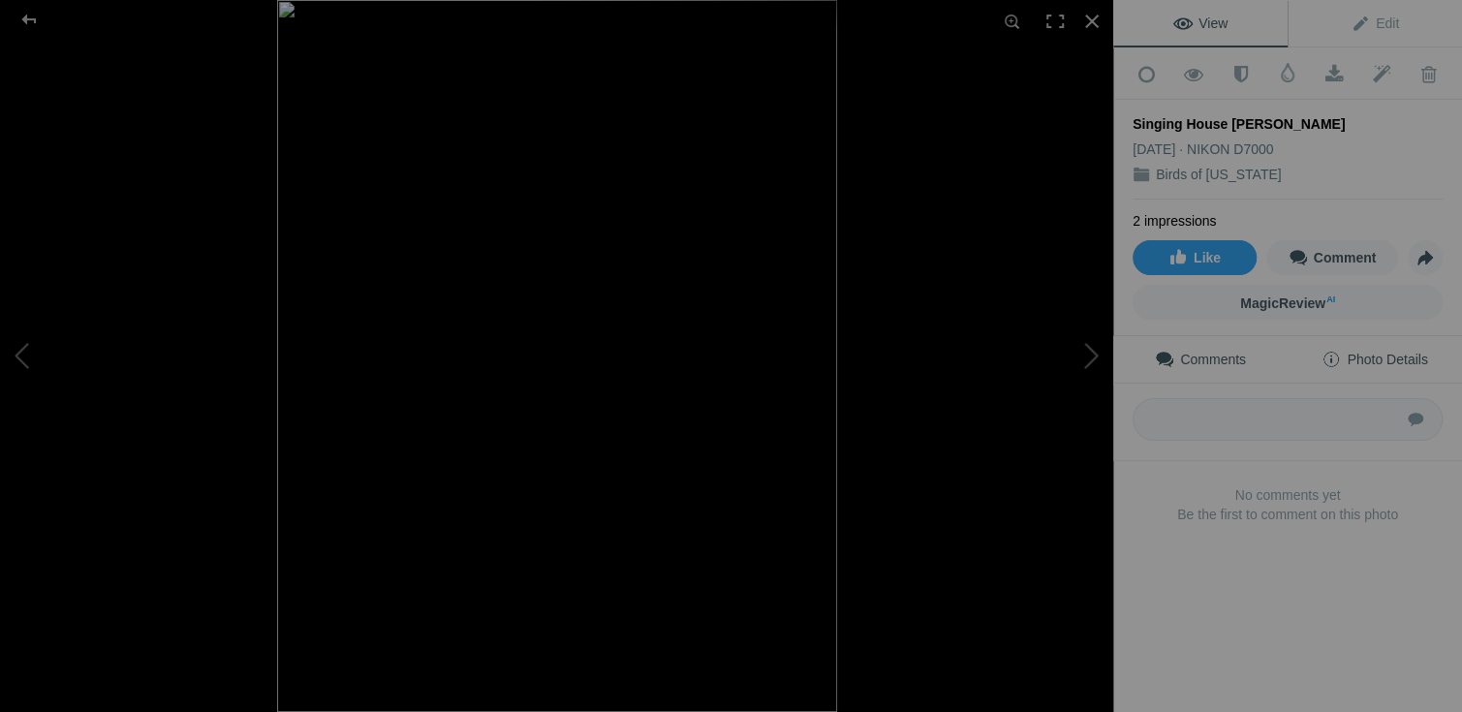
click at [1407, 352] on span "Photo Details" at bounding box center [1374, 359] width 106 height 15
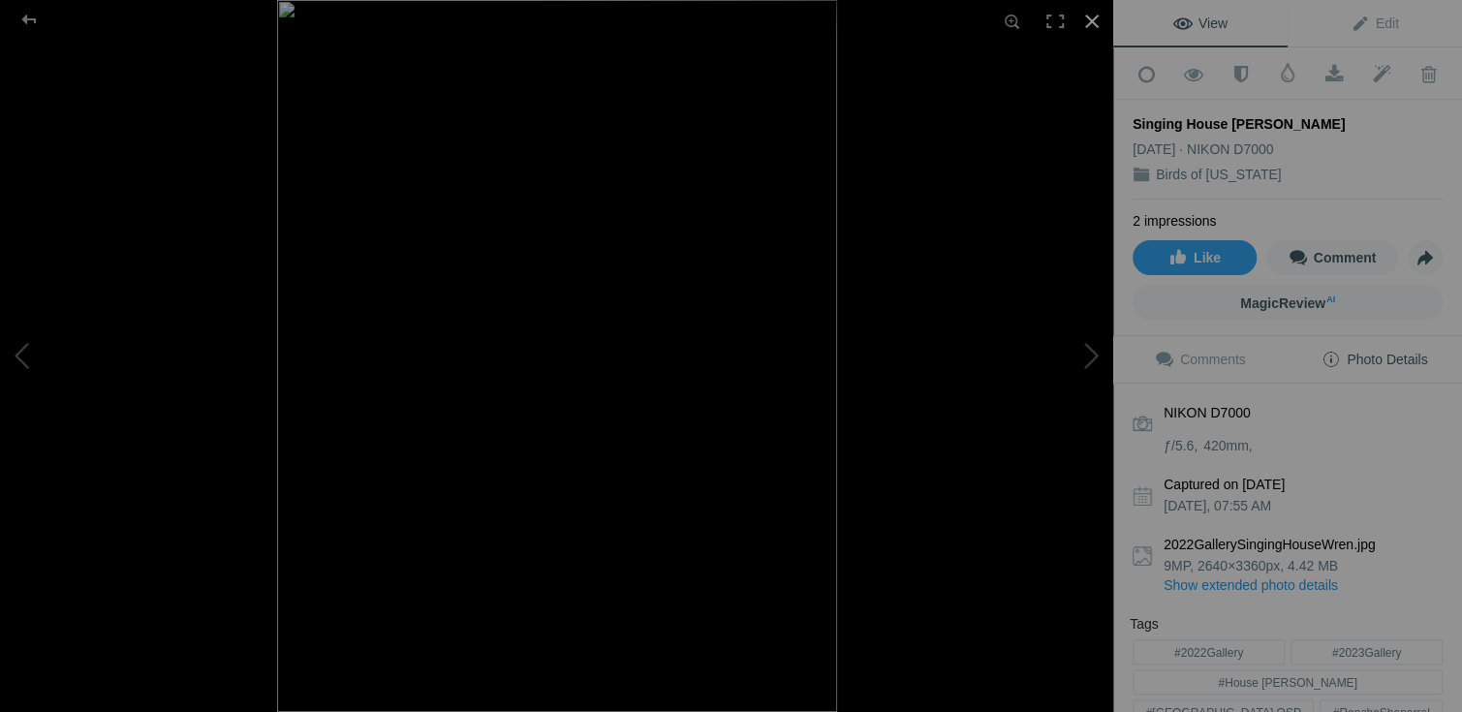
click at [1092, 17] on div at bounding box center [1091, 21] width 43 height 43
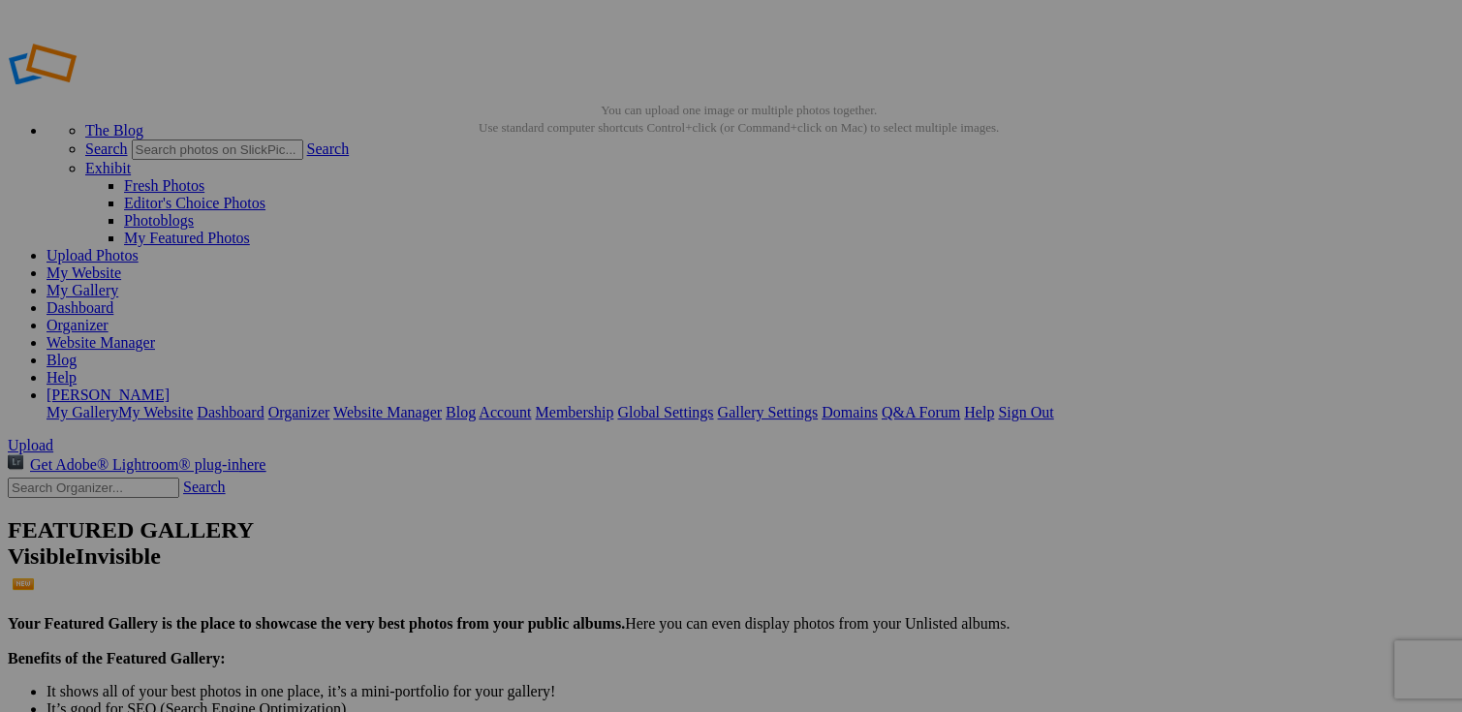
click at [360, 538] on img at bounding box center [367, 534] width 114 height 145
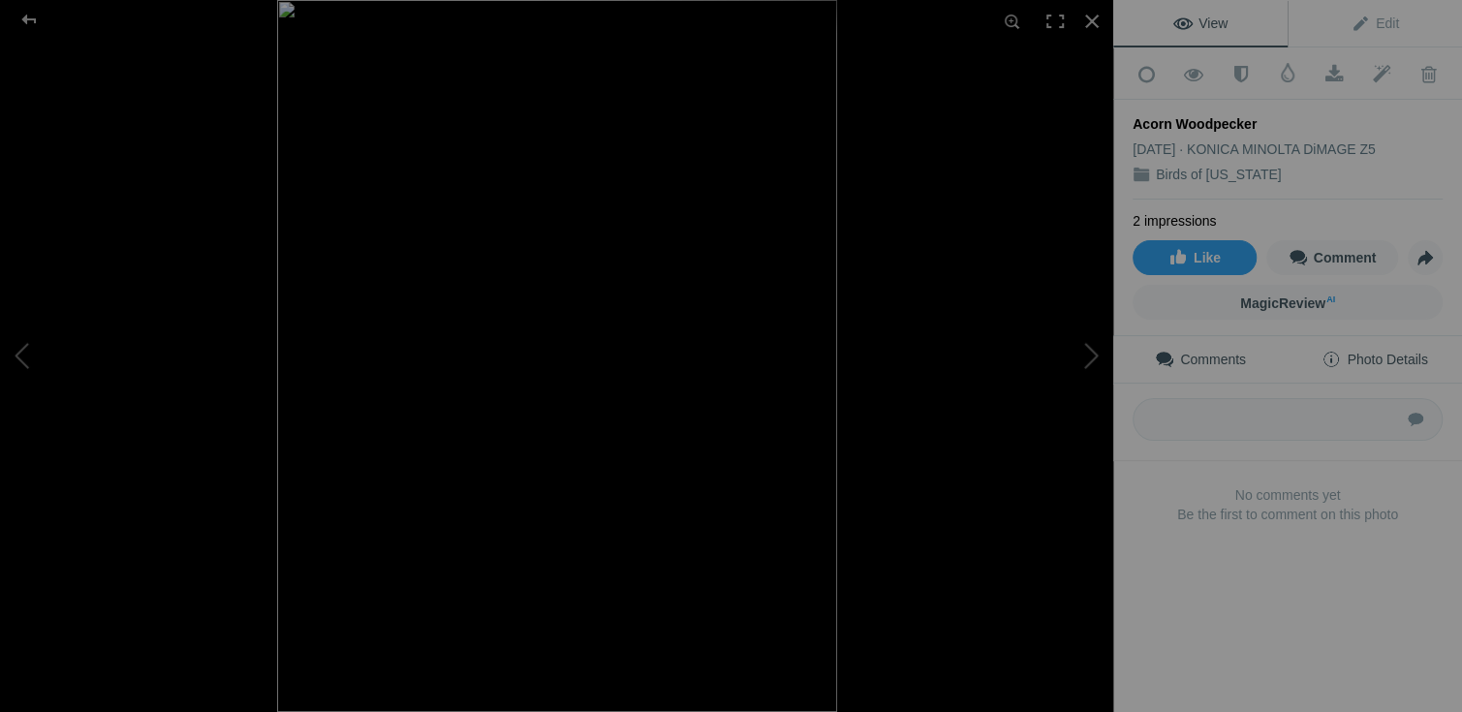
click at [1403, 352] on span "Photo Details" at bounding box center [1374, 359] width 106 height 15
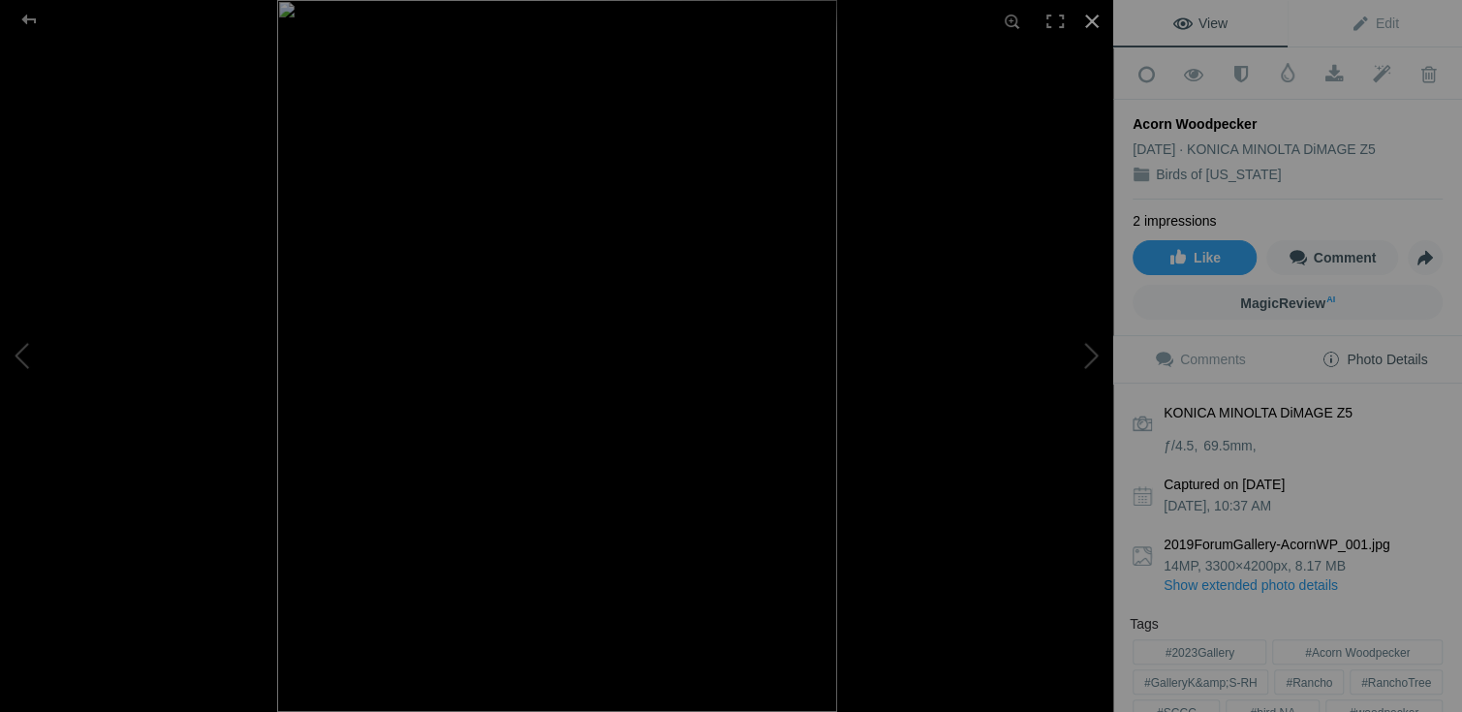
click at [1091, 19] on div at bounding box center [1091, 21] width 43 height 43
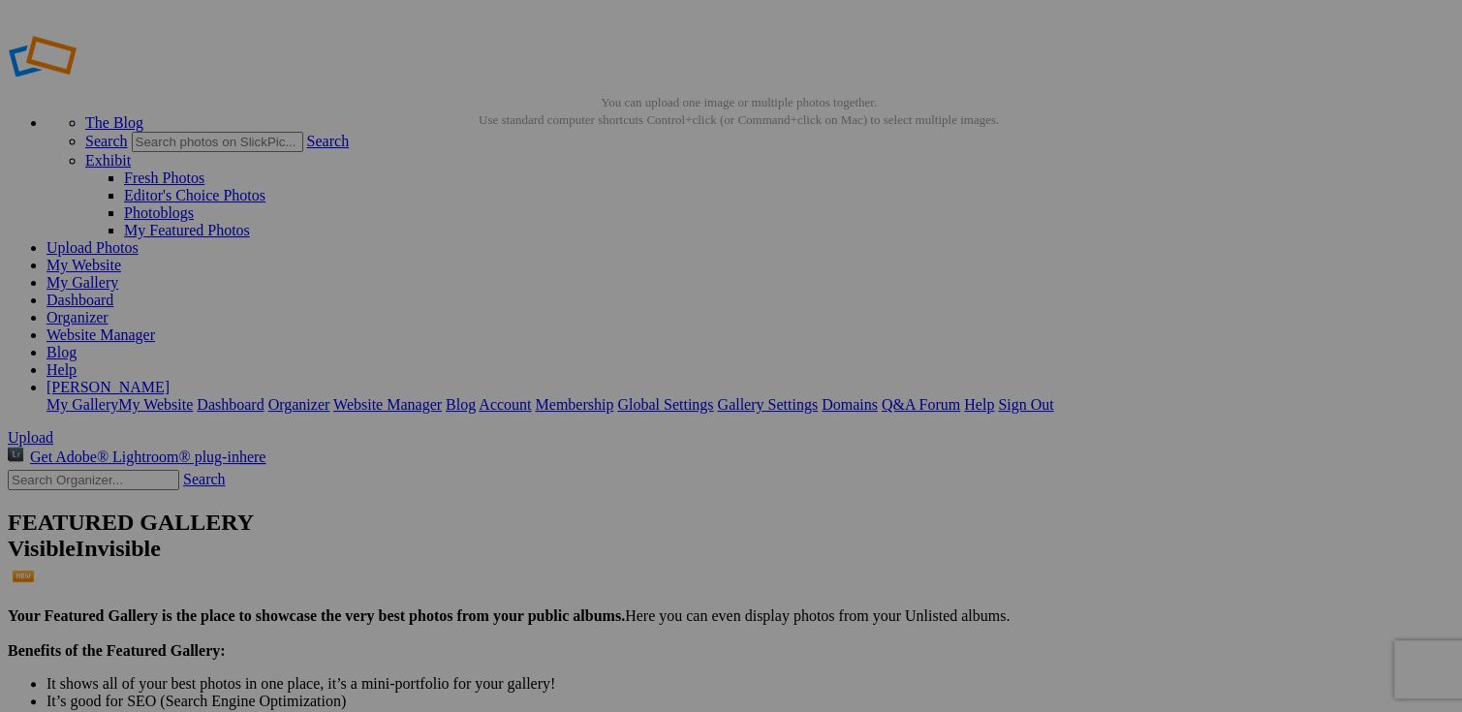
scroll to position [8, 0]
click at [1053, 396] on link "Sign Out" at bounding box center [1025, 404] width 55 height 16
